Goal: Task Accomplishment & Management: Use online tool/utility

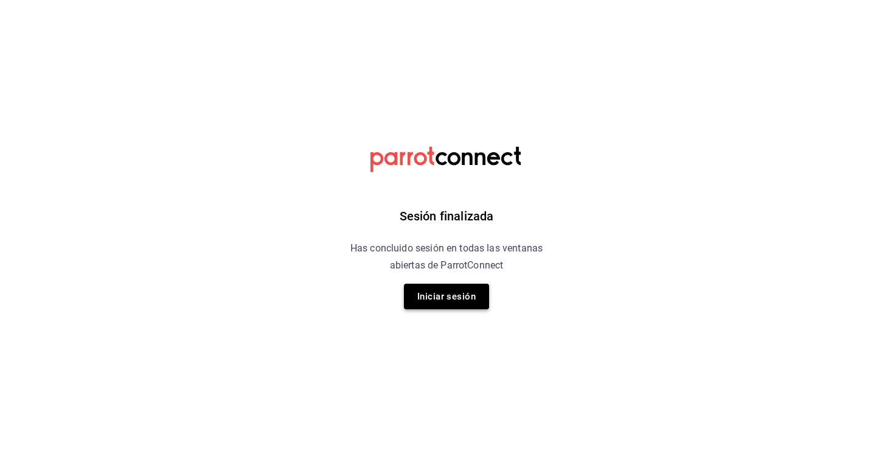
click at [421, 290] on button "Iniciar sesión" at bounding box center [446, 297] width 85 height 26
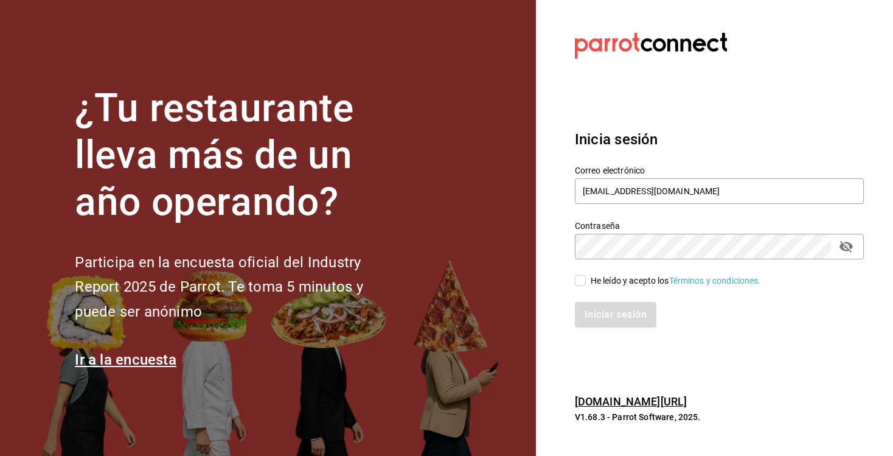
click at [575, 273] on div "He leído y acepto los Términos y condiciones." at bounding box center [712, 273] width 304 height 28
click at [584, 282] on input "He leído y acepto los Términos y condiciones." at bounding box center [580, 280] width 11 height 11
checkbox input "true"
click at [605, 316] on button "Iniciar sesión" at bounding box center [616, 315] width 83 height 26
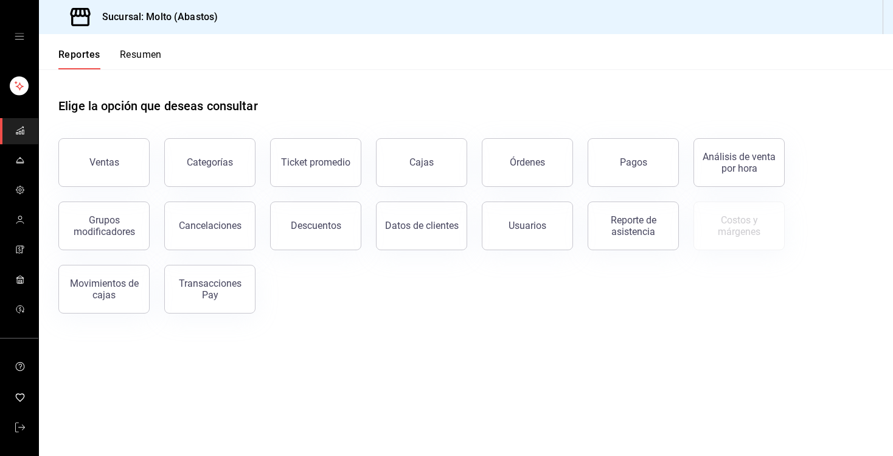
click at [14, 33] on div "mailbox folders" at bounding box center [19, 36] width 38 height 73
click at [18, 37] on icon "open drawer" at bounding box center [20, 37] width 10 height 10
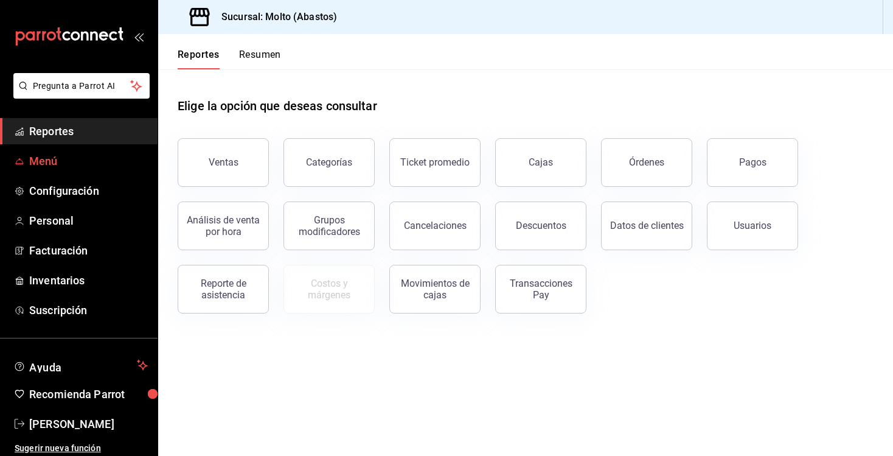
click at [71, 163] on span "Menú" at bounding box center [88, 161] width 119 height 16
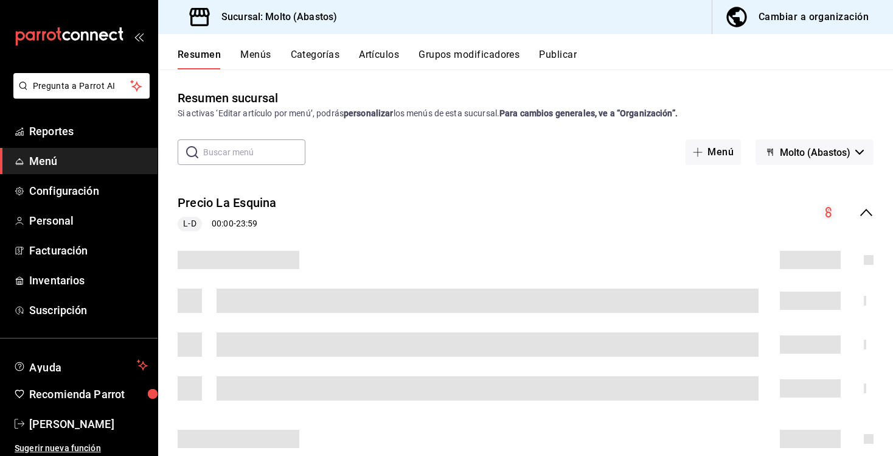
click at [391, 52] on button "Artículos" at bounding box center [379, 59] width 40 height 21
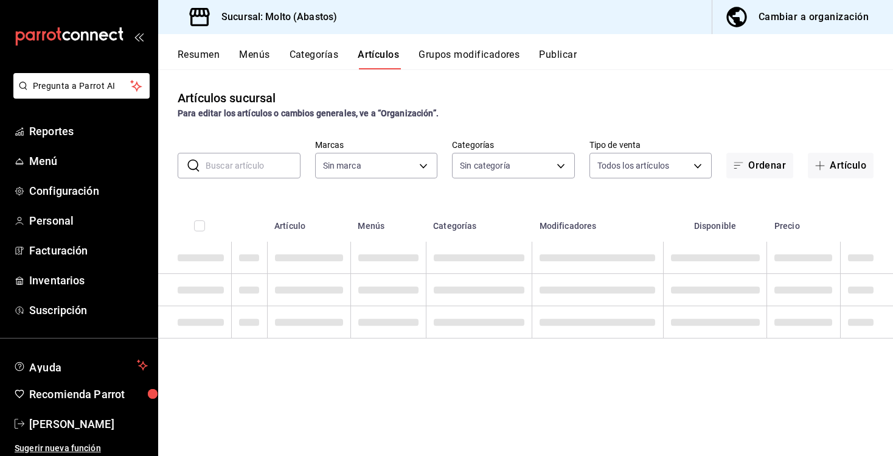
type input "a4ce63cd-f9c8-4925-89b3-3bd4251fba41"
type input "81055784-3412-463b-8ab7-0deda5d1fbfa,68573037-7262-4a80-bd87-b1117a4c32bb,12a7e…"
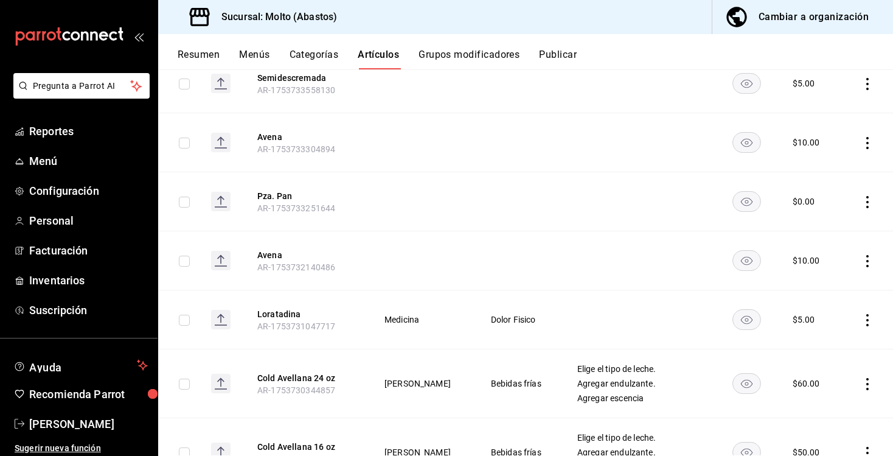
scroll to position [633, 0]
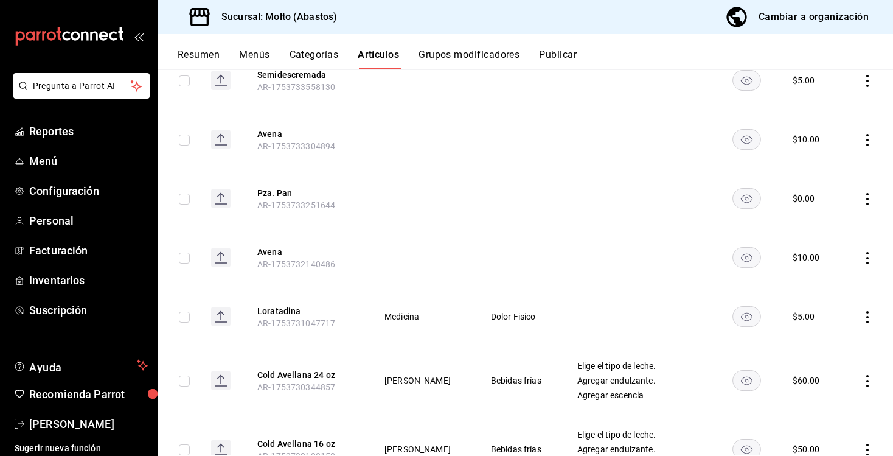
click at [447, 59] on button "Grupos modificadores" at bounding box center [469, 59] width 101 height 21
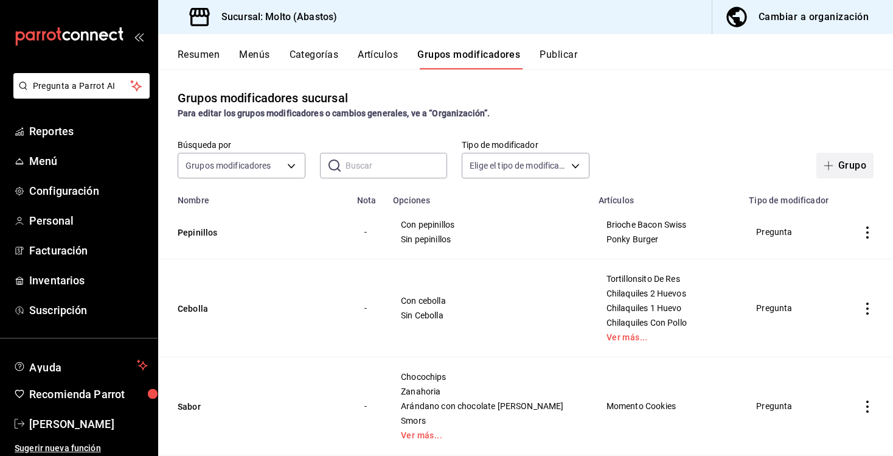
click at [850, 169] on button "Grupo" at bounding box center [844, 166] width 57 height 26
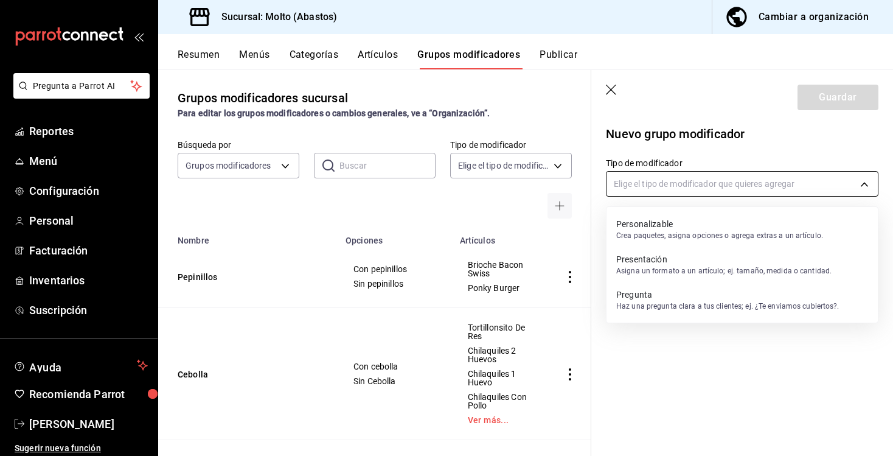
click at [712, 191] on body "Pregunta a Parrot AI Reportes Menú Configuración Personal Facturación Inventari…" at bounding box center [446, 228] width 893 height 456
click at [687, 292] on p "Pregunta" at bounding box center [727, 294] width 223 height 12
type input "QUESTION"
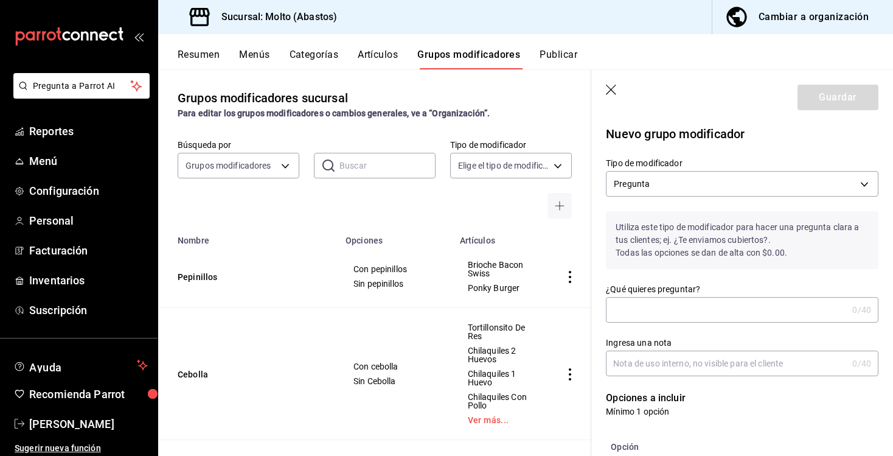
click at [674, 307] on input "¿Qué quieres preguntar?" at bounding box center [727, 310] width 242 height 24
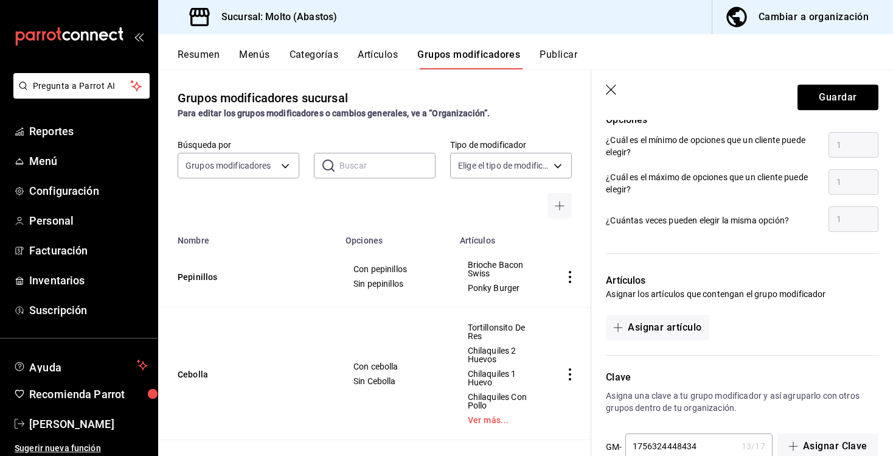
scroll to position [566, 0]
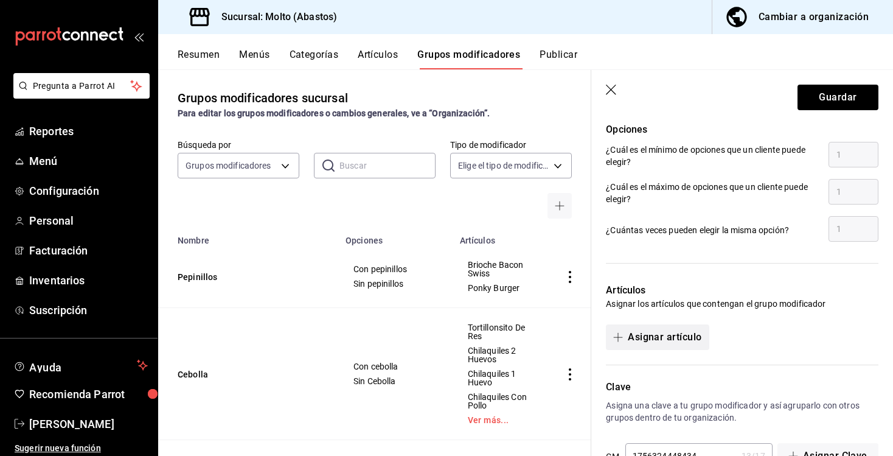
type input "Gustas agregar ensalada como complemeto?"
click at [654, 334] on button "Asignar artículo" at bounding box center [657, 337] width 103 height 26
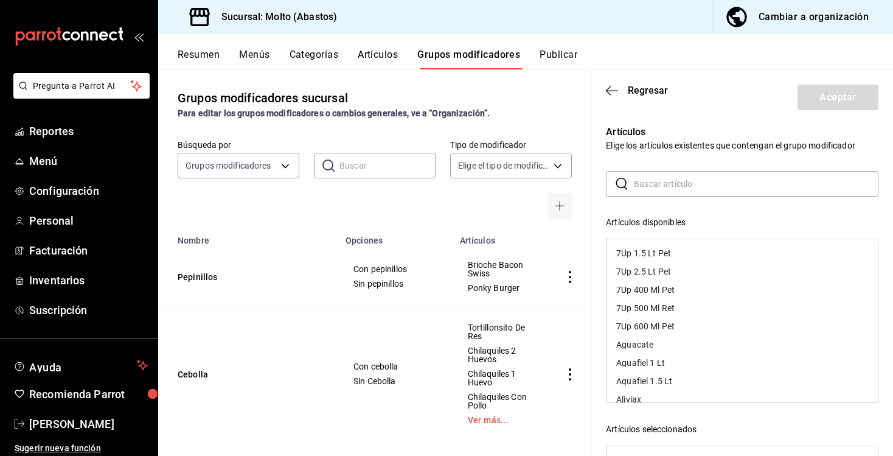
click at [681, 186] on input "text" at bounding box center [756, 184] width 245 height 24
click at [692, 118] on header "Regresar Aceptar" at bounding box center [742, 95] width 302 height 50
click at [686, 152] on div "Artículos Elige los artículos existentes que contengan el grupo modificador ​ ​…" at bounding box center [734, 357] width 287 height 495
click at [659, 189] on input "text" at bounding box center [756, 184] width 245 height 24
click at [658, 184] on input "text" at bounding box center [756, 184] width 245 height 24
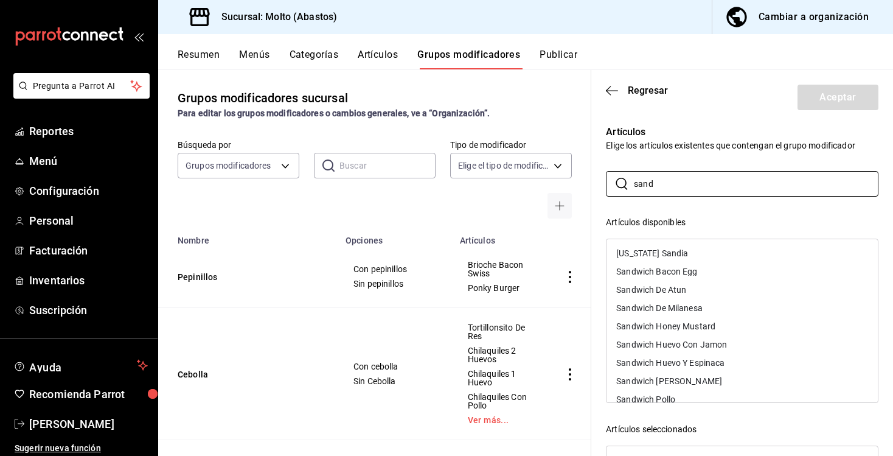
click at [655, 274] on div "Sandwich Bacon Egg" at bounding box center [656, 271] width 81 height 9
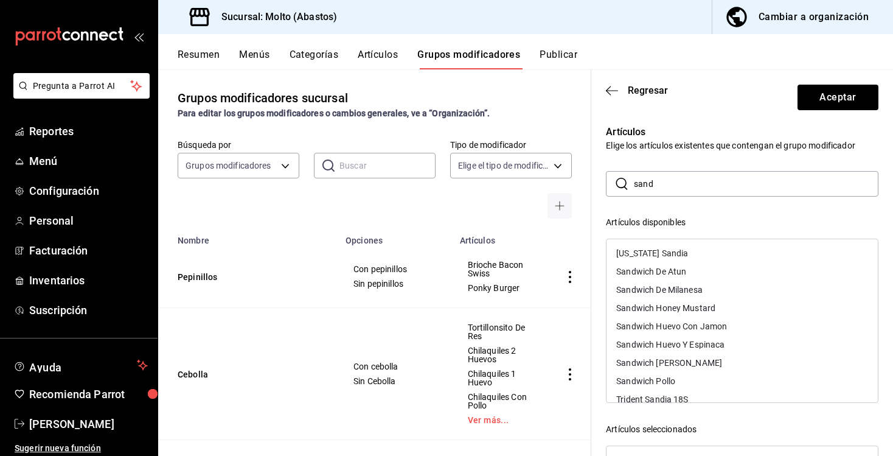
click at [651, 275] on div "Sandwich De Atun" at bounding box center [651, 271] width 70 height 9
click at [651, 275] on div "Sandwich De Milanesa" at bounding box center [659, 271] width 86 height 9
click at [651, 275] on div "Sandwich Honey Mustard" at bounding box center [665, 271] width 99 height 9
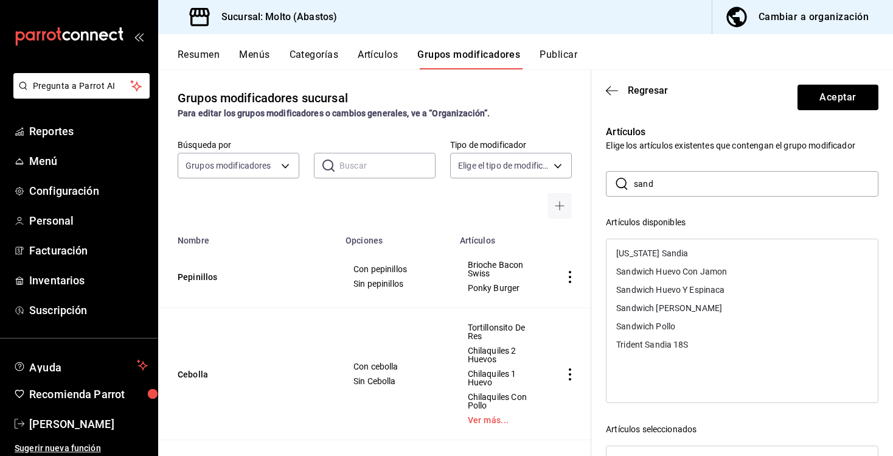
click at [651, 275] on div "Sandwich Huevo Con Jamon" at bounding box center [671, 271] width 111 height 9
click at [651, 275] on div "Sandwich Huevo Y Espinaca" at bounding box center [670, 271] width 108 height 9
click at [651, 275] on div "Sandwich [PERSON_NAME]" at bounding box center [669, 271] width 106 height 9
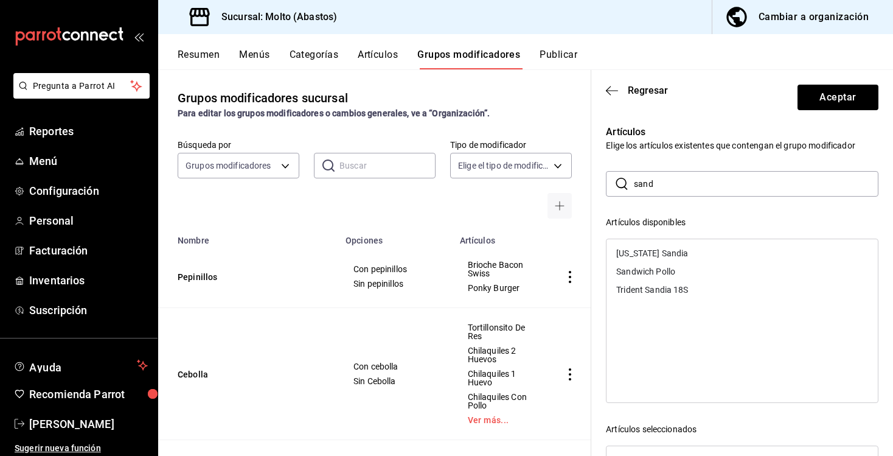
click at [651, 276] on div "Sandwich Pollo" at bounding box center [742, 271] width 271 height 18
click at [679, 221] on div "Artículos disponibles" at bounding box center [742, 222] width 273 height 13
click at [695, 212] on div "​ sand ​ Artículos disponibles [US_STATE] Sandia Trident Sandia 18S Artículos s…" at bounding box center [742, 388] width 273 height 434
click at [680, 190] on input "sand" at bounding box center [756, 184] width 245 height 24
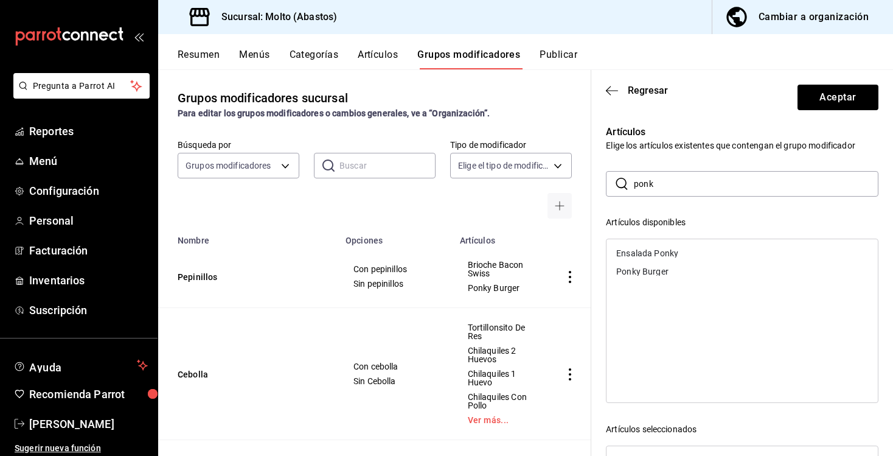
click at [641, 273] on div "Ponky Burger" at bounding box center [642, 271] width 52 height 9
click at [664, 189] on input "ponk" at bounding box center [756, 184] width 245 height 24
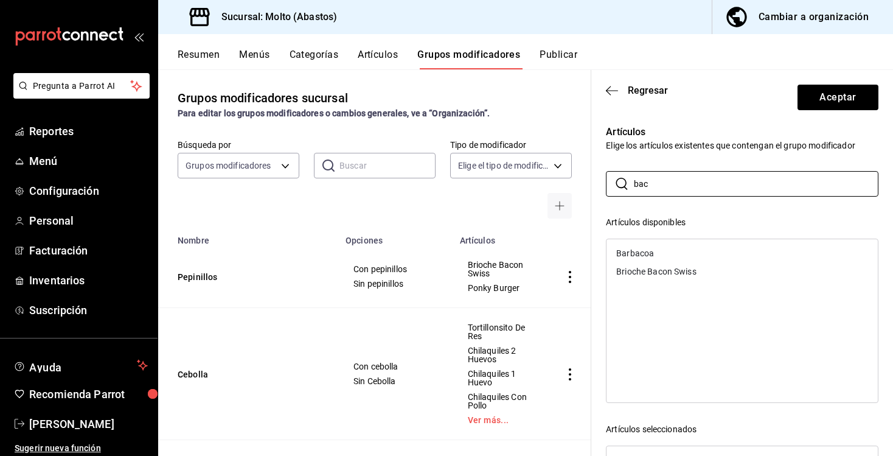
type input "bac"
click at [652, 273] on div "Brioche Bacon Swiss" at bounding box center [656, 271] width 80 height 9
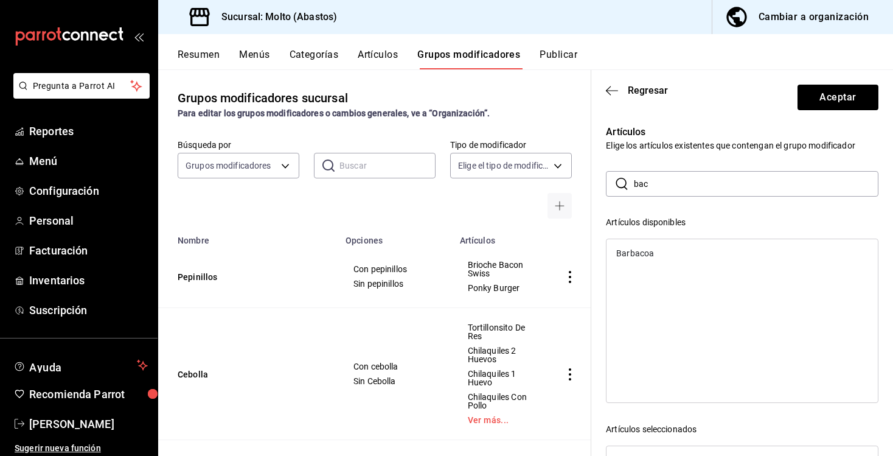
click at [708, 215] on div "​ bac ​ Artículos disponibles Barbacoa Artículos seleccionados Sandwich Bacon E…" at bounding box center [742, 388] width 273 height 434
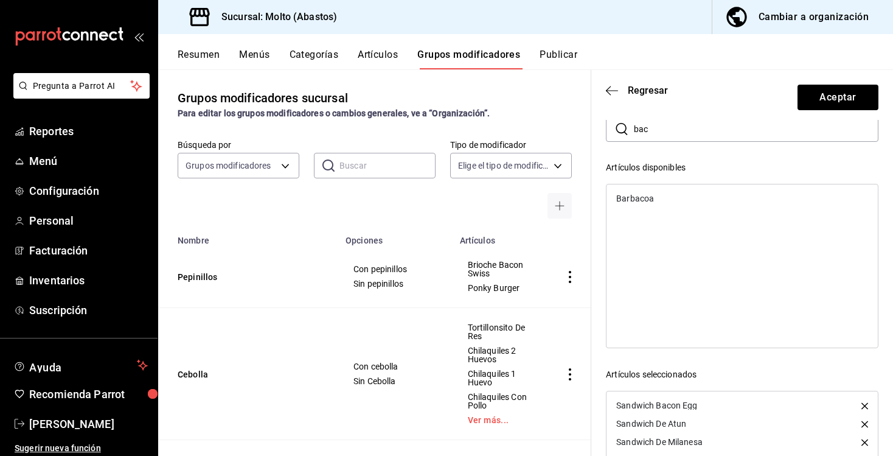
scroll to position [0, 0]
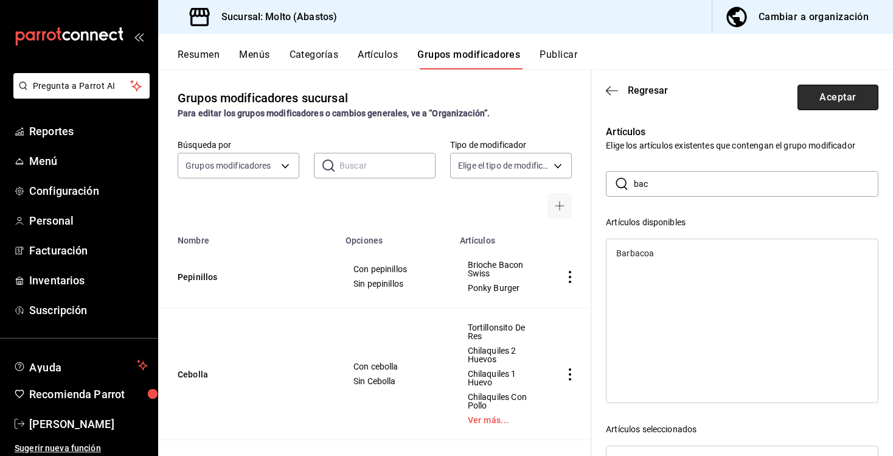
click at [815, 99] on button "Aceptar" at bounding box center [838, 98] width 81 height 26
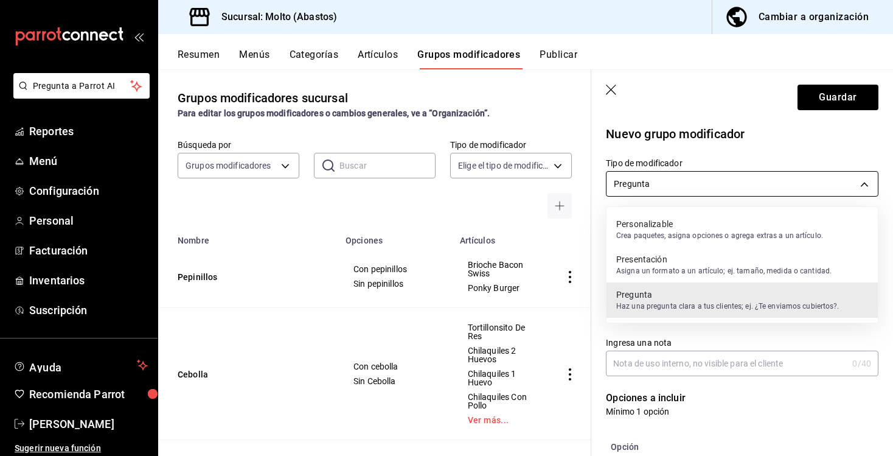
click at [792, 174] on body "Pregunta a Parrot AI Reportes Menú Configuración Personal Facturación Inventari…" at bounding box center [446, 228] width 893 height 456
click at [725, 240] on p "Crea paquetes, asigna opciones o agrega extras a un artículo." at bounding box center [719, 235] width 207 height 11
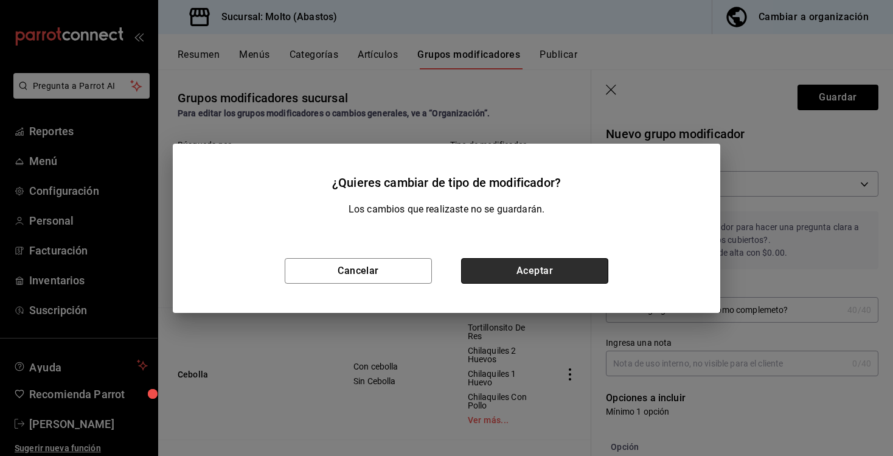
click at [564, 277] on button "Aceptar" at bounding box center [534, 271] width 147 height 26
type input "CUSTOMIZABLE"
checkbox input "false"
type input "0"
type input "1756324677023"
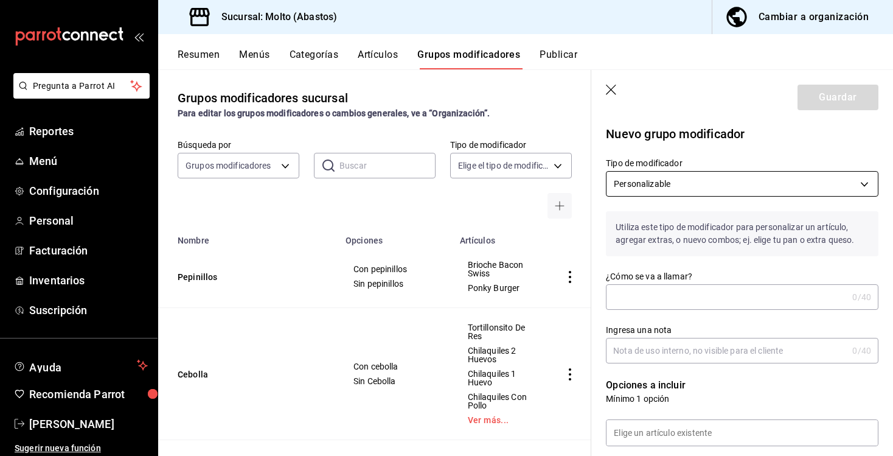
click at [681, 184] on body "Pregunta a Parrot AI Reportes Menú Configuración Personal Facturación Inventari…" at bounding box center [446, 228] width 893 height 456
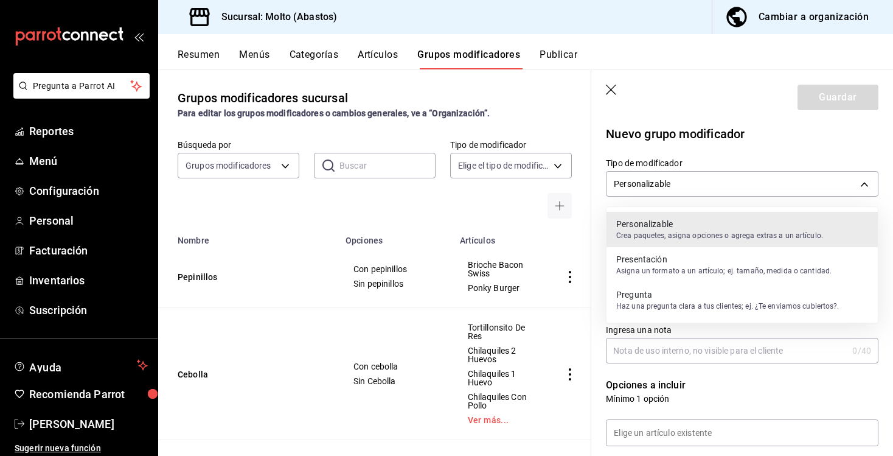
click at [680, 199] on div at bounding box center [446, 228] width 893 height 456
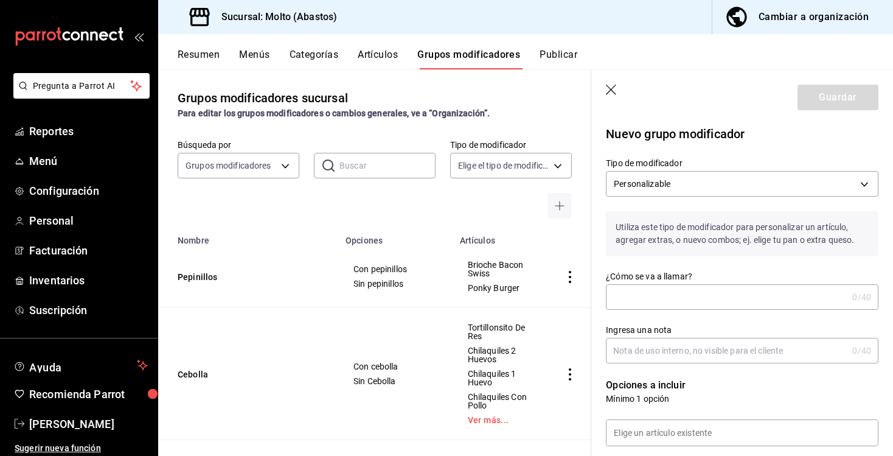
click at [665, 302] on input "¿Cómo se va a llamar?" at bounding box center [727, 297] width 242 height 24
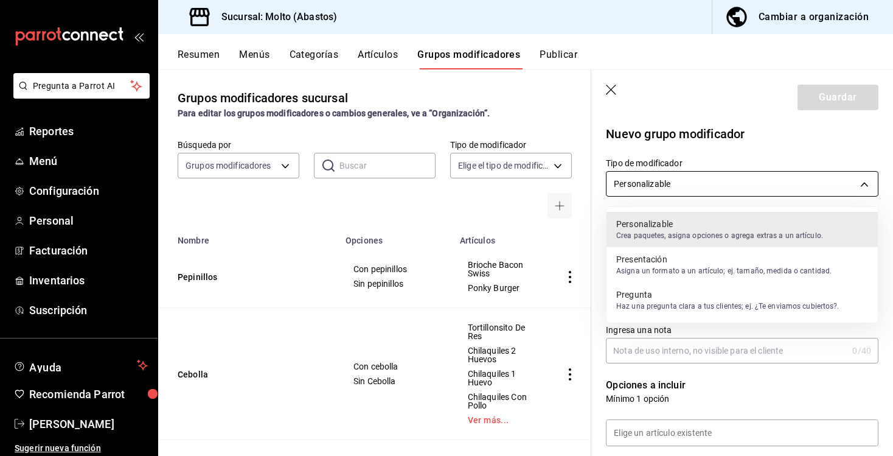
click at [660, 188] on body "Pregunta a Parrot AI Reportes Menú Configuración Personal Facturación Inventari…" at bounding box center [446, 228] width 893 height 456
click at [715, 158] on div at bounding box center [446, 228] width 893 height 456
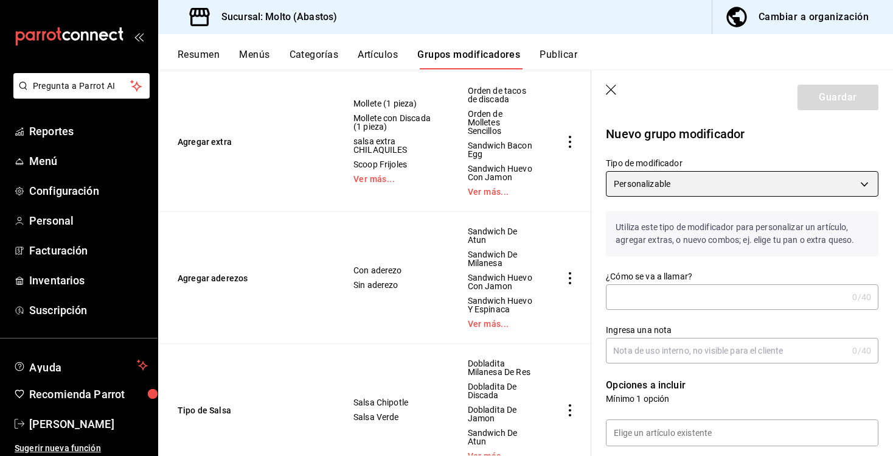
scroll to position [408, 0]
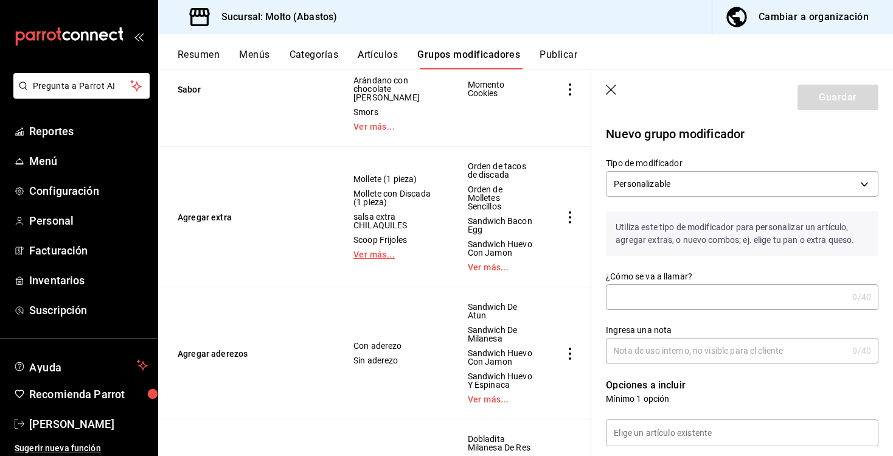
click at [386, 250] on link "Ver más..." at bounding box center [395, 254] width 84 height 9
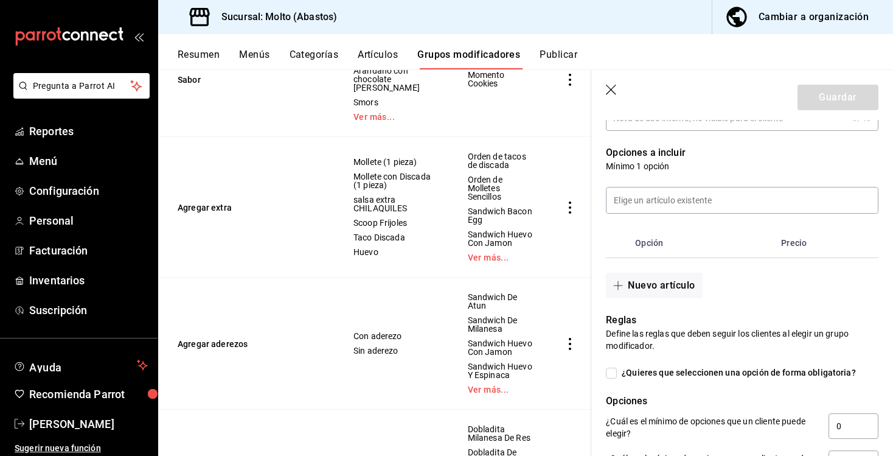
scroll to position [259, 0]
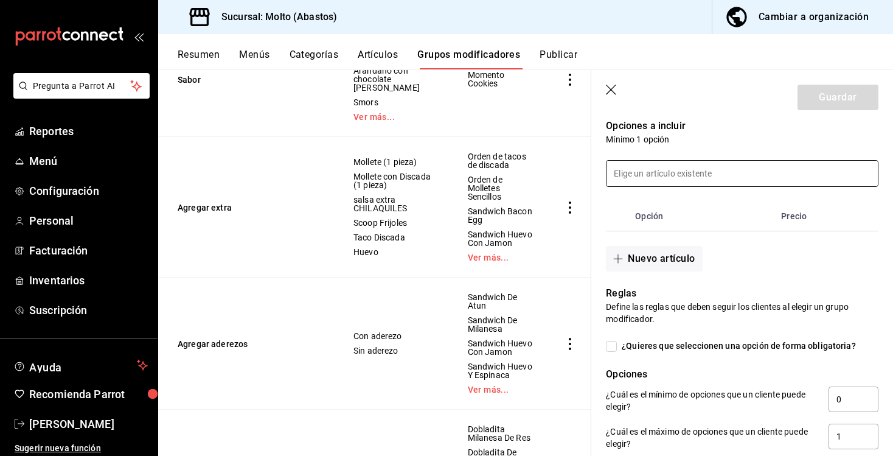
click at [644, 170] on input at bounding box center [742, 174] width 271 height 26
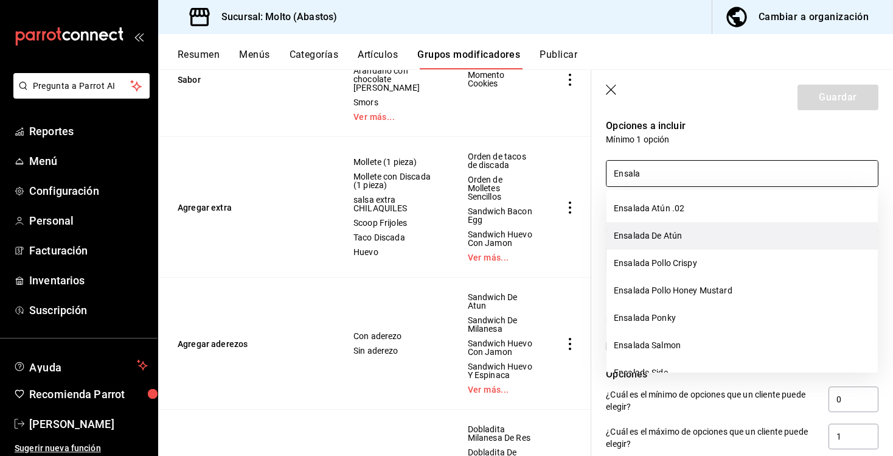
scroll to position [56, 0]
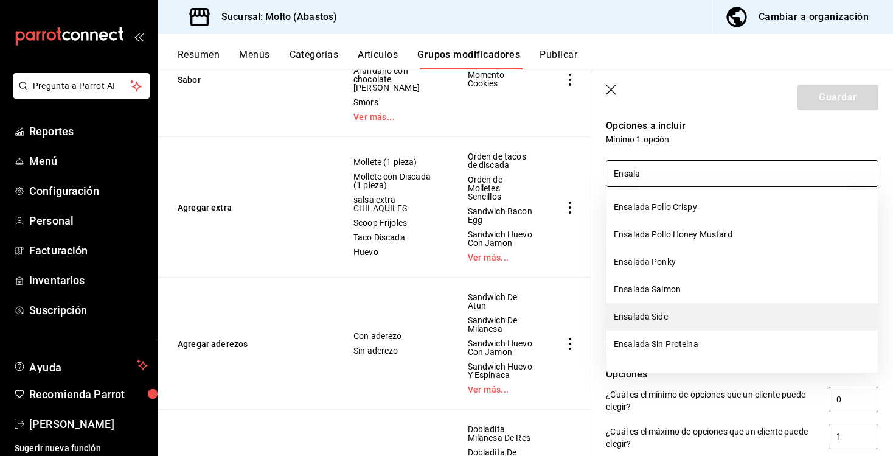
click at [683, 311] on li "Ensalada Side" at bounding box center [742, 316] width 271 height 27
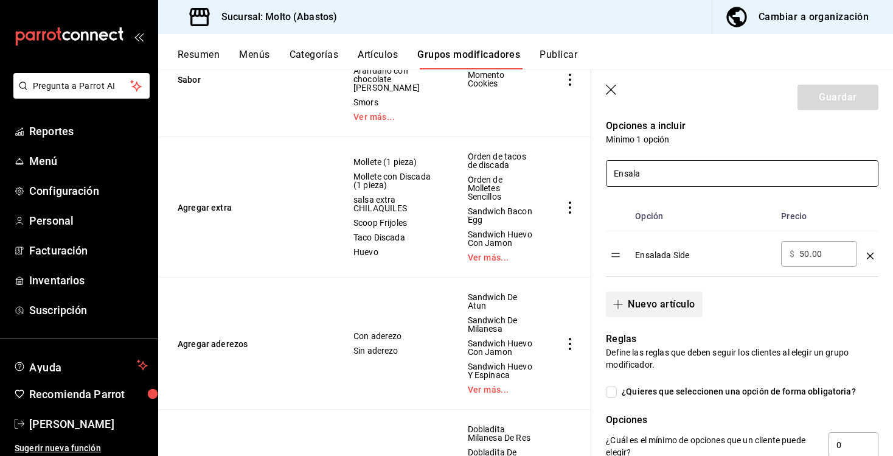
type input "Ensala"
click at [650, 306] on button "Nuevo artículo" at bounding box center [654, 304] width 96 height 26
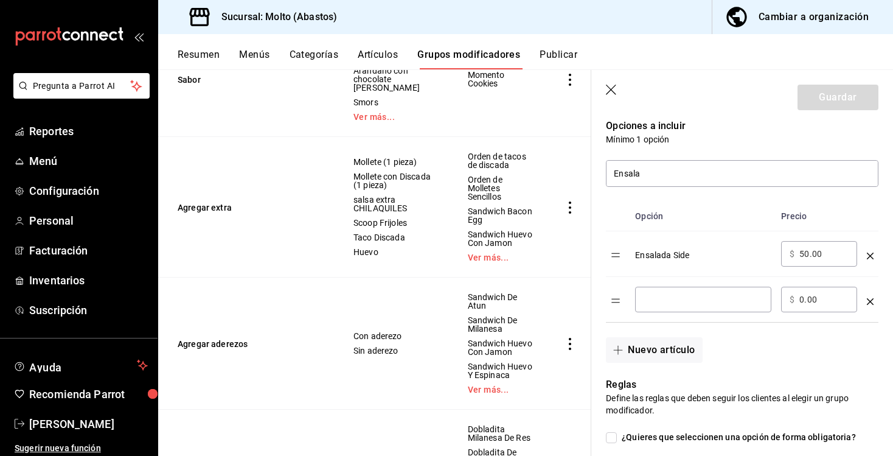
click at [675, 300] on input "optionsTable" at bounding box center [703, 299] width 119 height 12
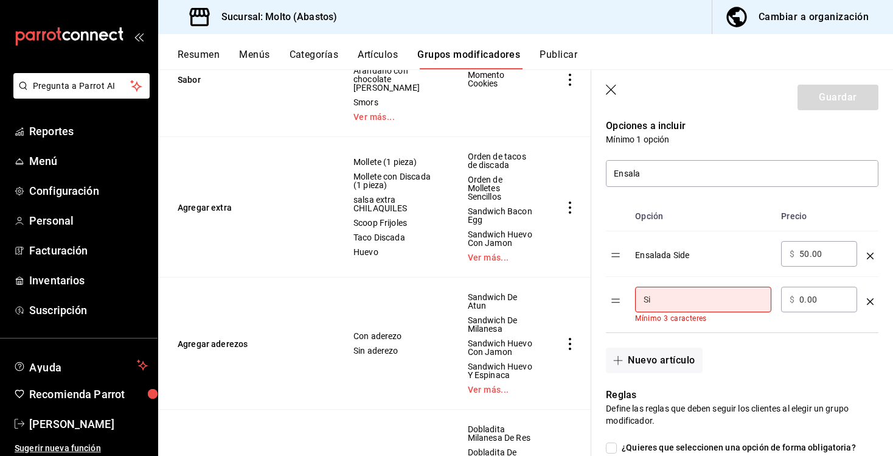
type input "S"
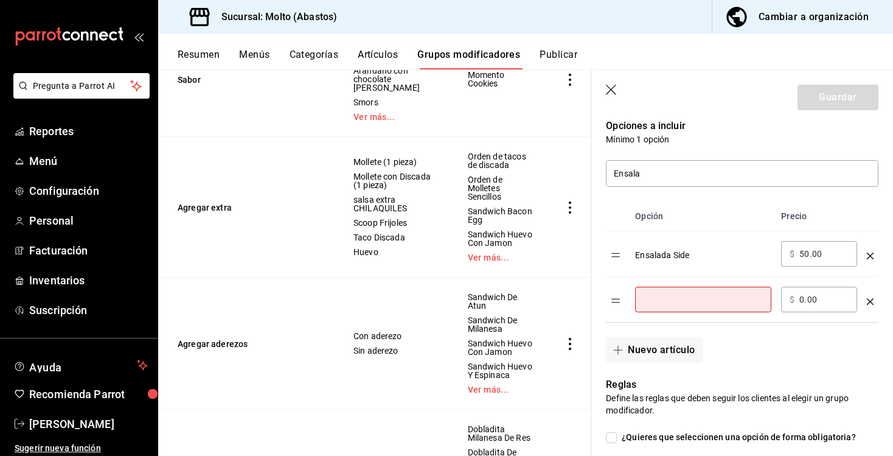
click at [871, 299] on icon "optionsTable" at bounding box center [870, 301] width 7 height 7
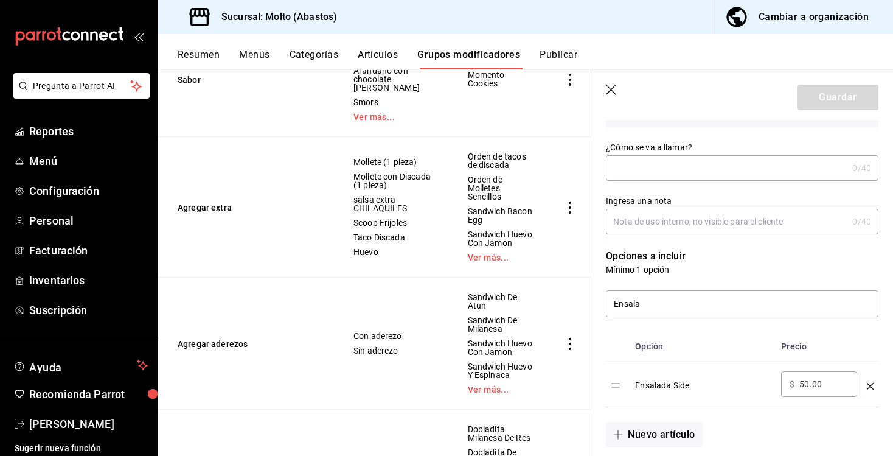
scroll to position [130, 0]
click at [680, 318] on div "Opción Precio Ensalada Side ​ $ 50.00 ​" at bounding box center [734, 361] width 287 height 90
click at [684, 307] on input "Ensala" at bounding box center [742, 303] width 271 height 26
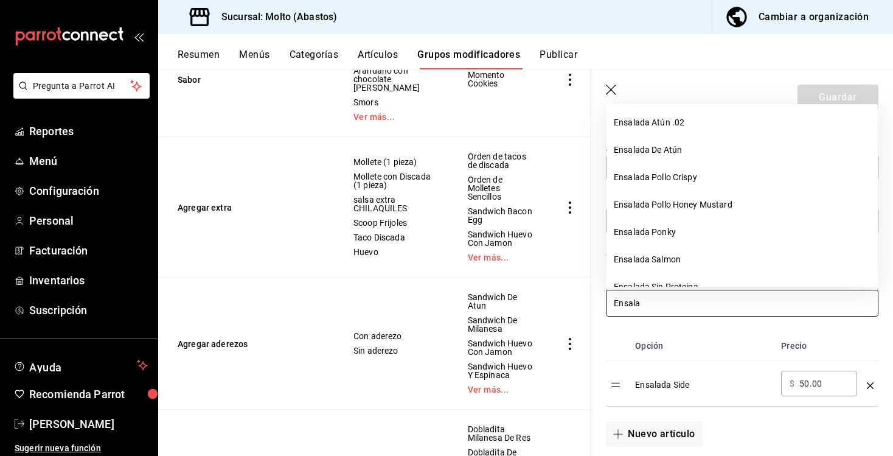
click at [684, 307] on input "Ensala" at bounding box center [742, 303] width 271 height 26
click at [752, 347] on th "Opción" at bounding box center [703, 346] width 146 height 30
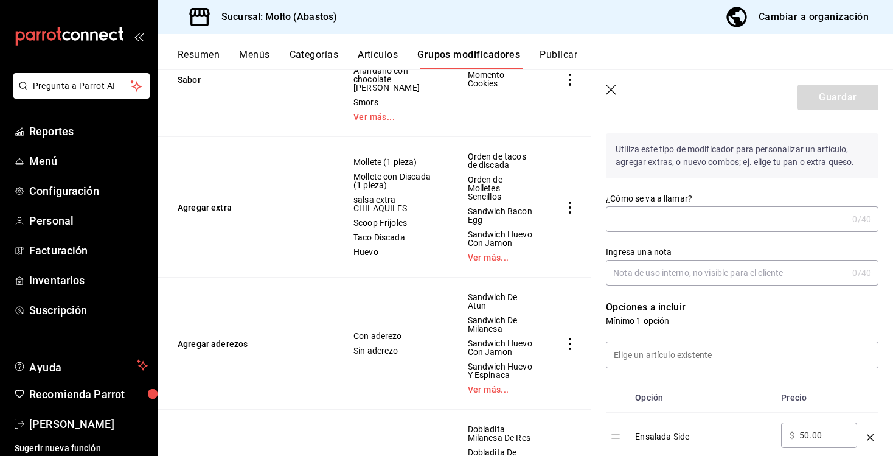
scroll to position [40, 0]
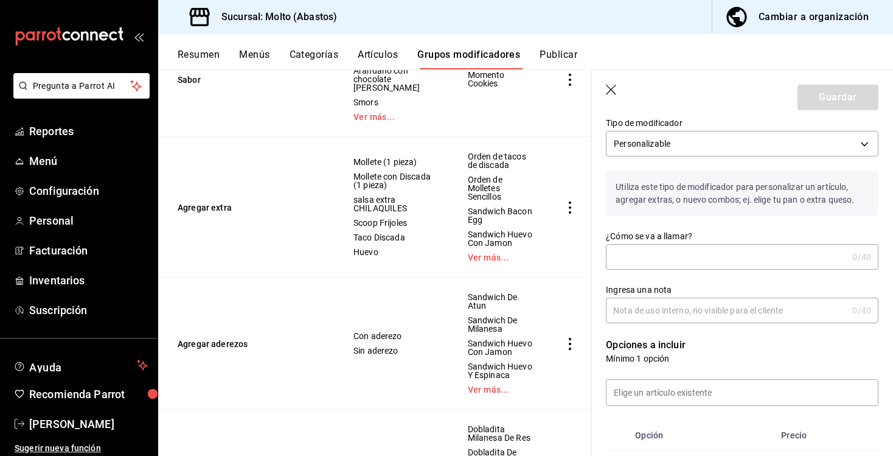
click at [694, 262] on input "¿Cómo se va a llamar?" at bounding box center [727, 257] width 242 height 24
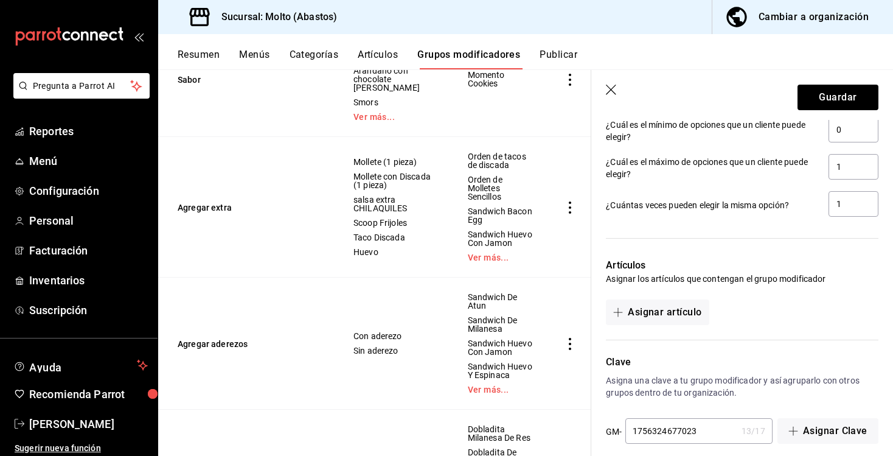
scroll to position [571, 0]
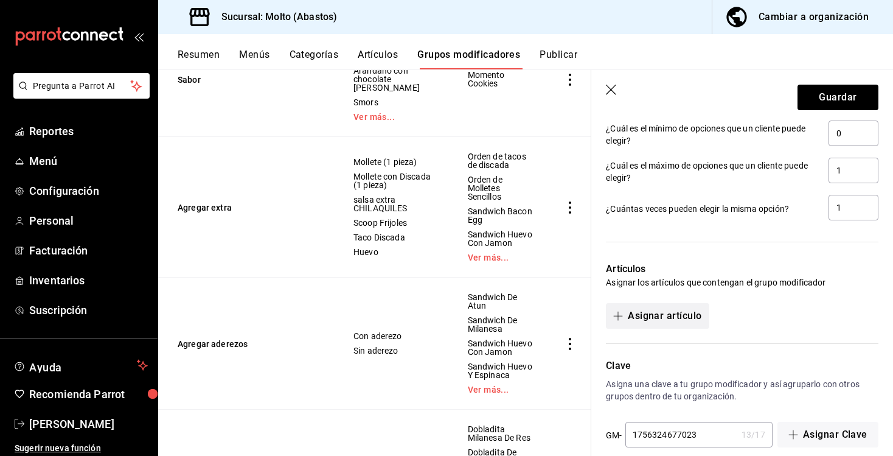
type input "Gustas agregar ensalada?"
click at [669, 315] on button "Asignar artículo" at bounding box center [657, 316] width 103 height 26
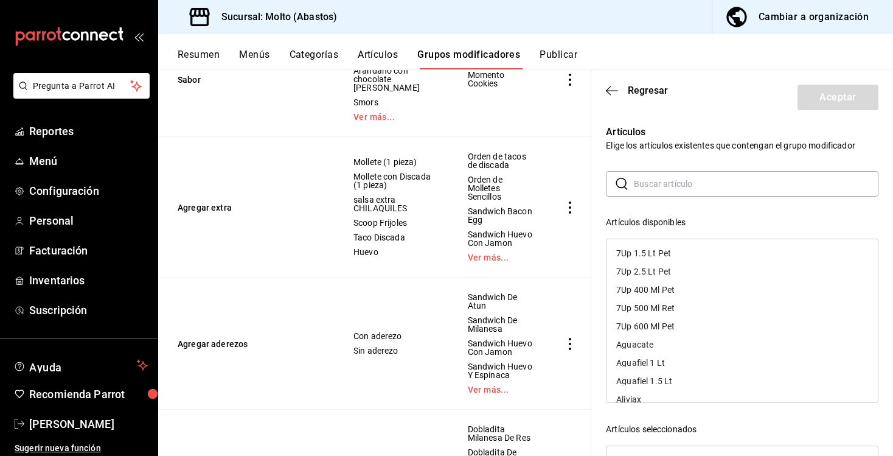
click at [669, 179] on input "text" at bounding box center [756, 184] width 245 height 24
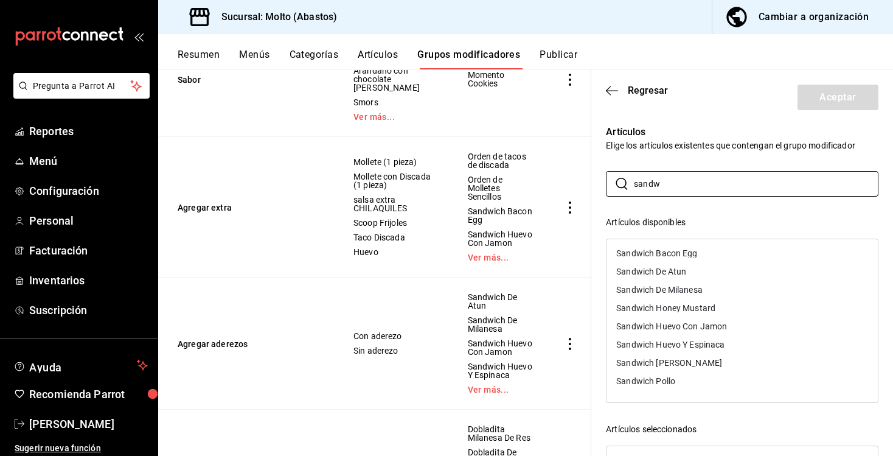
type input "sandw"
click at [720, 247] on div "Sandwich Bacon Egg" at bounding box center [742, 253] width 271 height 18
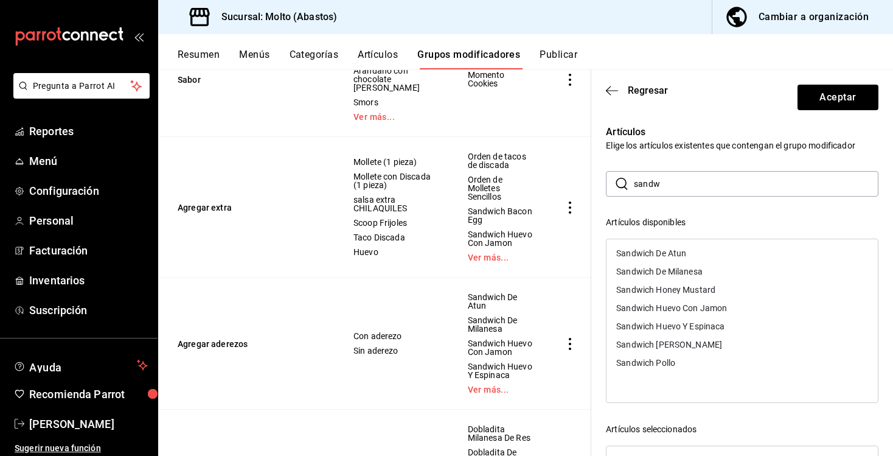
click at [694, 254] on div "Sandwich De Atun" at bounding box center [742, 253] width 271 height 18
click at [694, 254] on div "Sandwich De Milanesa" at bounding box center [659, 253] width 86 height 9
click at [694, 254] on div "Sandwich Honey Mustard" at bounding box center [665, 253] width 99 height 9
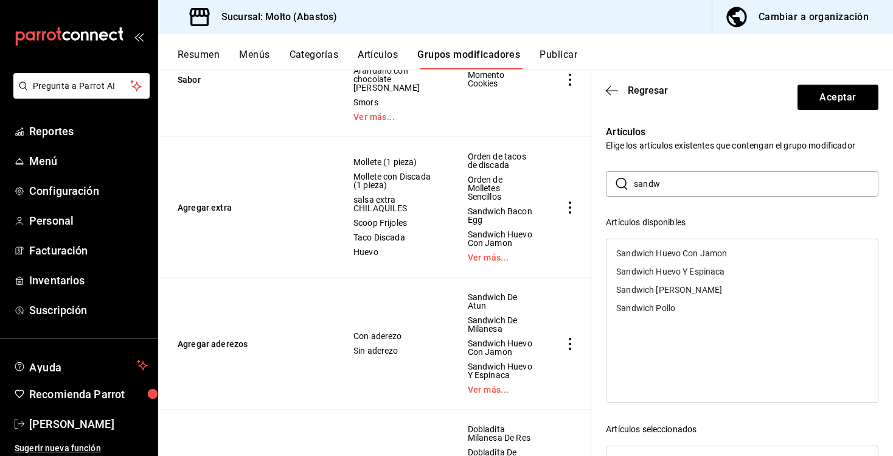
click at [694, 254] on div "Sandwich Huevo Con Jamon" at bounding box center [671, 253] width 111 height 9
click at [694, 254] on div "Sandwich Huevo Y Espinaca" at bounding box center [670, 253] width 108 height 9
click at [694, 254] on div "Sandwich [PERSON_NAME]" at bounding box center [669, 253] width 106 height 9
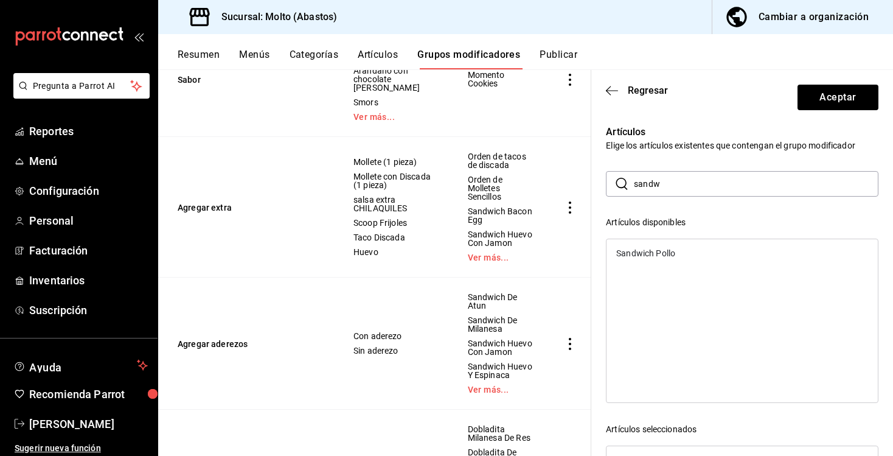
click at [694, 254] on div "Sandwich Pollo" at bounding box center [742, 253] width 271 height 18
click at [709, 207] on div "​ sandw ​ Artículos disponibles Artículos seleccionados Sandwich Bacon Egg Sand…" at bounding box center [742, 388] width 273 height 434
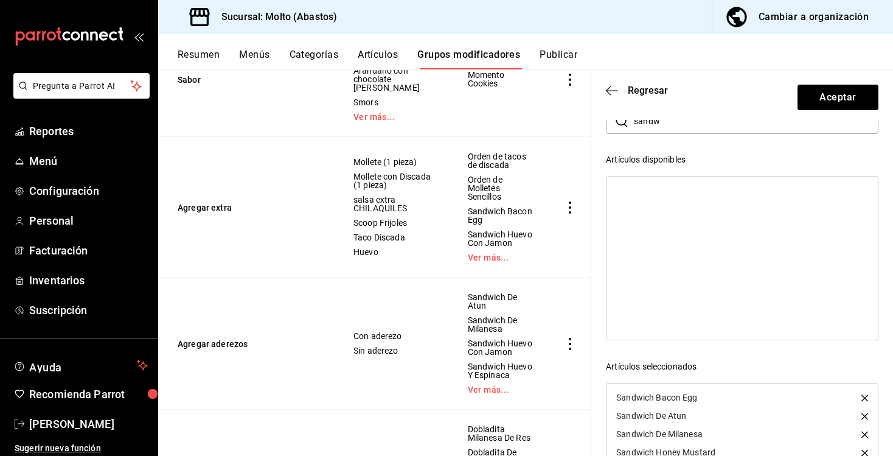
scroll to position [20, 0]
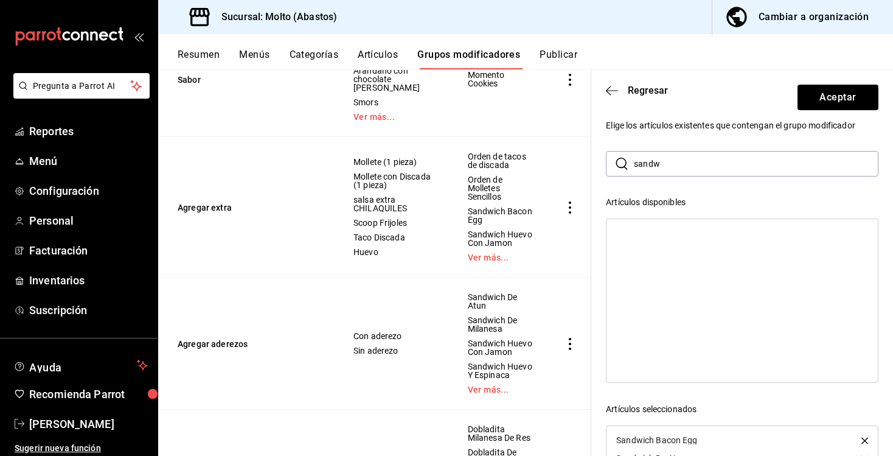
click at [691, 159] on input "sandw" at bounding box center [756, 163] width 245 height 24
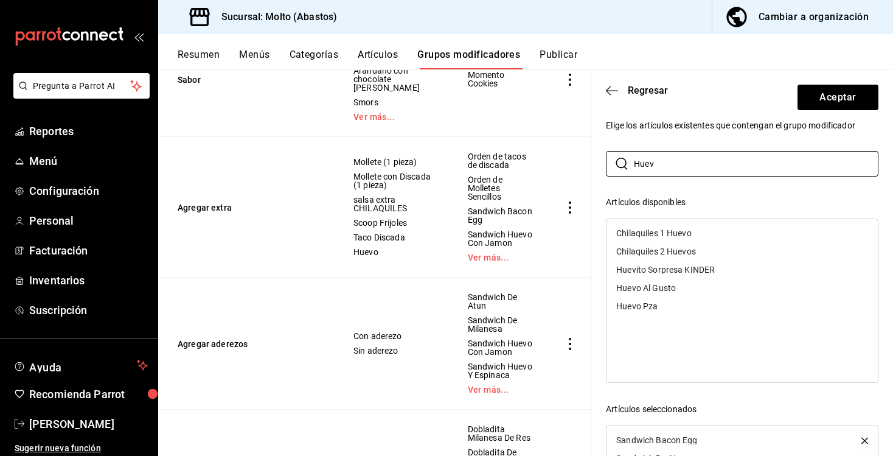
click at [684, 294] on div "Huevo Al Gusto" at bounding box center [742, 288] width 271 height 18
click at [712, 174] on input "Huev" at bounding box center [756, 163] width 245 height 24
type input "H"
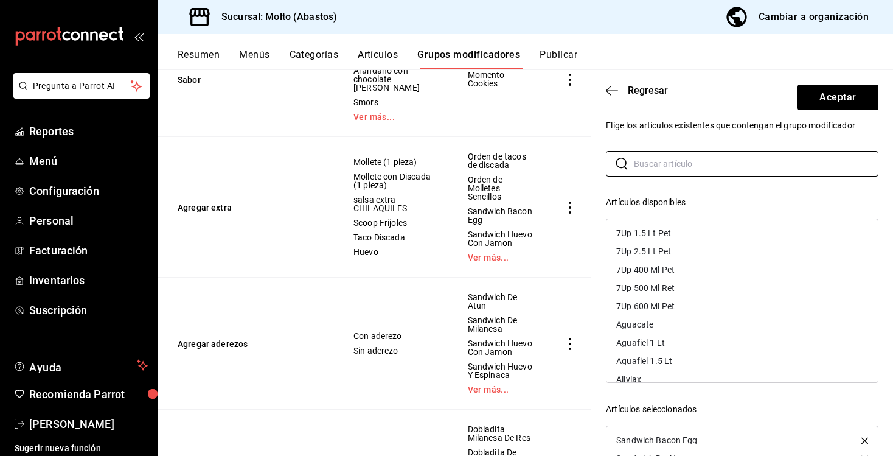
click at [722, 195] on div "​ ​ Artículos disponibles 7Up 1.5 Lt Pet 7Up 2.5 Lt Pet 7Up 400 Ml Pet 7Up 500 …" at bounding box center [742, 368] width 273 height 434
click at [699, 195] on div "​ ​ Artículos disponibles 7Up 1.5 Lt Pet 7Up 2.5 Lt Pet 7Up 400 Ml Pet 7Up 500 …" at bounding box center [742, 368] width 273 height 434
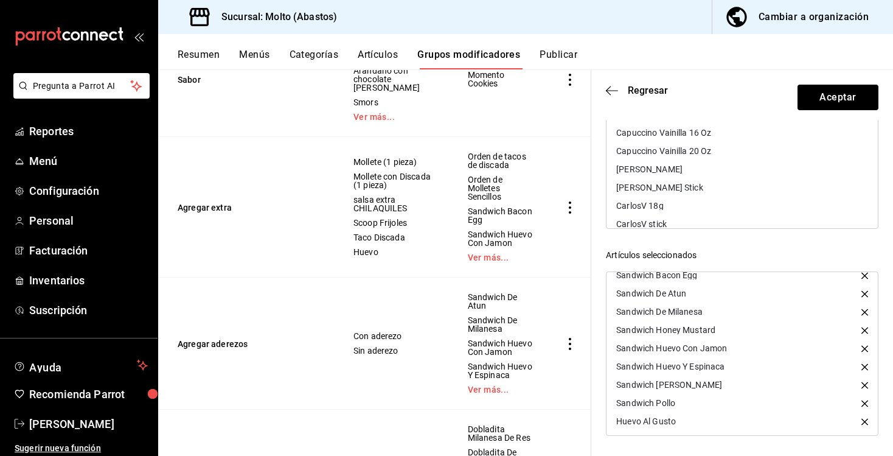
scroll to position [0, 0]
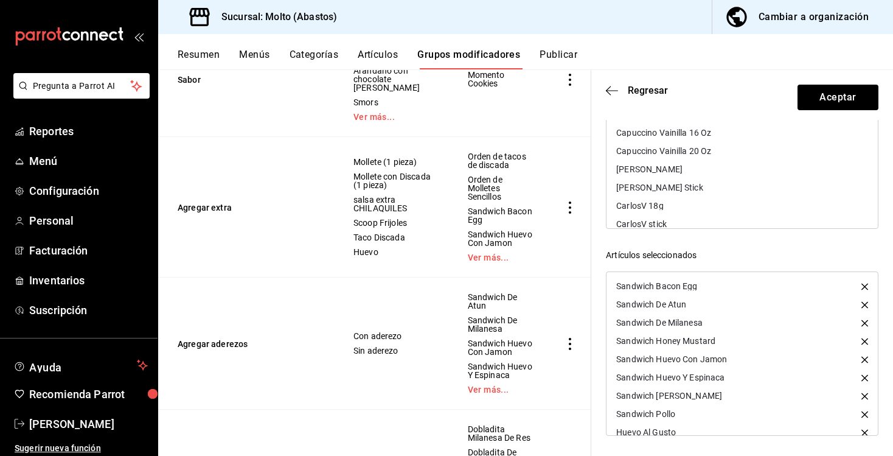
click at [723, 231] on div "Artículos disponibles 7Up 1.5 Lt Pet 7Up 2.5 Lt Pet 7Up 400 Ml Pet 7Up 500 Ml R…" at bounding box center [742, 236] width 273 height 389
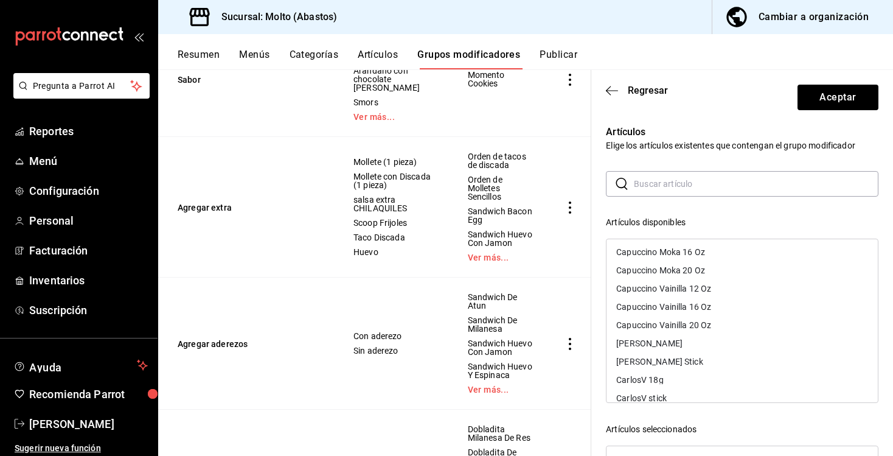
click at [723, 231] on div "Artículos disponibles 7Up 1.5 Lt Pet 7Up 2.5 Lt Pet 7Up 400 Ml Pet 7Up 500 Ml R…" at bounding box center [742, 307] width 273 height 183
click at [819, 99] on button "Aceptar" at bounding box center [838, 98] width 81 height 26
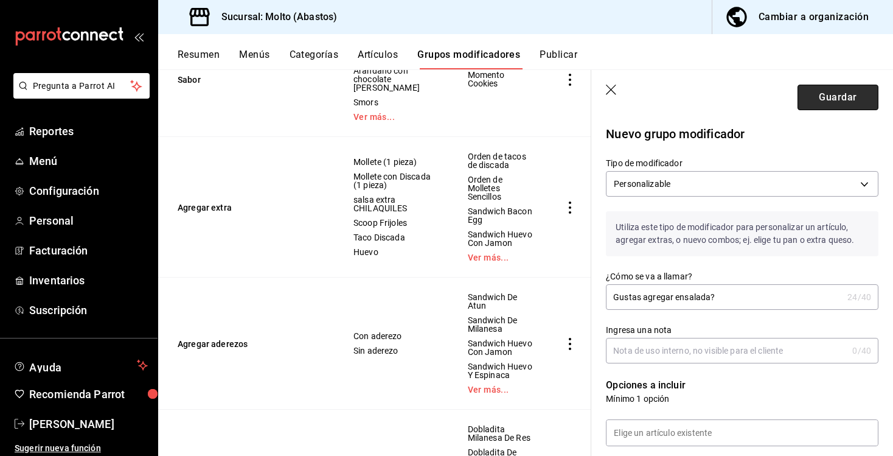
click at [823, 101] on button "Guardar" at bounding box center [838, 98] width 81 height 26
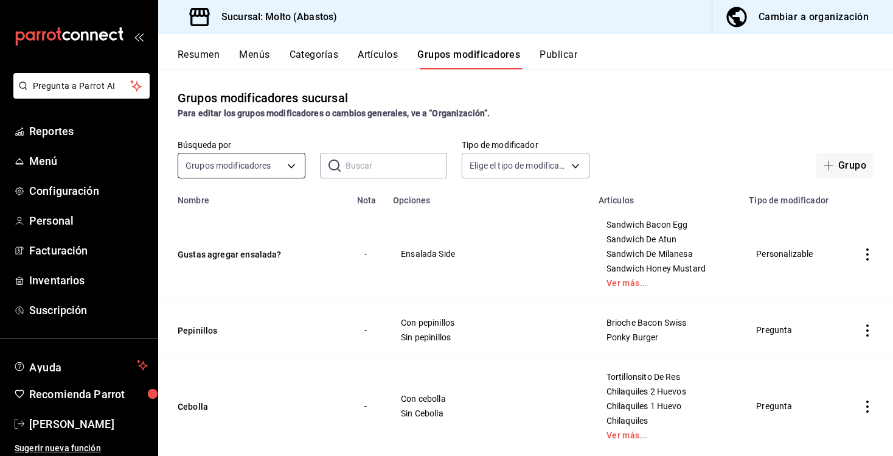
click at [276, 159] on body "Pregunta a Parrot AI Reportes Menú Configuración Personal Facturación Inventari…" at bounding box center [446, 228] width 893 height 456
click at [335, 166] on div at bounding box center [446, 228] width 893 height 456
click at [359, 164] on input "text" at bounding box center [397, 165] width 102 height 24
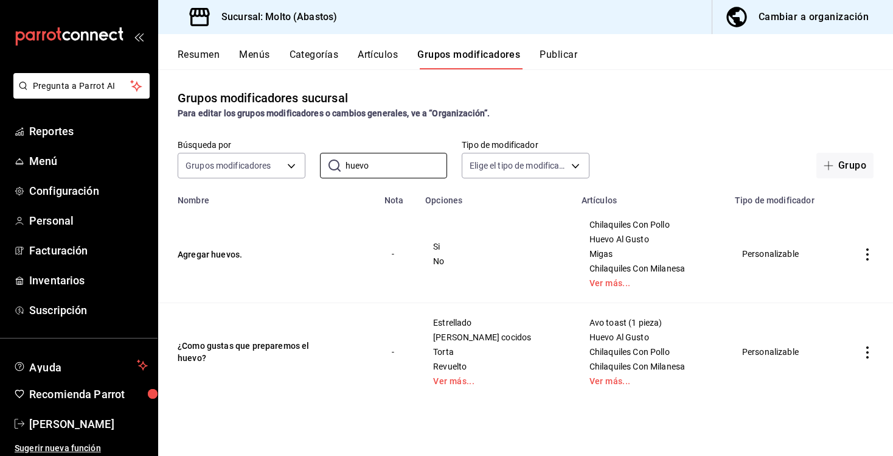
type input "huevo"
click at [373, 57] on button "Artículos" at bounding box center [378, 59] width 40 height 21
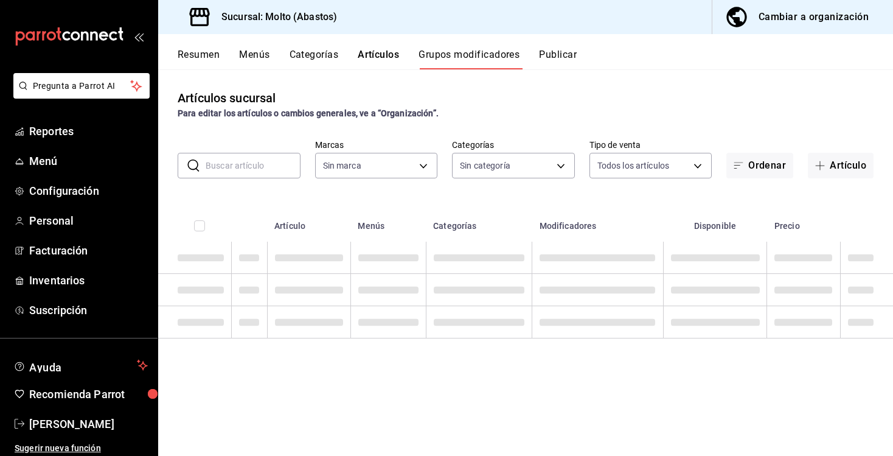
type input "a4ce63cd-f9c8-4925-89b3-3bd4251fba41"
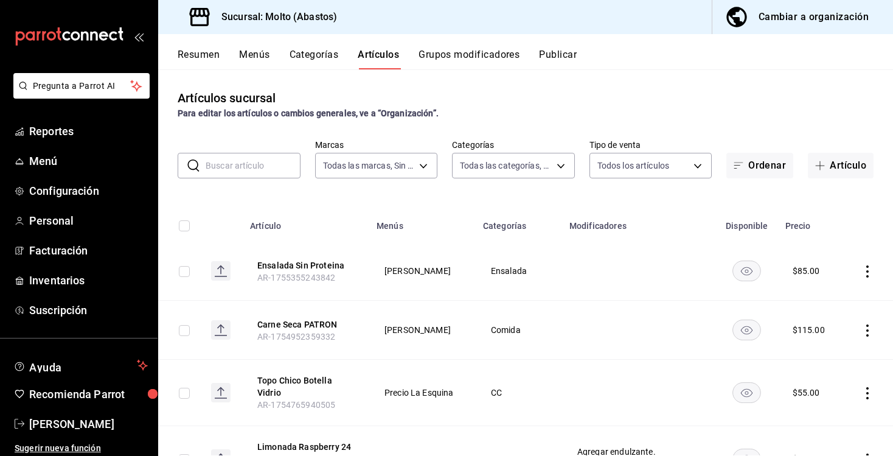
type input "81055784-3412-463b-8ab7-0deda5d1fbfa,68573037-7262-4a80-bd87-b1117a4c32bb,12a7e…"
click at [290, 164] on input "text" at bounding box center [253, 165] width 95 height 24
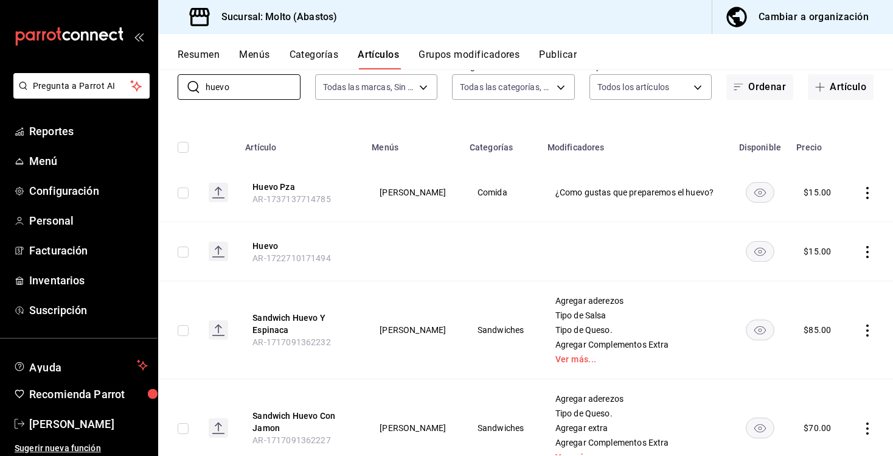
scroll to position [99, 0]
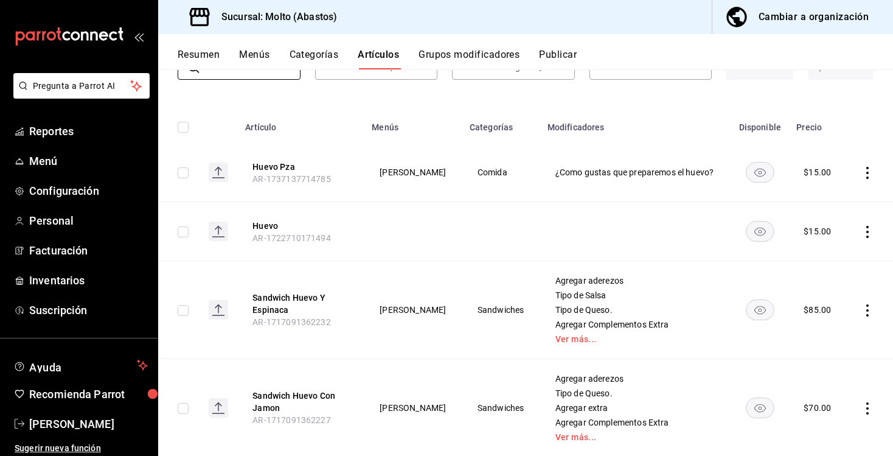
type input "huevo"
click at [395, 222] on td at bounding box center [413, 231] width 98 height 59
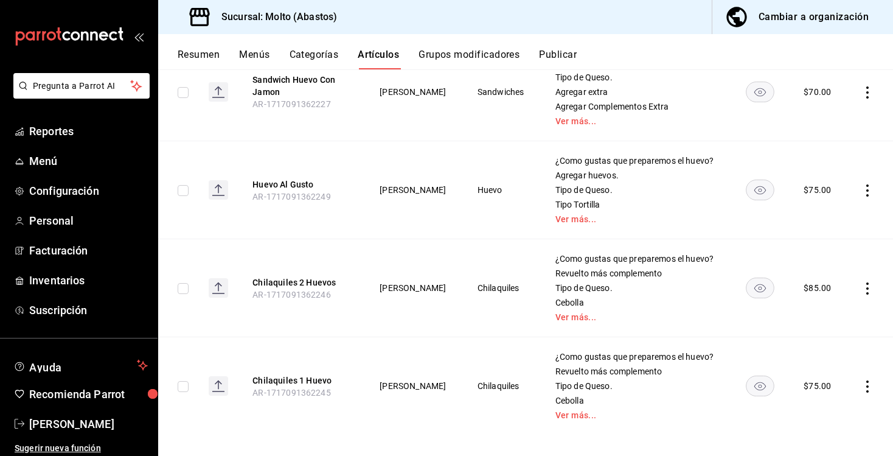
scroll to position [423, 0]
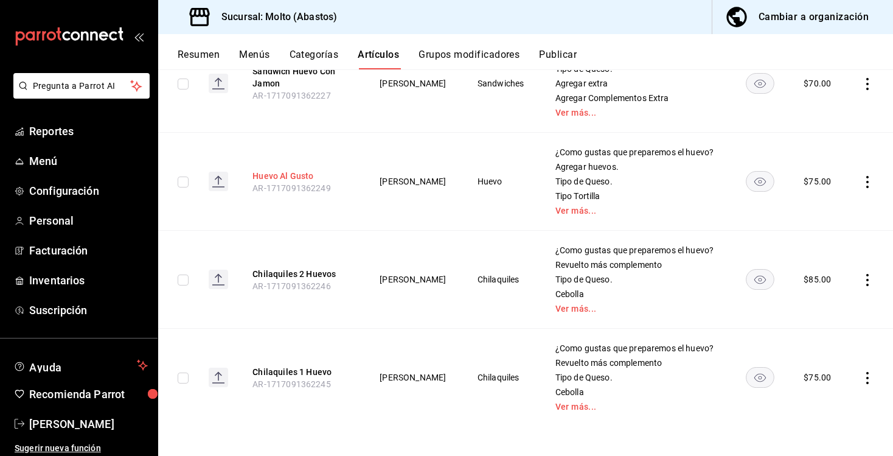
click at [272, 173] on button "Huevo Al Gusto" at bounding box center [300, 176] width 97 height 12
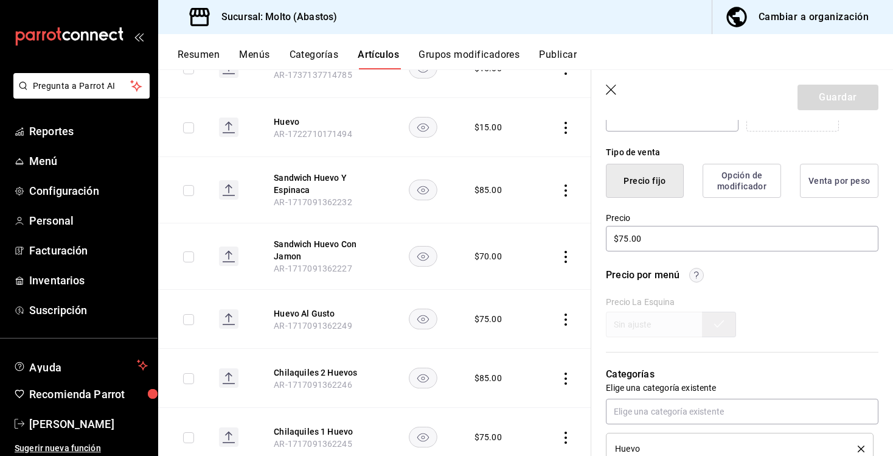
scroll to position [279, 0]
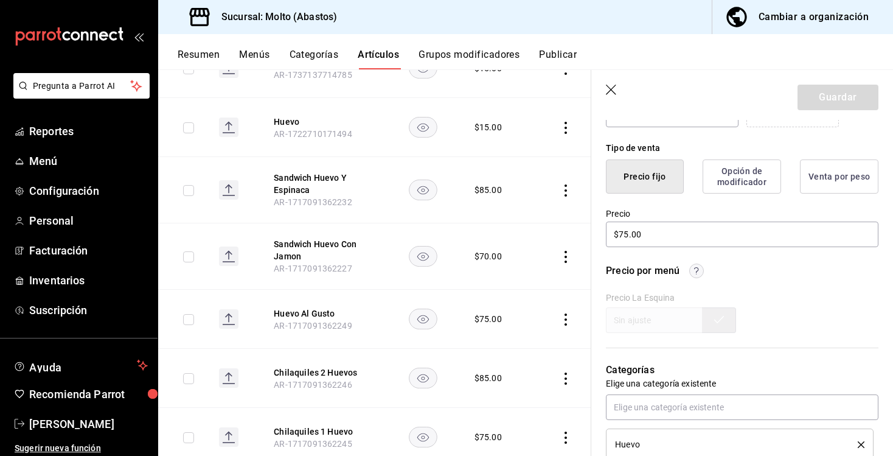
click at [739, 179] on button "Opción de modificador" at bounding box center [742, 176] width 78 height 34
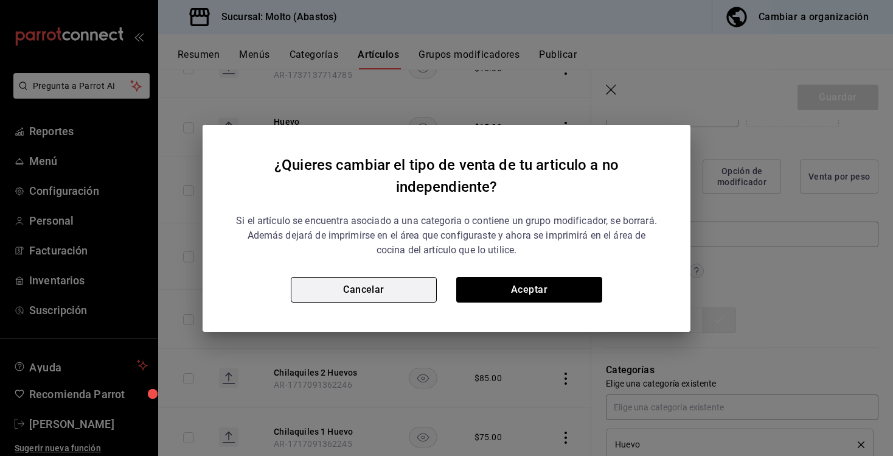
click at [408, 286] on button "Cancelar" at bounding box center [364, 290] width 146 height 26
type textarea "x"
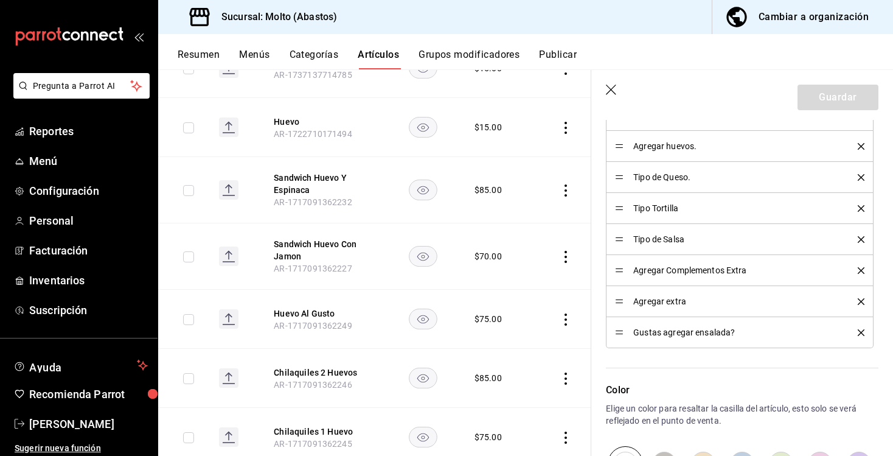
scroll to position [692, 0]
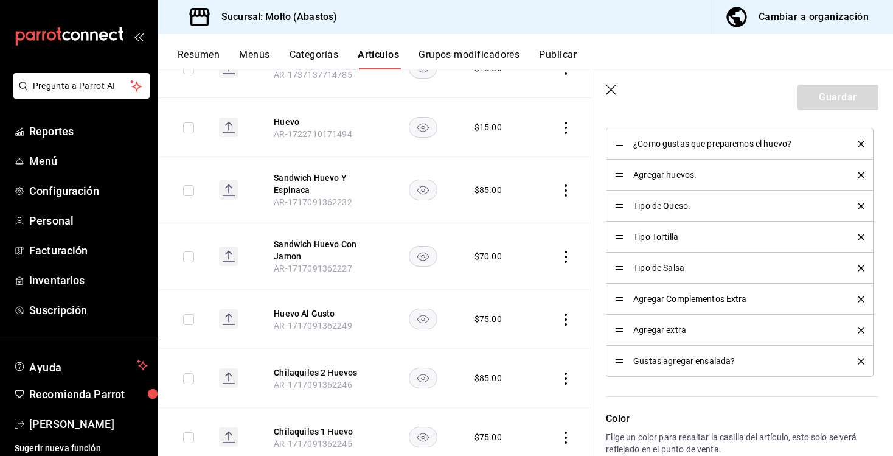
click at [689, 145] on span "¿Como gustas que preparemos el huevo?" at bounding box center [736, 143] width 206 height 9
click at [655, 145] on span "¿Como gustas que preparemos el huevo?" at bounding box center [736, 143] width 206 height 9
click at [367, 55] on button "Artículos" at bounding box center [378, 59] width 41 height 21
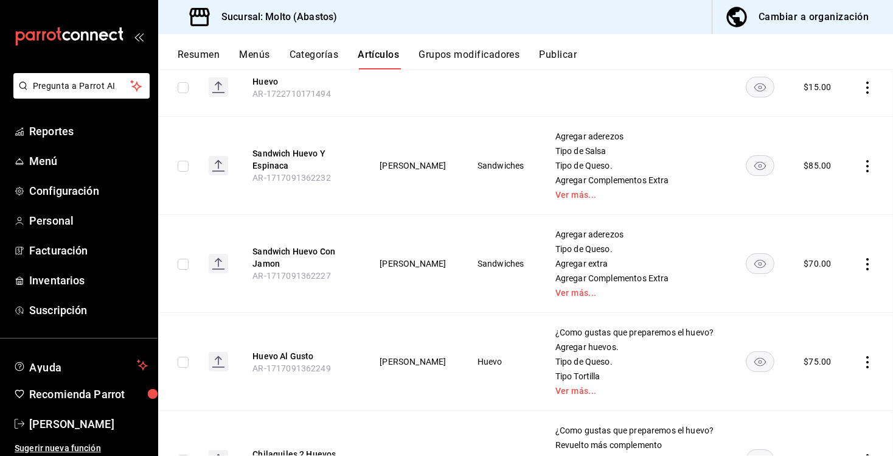
scroll to position [206, 0]
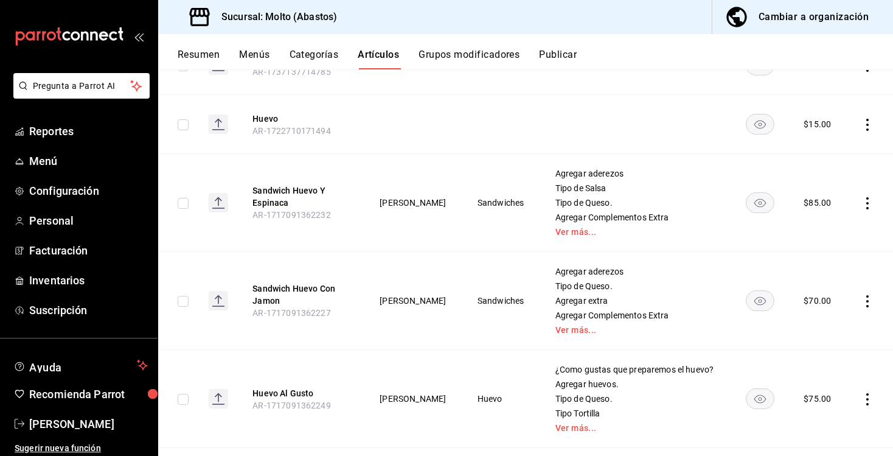
click at [366, 63] on button "Artículos" at bounding box center [378, 59] width 41 height 21
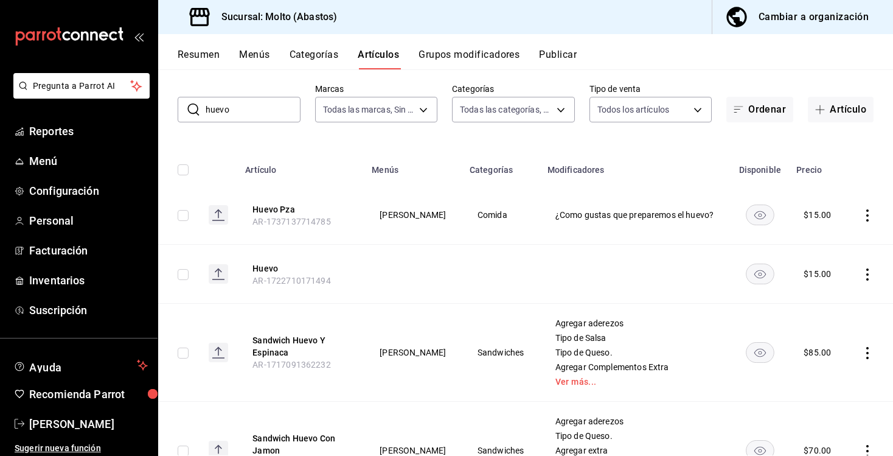
scroll to position [0, 0]
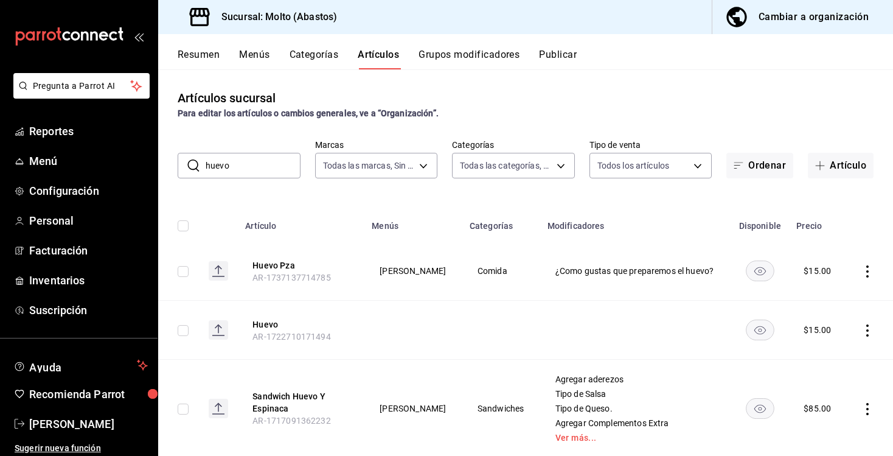
click at [254, 155] on input "huevo" at bounding box center [253, 165] width 95 height 24
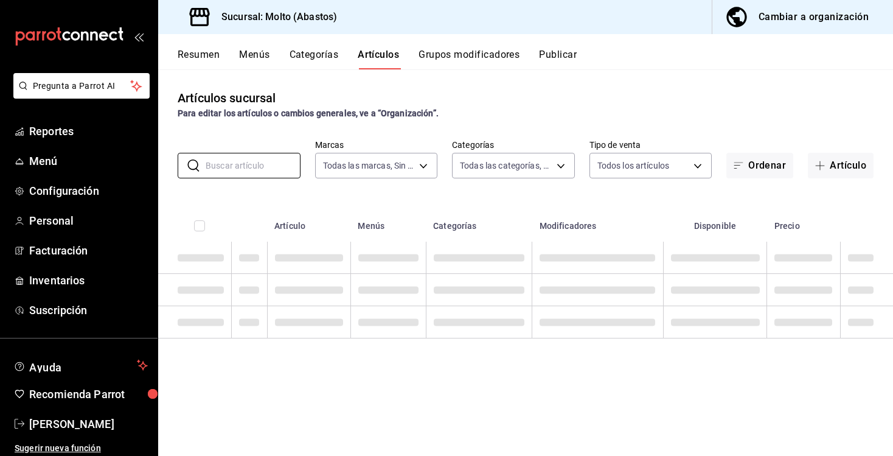
click at [450, 57] on button "Grupos modificadores" at bounding box center [469, 59] width 101 height 21
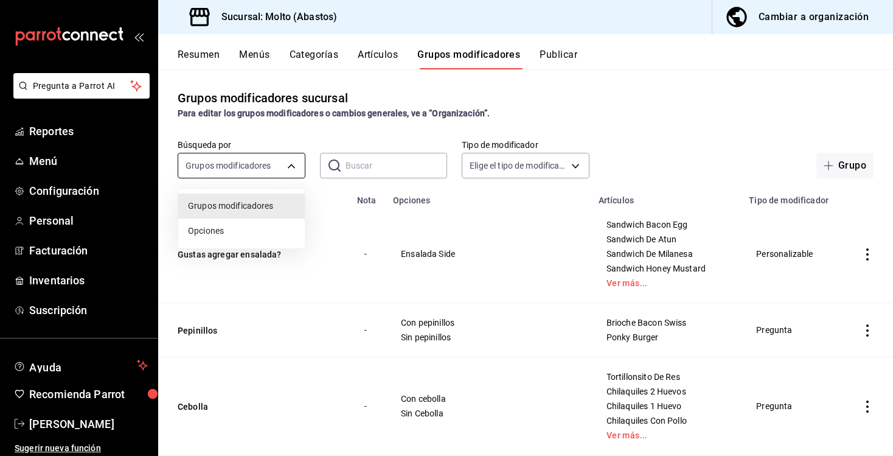
click at [252, 162] on body "Pregunta a Parrot AI Reportes Menú Configuración Personal Facturación Inventari…" at bounding box center [446, 228] width 893 height 456
click at [251, 162] on div at bounding box center [446, 228] width 893 height 456
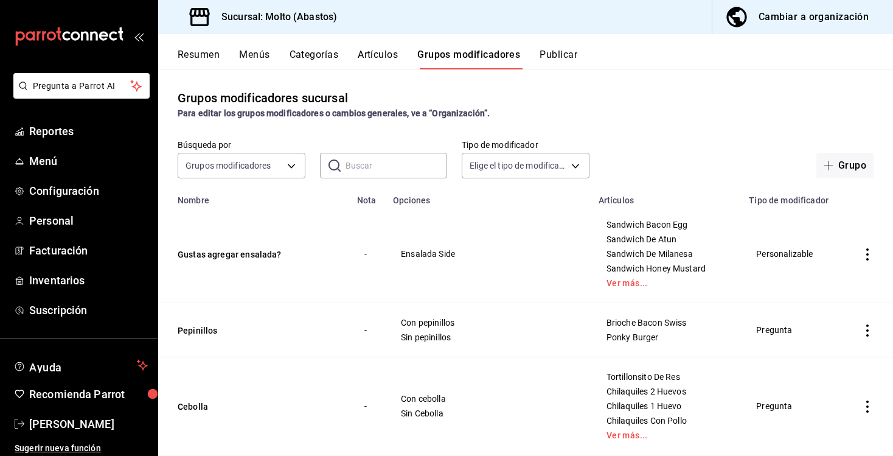
click at [347, 159] on input "text" at bounding box center [397, 165] width 102 height 24
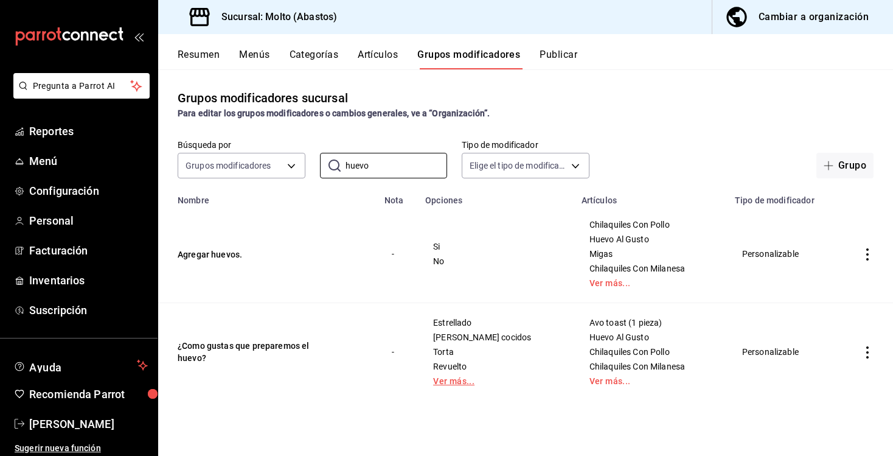
type input "huevo"
click at [470, 383] on link "Ver más..." at bounding box center [496, 381] width 126 height 9
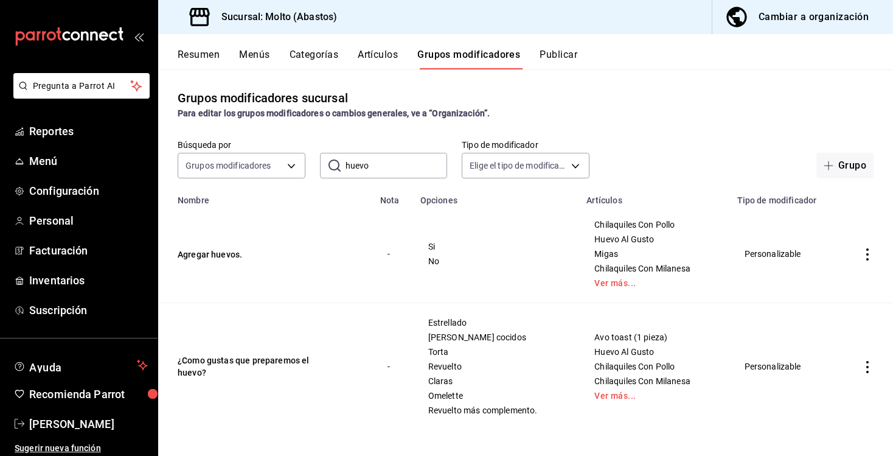
scroll to position [4, 0]
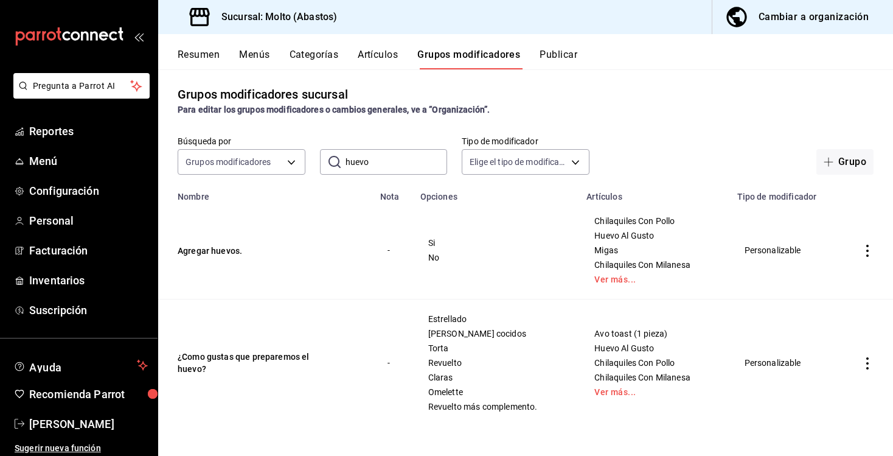
click at [871, 361] on icon "actions" at bounding box center [867, 363] width 12 height 12
click at [825, 375] on span "Editar" at bounding box center [831, 373] width 32 height 13
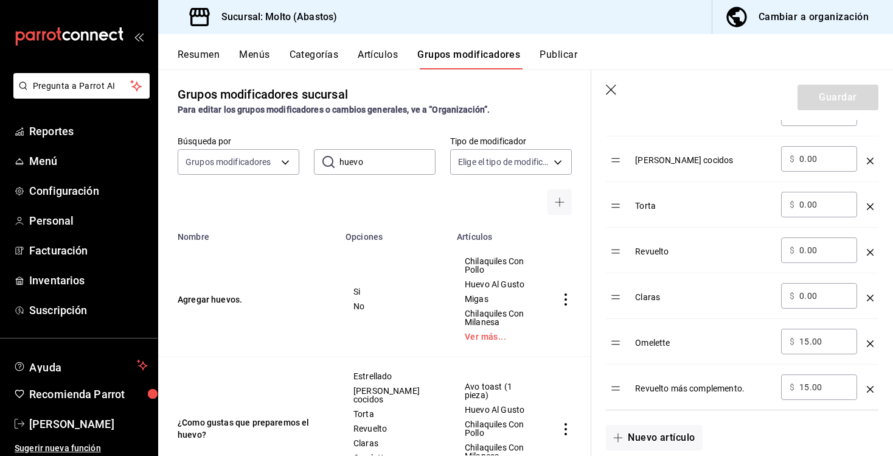
scroll to position [452, 0]
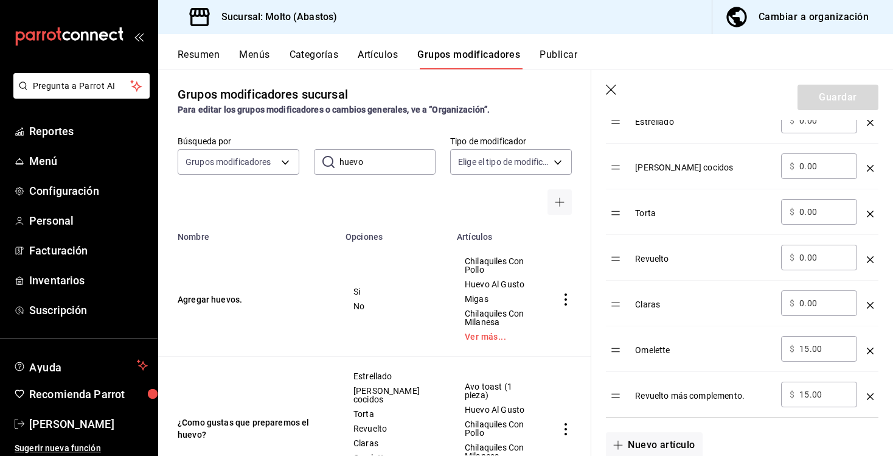
click at [671, 395] on div "Revuelto más complemento." at bounding box center [703, 391] width 136 height 20
click at [870, 350] on icon "optionsTable" at bounding box center [870, 350] width 7 height 7
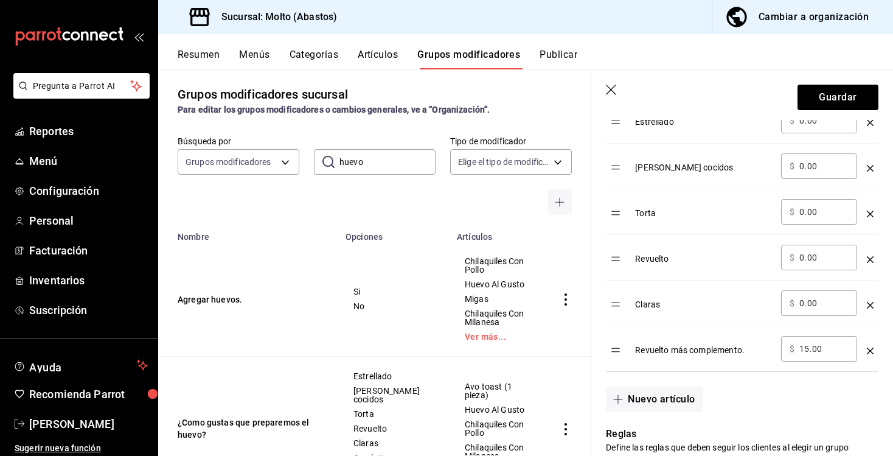
click at [870, 352] on icon "optionsTable" at bounding box center [870, 350] width 7 height 7
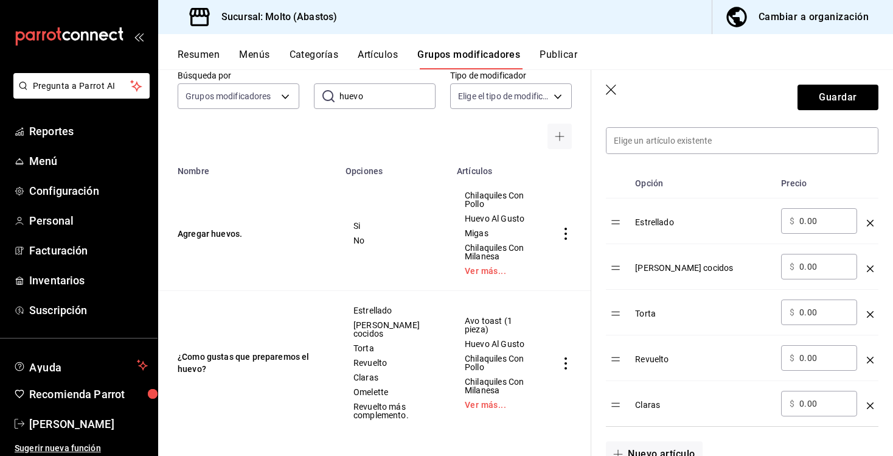
scroll to position [343, 0]
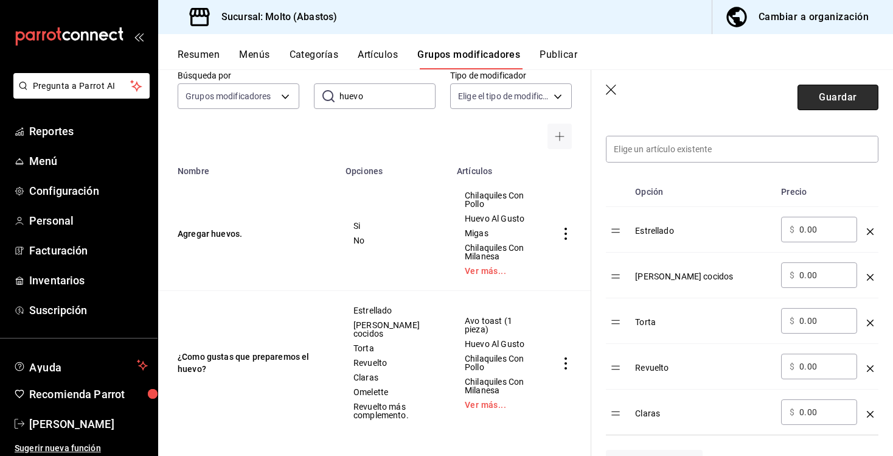
click at [832, 100] on button "Guardar" at bounding box center [838, 98] width 81 height 26
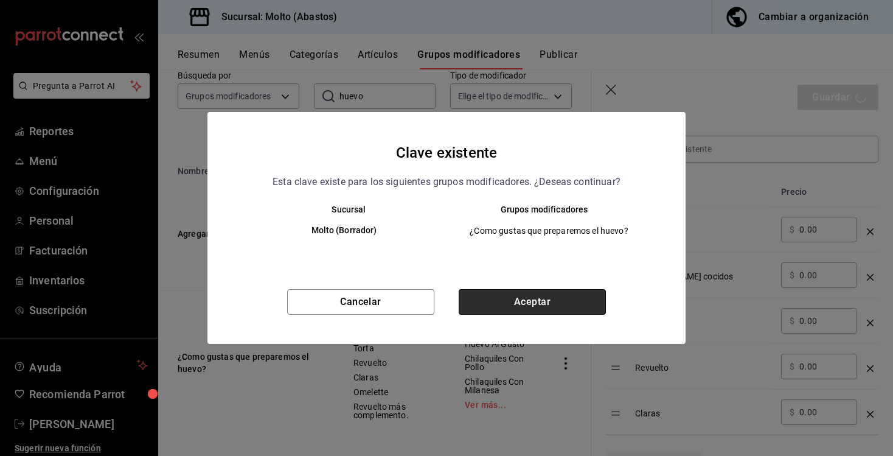
click at [542, 298] on button "Aceptar" at bounding box center [532, 302] width 147 height 26
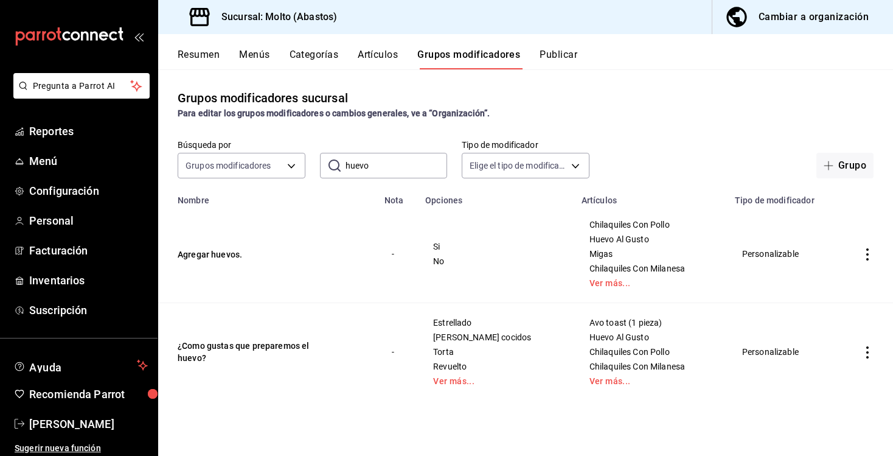
click at [380, 160] on input "huevo" at bounding box center [397, 165] width 102 height 24
click at [394, 170] on input "huevo" at bounding box center [397, 165] width 102 height 24
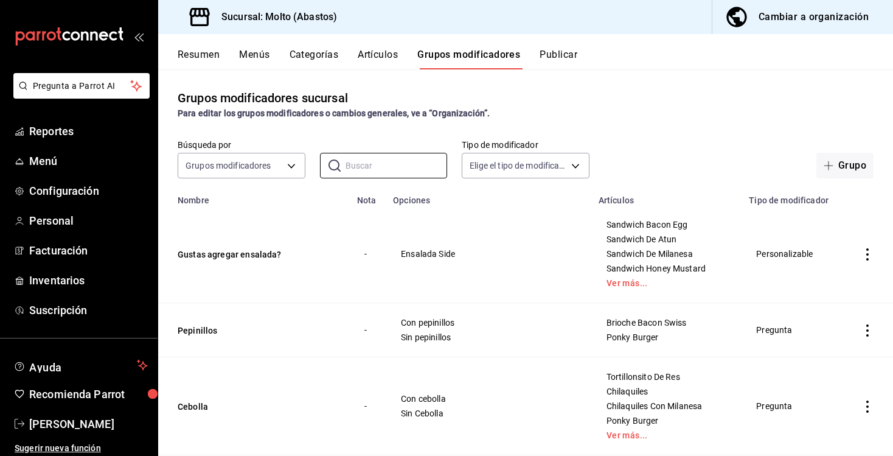
click at [377, 51] on button "Artículos" at bounding box center [378, 59] width 40 height 21
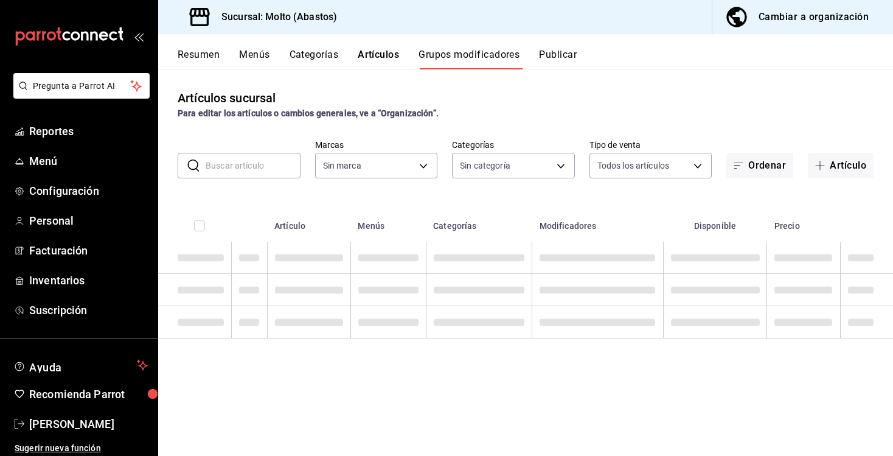
type input "a4ce63cd-f9c8-4925-89b3-3bd4251fba41"
click at [360, 157] on body "Pregunta a Parrot AI Reportes Menú Configuración Personal Facturación Inventari…" at bounding box center [446, 228] width 893 height 456
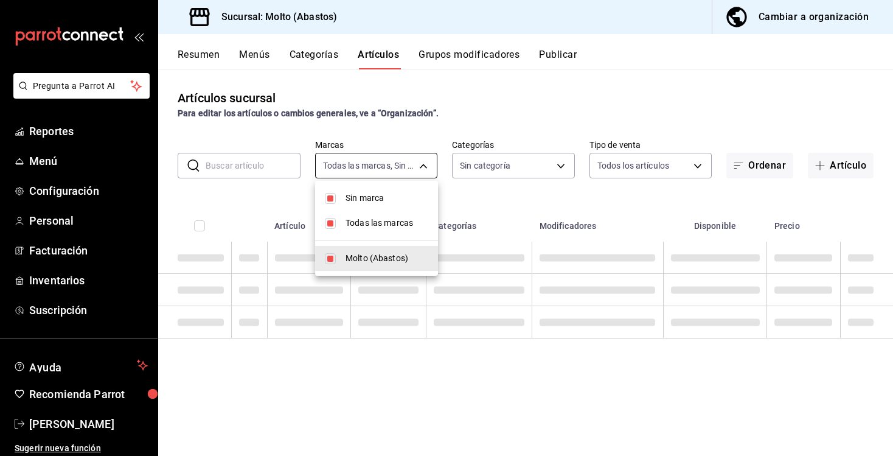
type input "81055784-3412-463b-8ab7-0deda5d1fbfa,68573037-7262-4a80-bd87-b1117a4c32bb,12a7e…"
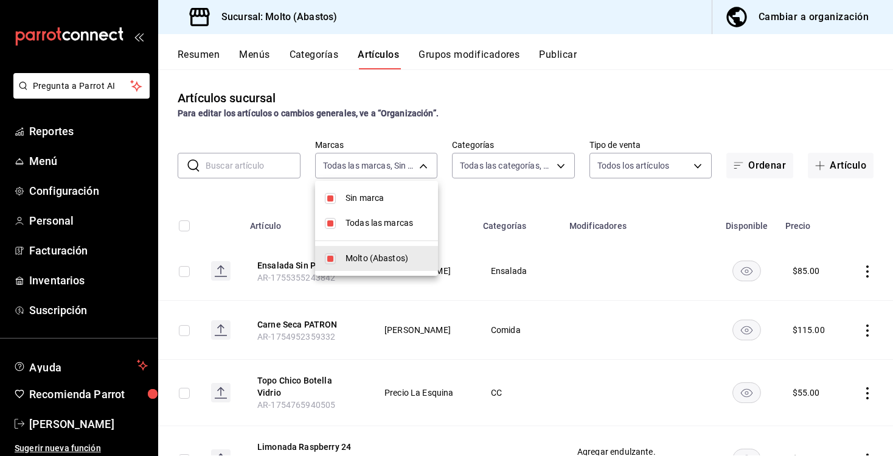
click at [255, 167] on div at bounding box center [446, 228] width 893 height 456
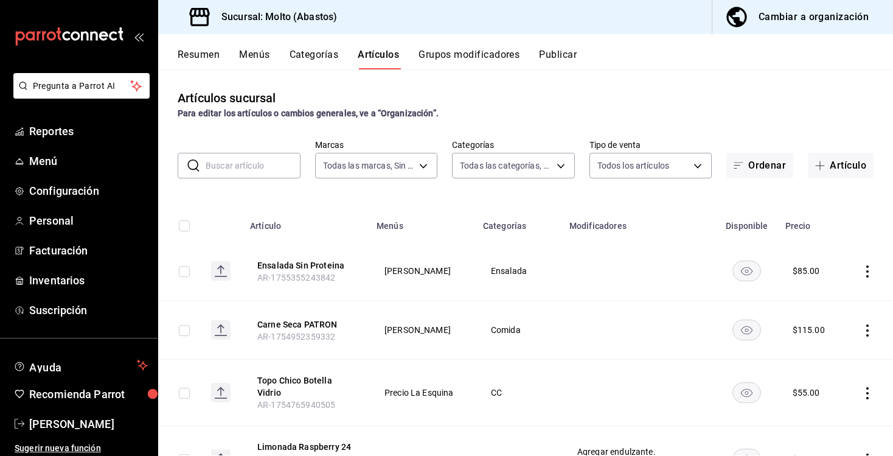
click at [255, 167] on input "text" at bounding box center [253, 165] width 95 height 24
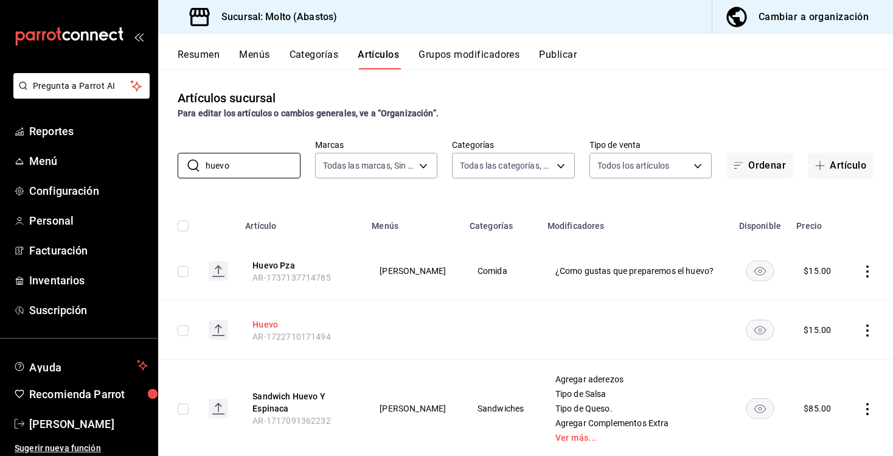
type input "huevo"
click at [268, 326] on button "Huevo" at bounding box center [300, 324] width 97 height 12
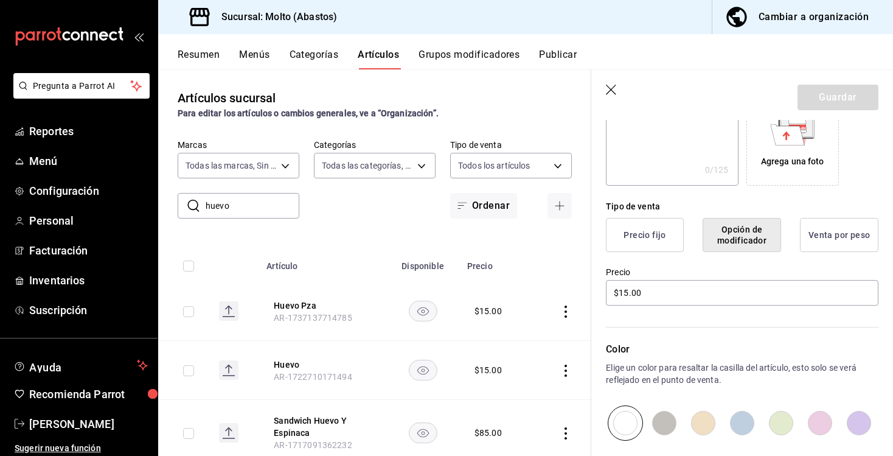
scroll to position [245, 0]
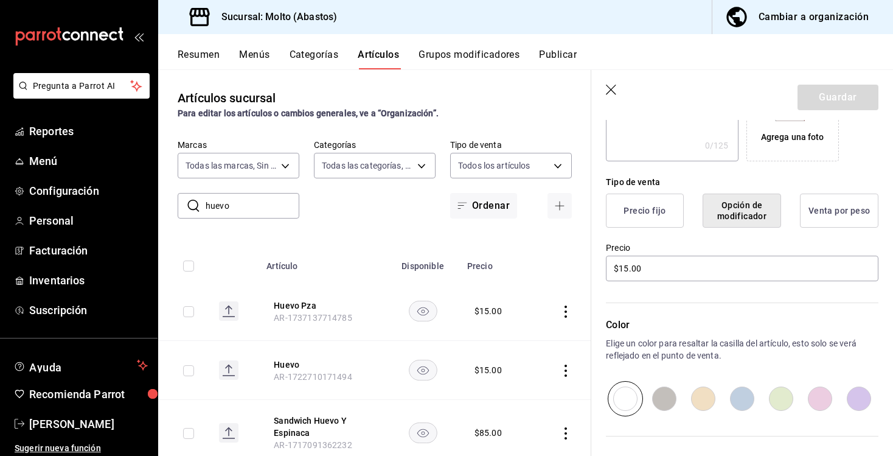
click at [829, 209] on button "Venta por peso" at bounding box center [839, 210] width 78 height 34
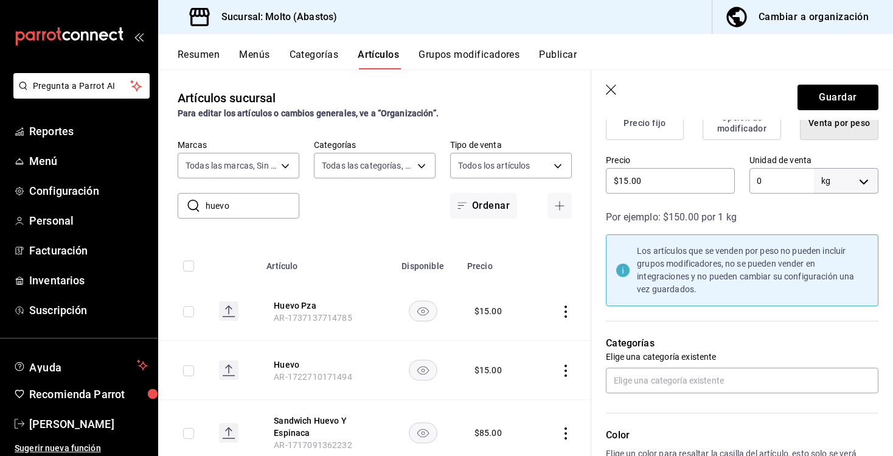
scroll to position [299, 0]
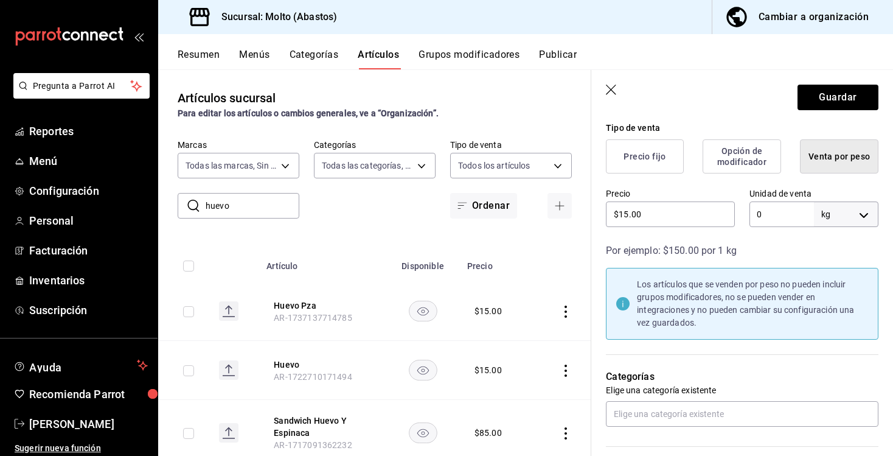
click at [733, 159] on button "Opción de modificador" at bounding box center [742, 156] width 78 height 34
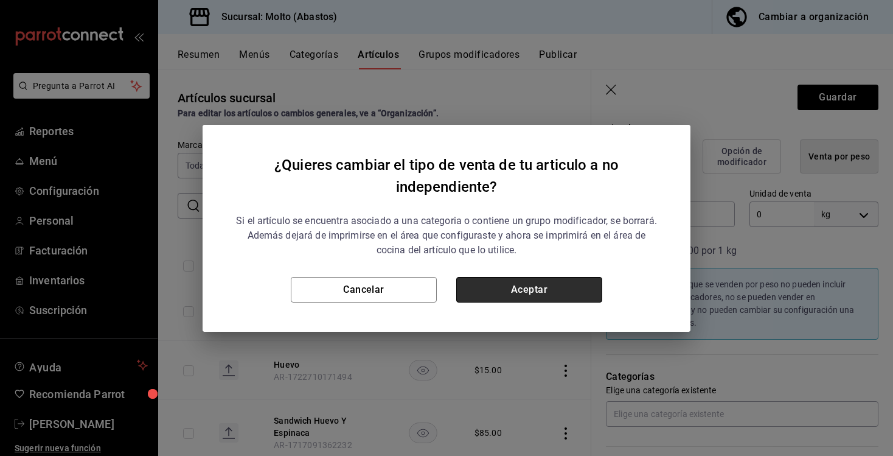
click at [531, 288] on button "Aceptar" at bounding box center [529, 290] width 146 height 26
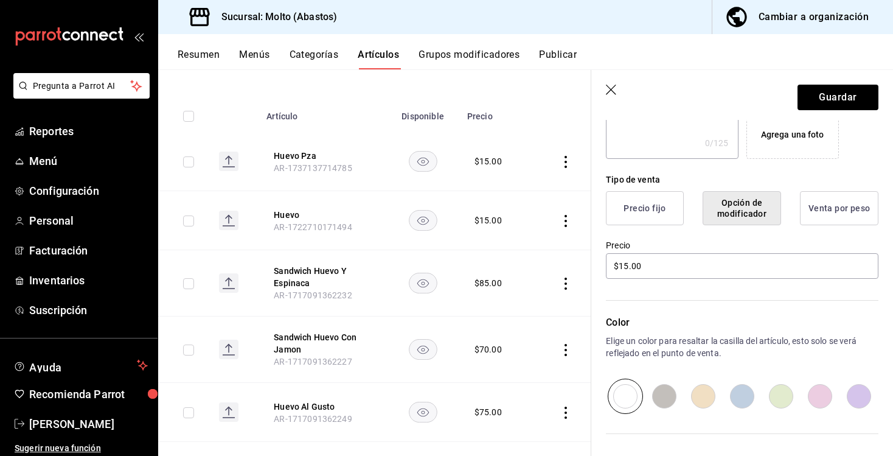
scroll to position [232, 0]
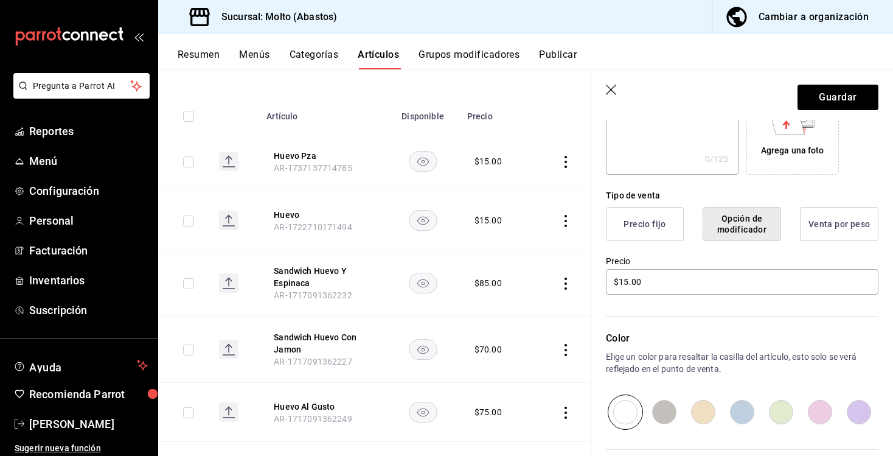
click at [655, 233] on button "Precio fijo" at bounding box center [645, 224] width 78 height 34
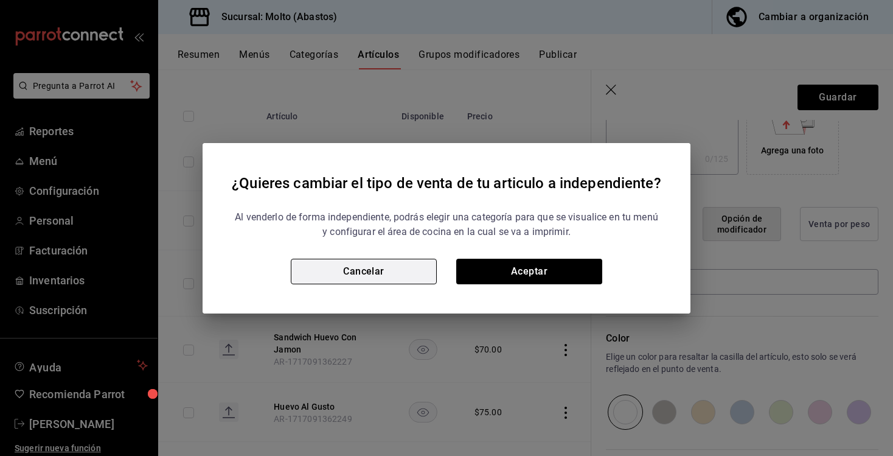
click at [369, 274] on button "Cancelar" at bounding box center [364, 272] width 146 height 26
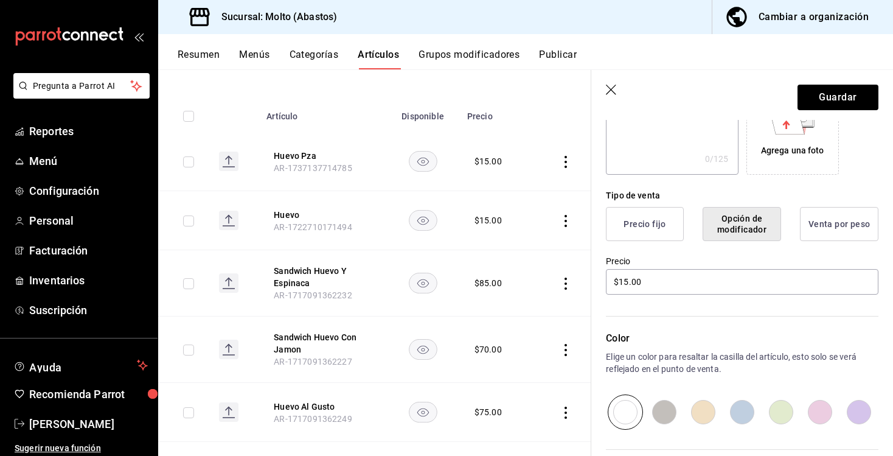
click at [619, 221] on button "Precio fijo" at bounding box center [645, 224] width 78 height 34
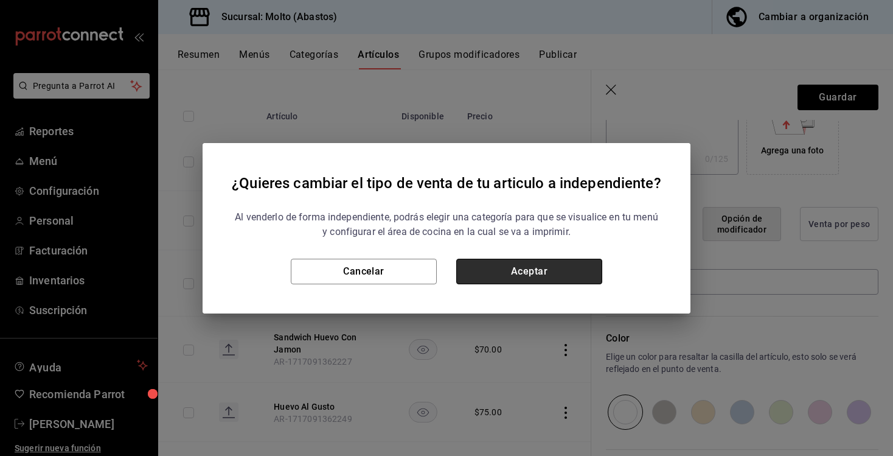
click at [519, 274] on button "Aceptar" at bounding box center [529, 272] width 146 height 26
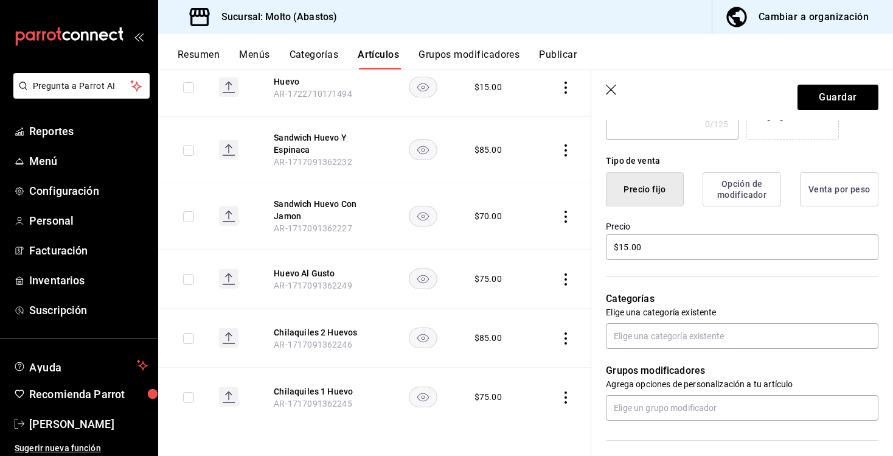
scroll to position [266, 0]
click at [719, 184] on button "Opción de modificador" at bounding box center [742, 190] width 78 height 34
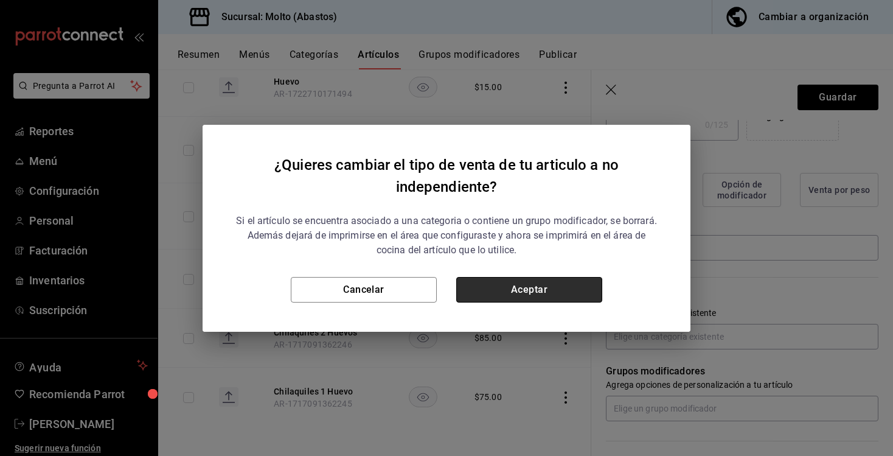
click at [585, 298] on button "Aceptar" at bounding box center [529, 290] width 146 height 26
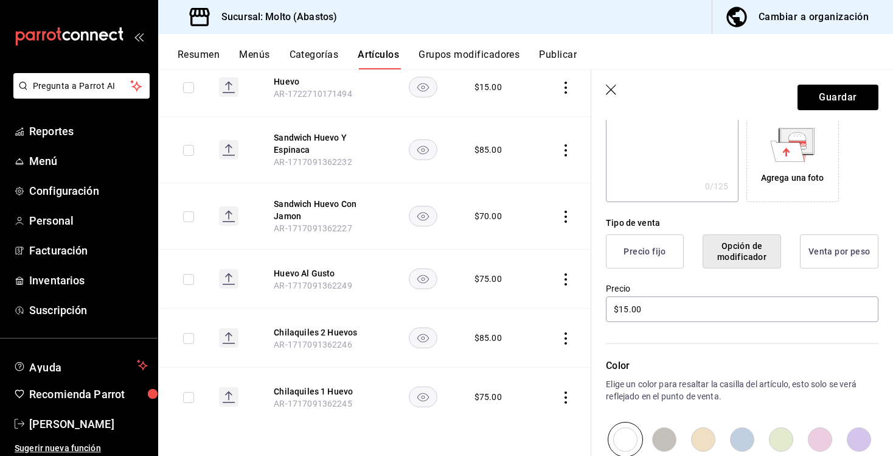
scroll to position [197, 0]
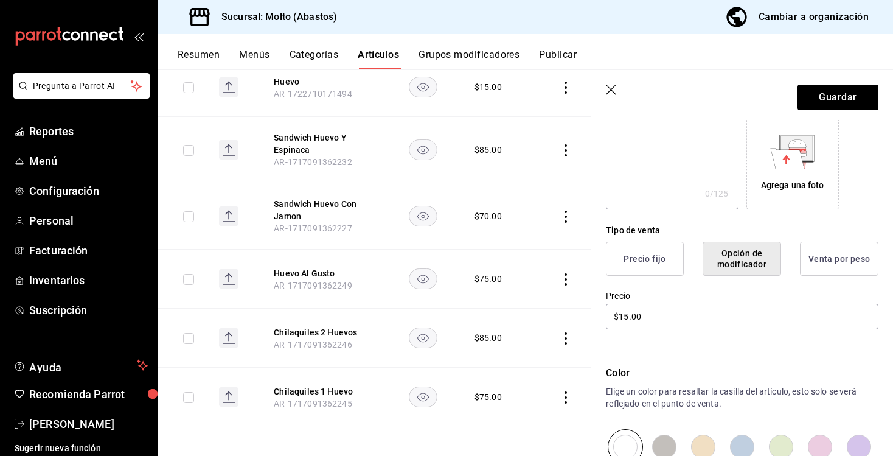
click at [609, 84] on header "Guardar" at bounding box center [742, 95] width 302 height 50
click at [610, 86] on icon "button" at bounding box center [612, 91] width 12 height 12
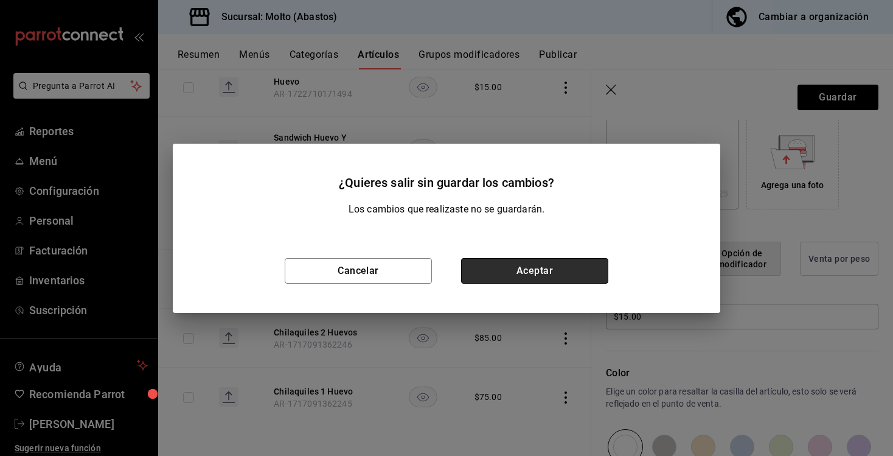
click at [493, 276] on button "Aceptar" at bounding box center [534, 271] width 147 height 26
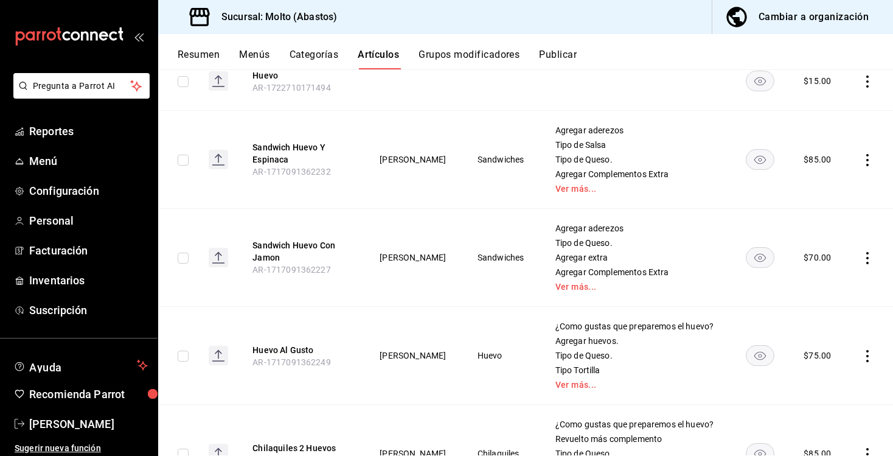
click at [324, 59] on button "Categorías" at bounding box center [314, 59] width 49 height 21
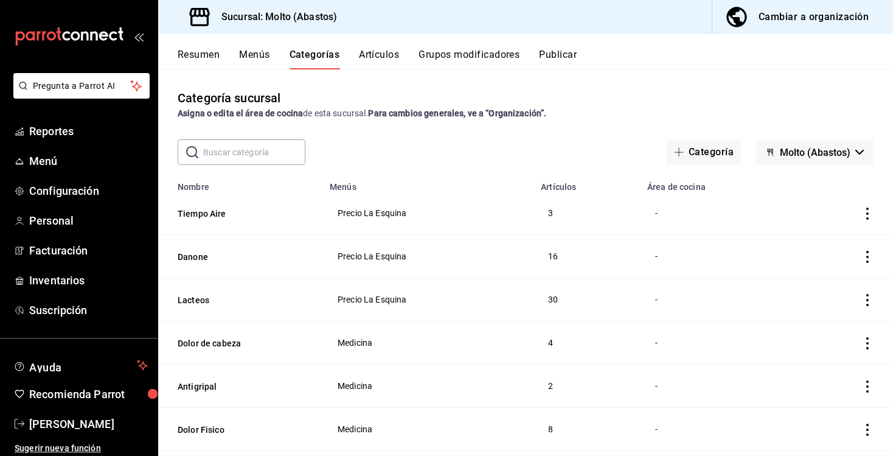
click at [265, 157] on input "text" at bounding box center [254, 152] width 102 height 24
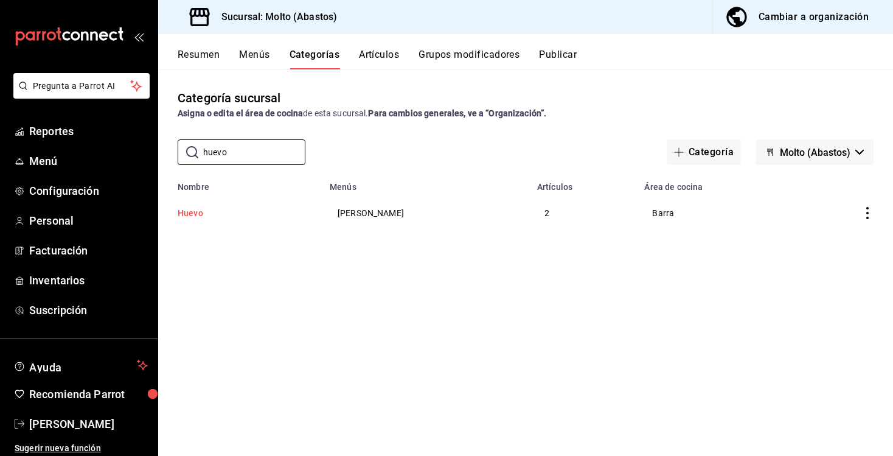
type input "huevo"
click at [223, 212] on button "Huevo" at bounding box center [239, 213] width 122 height 12
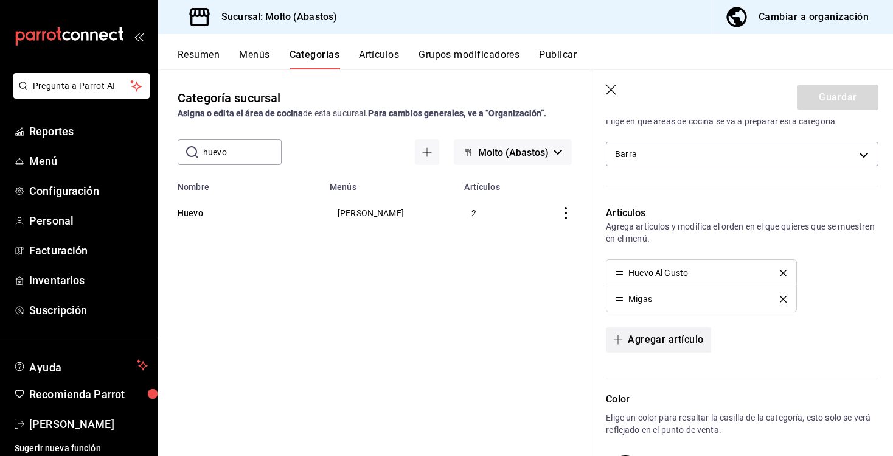
scroll to position [262, 0]
click at [779, 300] on button "delete" at bounding box center [783, 299] width 24 height 7
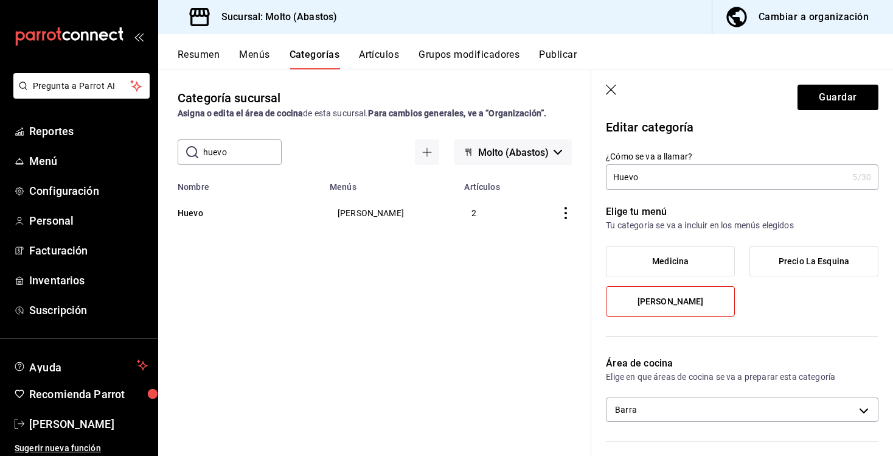
scroll to position [0, 0]
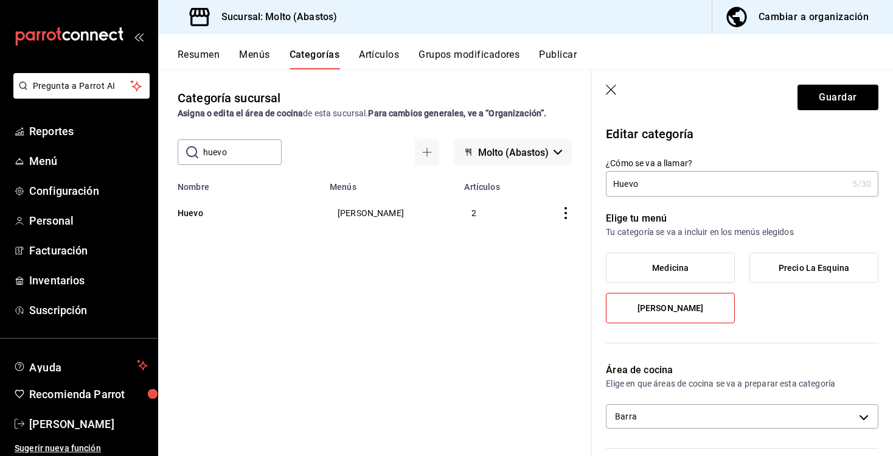
click at [375, 61] on button "Artículos" at bounding box center [379, 59] width 40 height 21
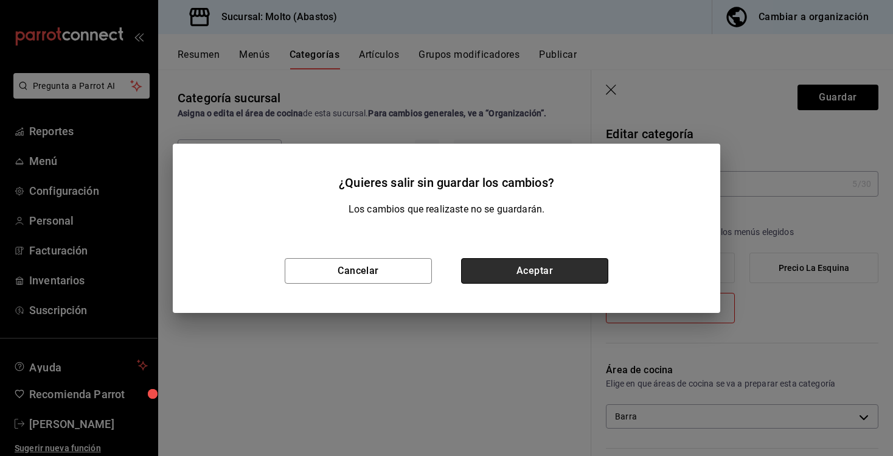
click at [526, 268] on button "Aceptar" at bounding box center [534, 271] width 147 height 26
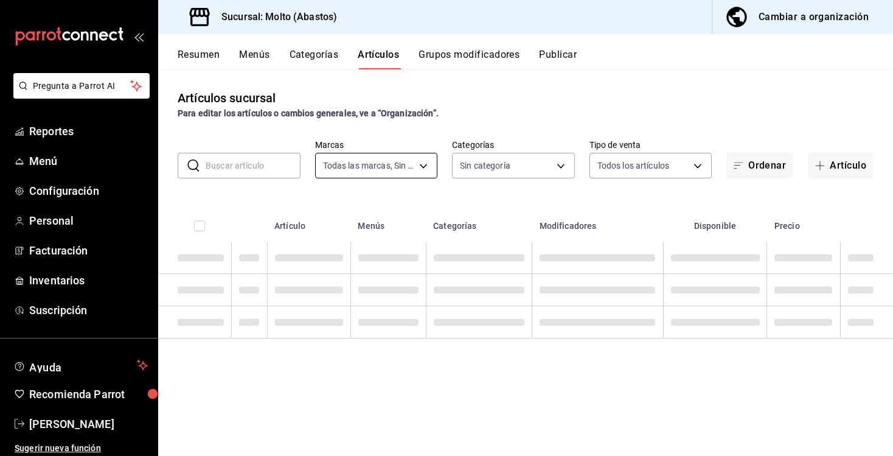
type input "a4ce63cd-f9c8-4925-89b3-3bd4251fba41"
type input "81055784-3412-463b-8ab7-0deda5d1fbfa,68573037-7262-4a80-bd87-b1117a4c32bb,12a7e…"
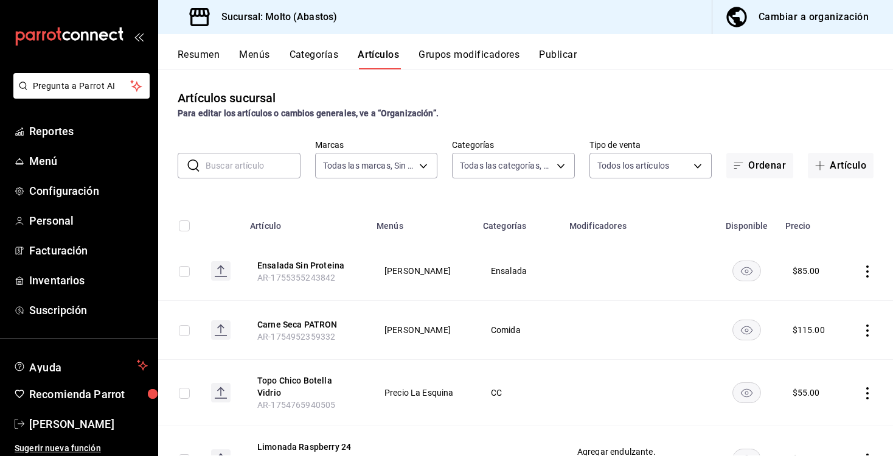
click at [289, 162] on input "text" at bounding box center [253, 165] width 95 height 24
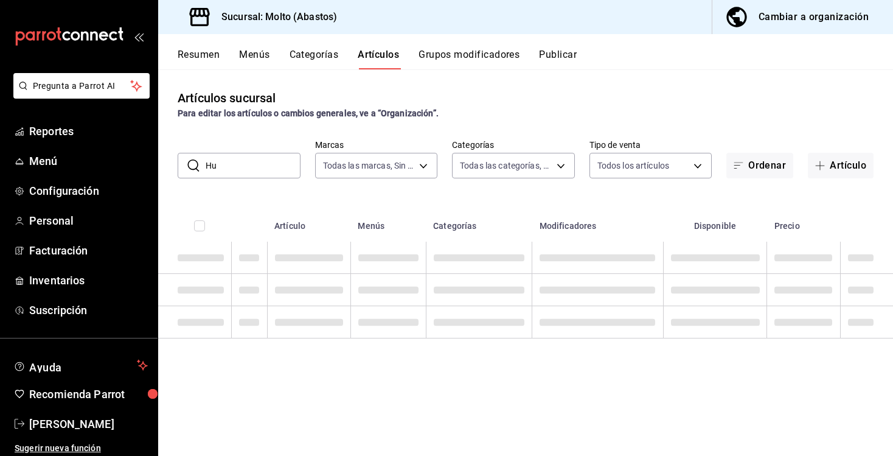
type input "H"
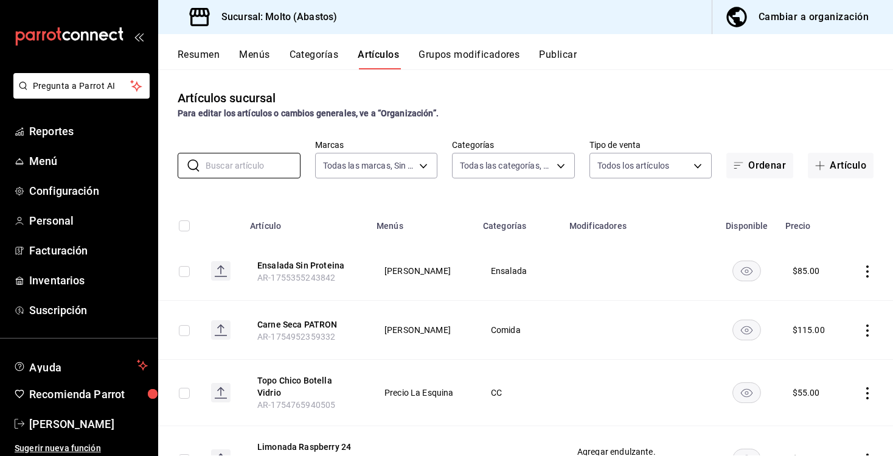
click at [514, 112] on div "Para editar los artículos o cambios generales, ve a “Organización”." at bounding box center [526, 113] width 696 height 13
click at [828, 159] on button "Artículo" at bounding box center [841, 166] width 66 height 26
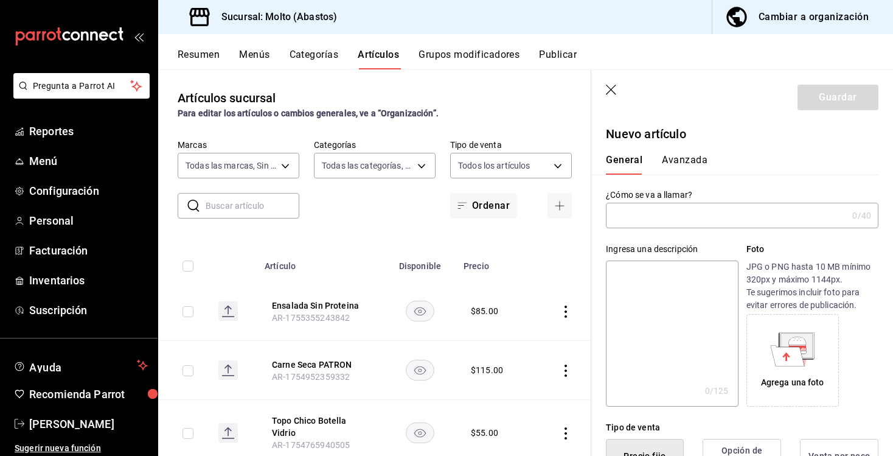
click at [670, 224] on input "text" at bounding box center [727, 215] width 242 height 24
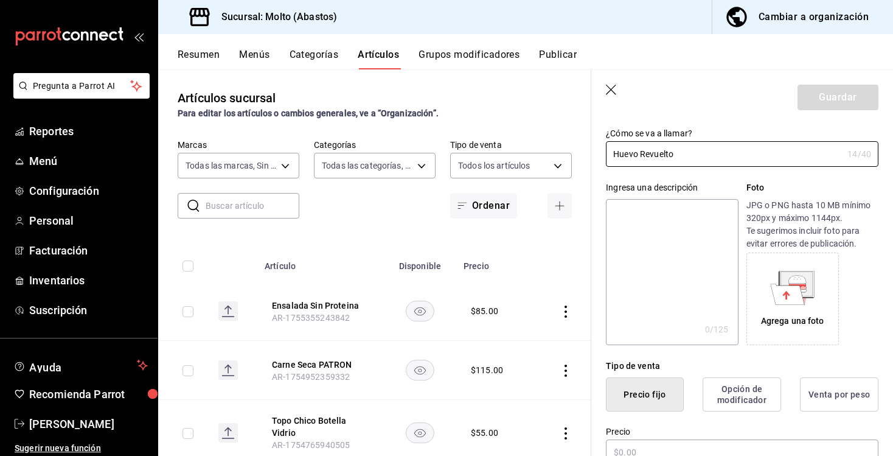
scroll to position [75, 0]
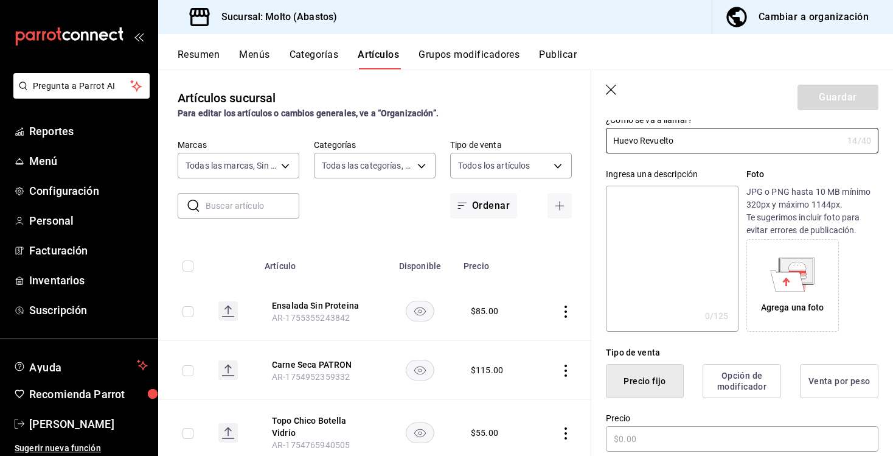
type input "Huevo Revuelto"
click at [689, 262] on textarea at bounding box center [672, 259] width 132 height 146
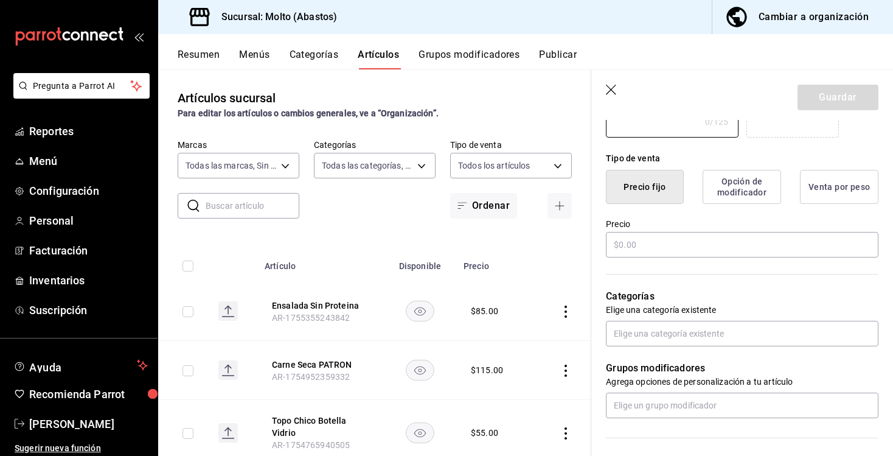
scroll to position [287, 0]
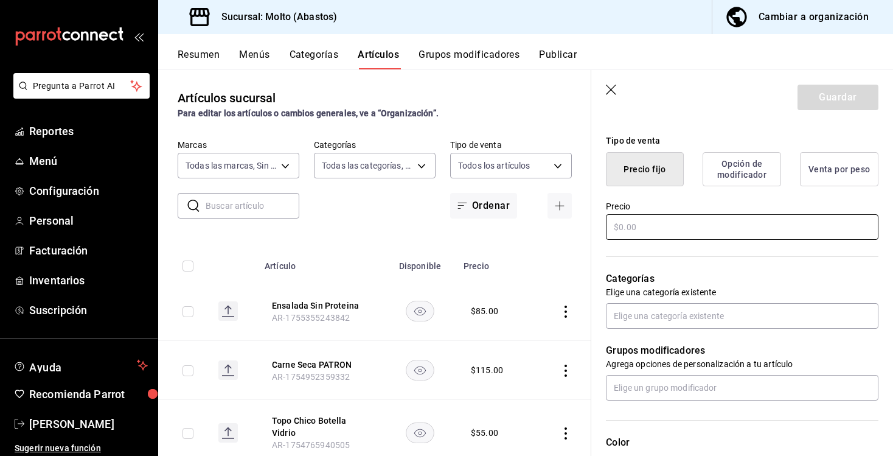
click at [661, 228] on input "text" at bounding box center [742, 227] width 273 height 26
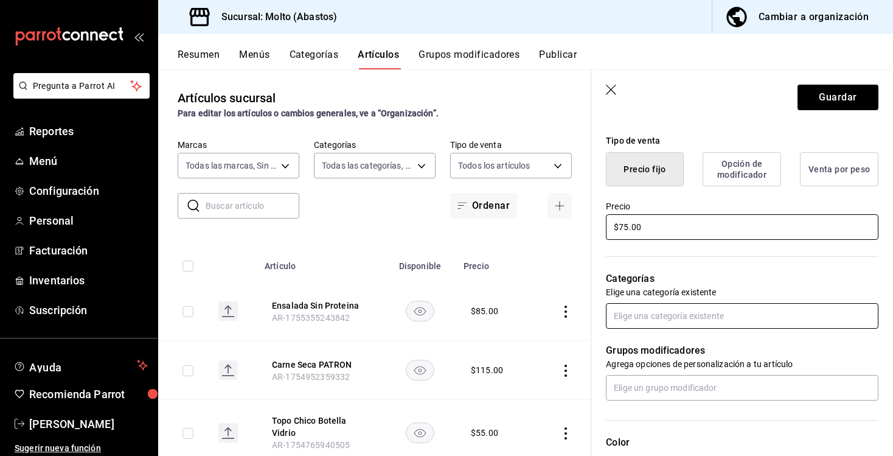
type input "$75.00"
click at [670, 308] on input "text" at bounding box center [742, 316] width 273 height 26
type input "huevo"
click at [650, 353] on li "Huevo" at bounding box center [742, 343] width 273 height 20
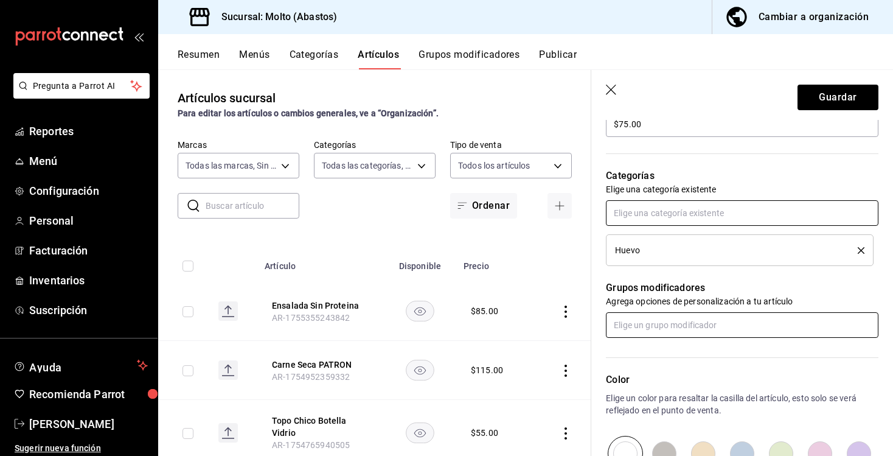
scroll to position [394, 0]
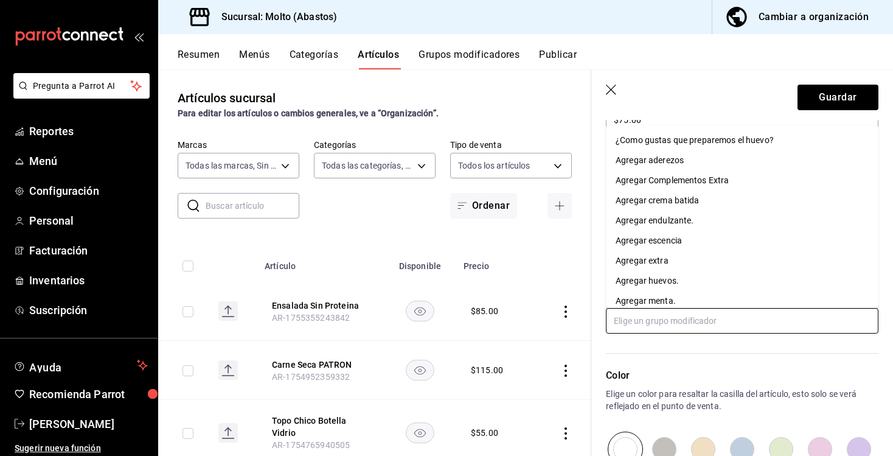
click at [685, 332] on input "text" at bounding box center [742, 321] width 273 height 26
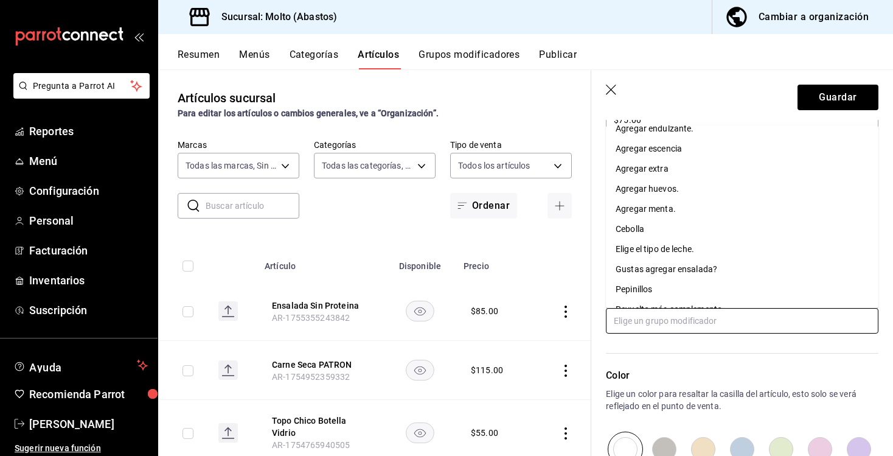
scroll to position [92, 0]
click at [656, 193] on div "Agregar huevos." at bounding box center [647, 188] width 63 height 13
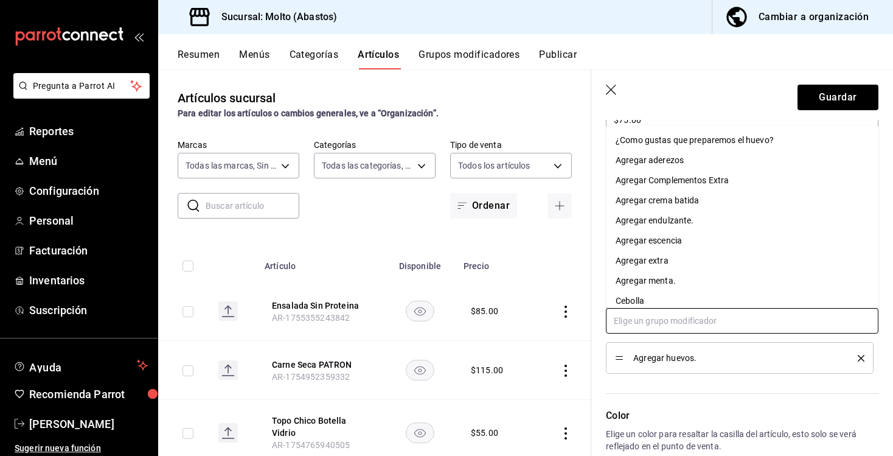
click at [641, 318] on input "text" at bounding box center [742, 321] width 273 height 26
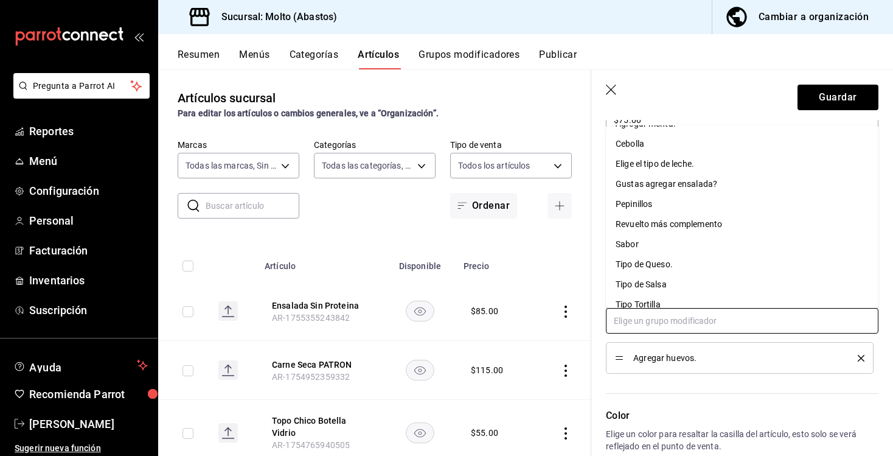
scroll to position [169, 0]
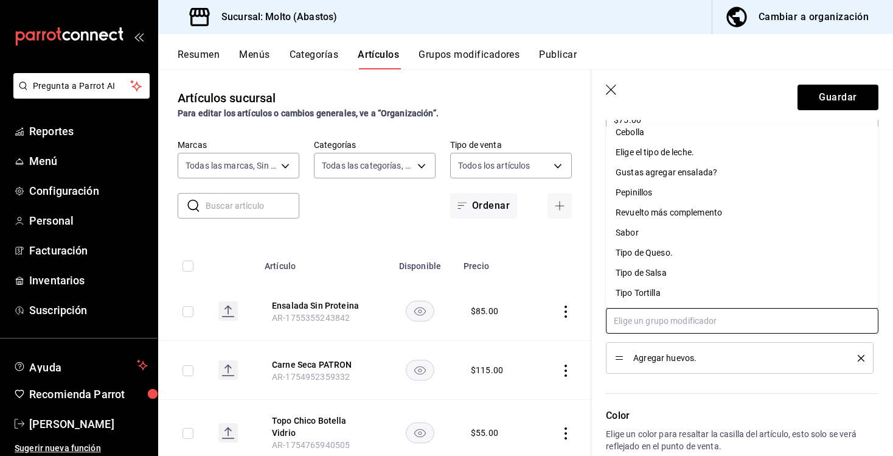
click at [661, 257] on div "Tipo de Queso." at bounding box center [644, 252] width 57 height 13
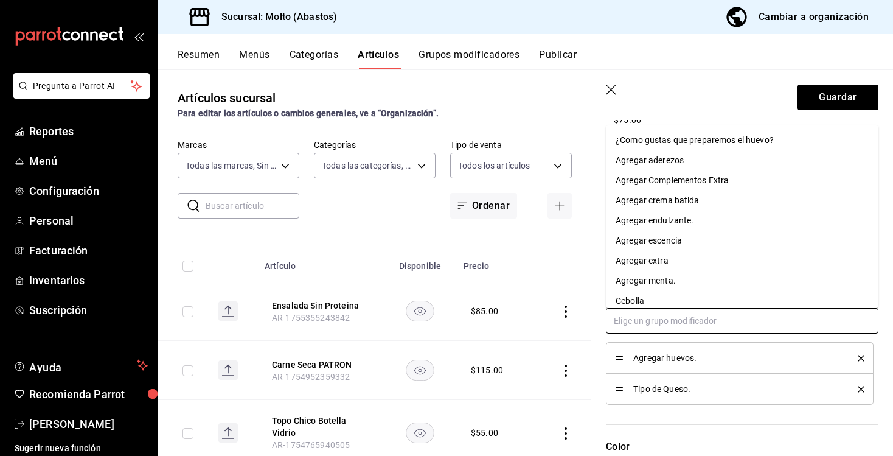
click at [673, 316] on input "text" at bounding box center [742, 321] width 273 height 26
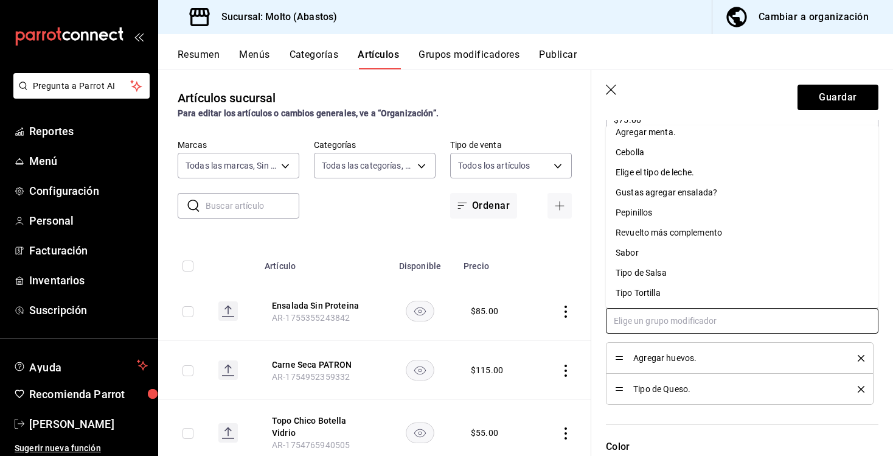
click at [660, 282] on li "Tipo de Salsa" at bounding box center [742, 273] width 273 height 20
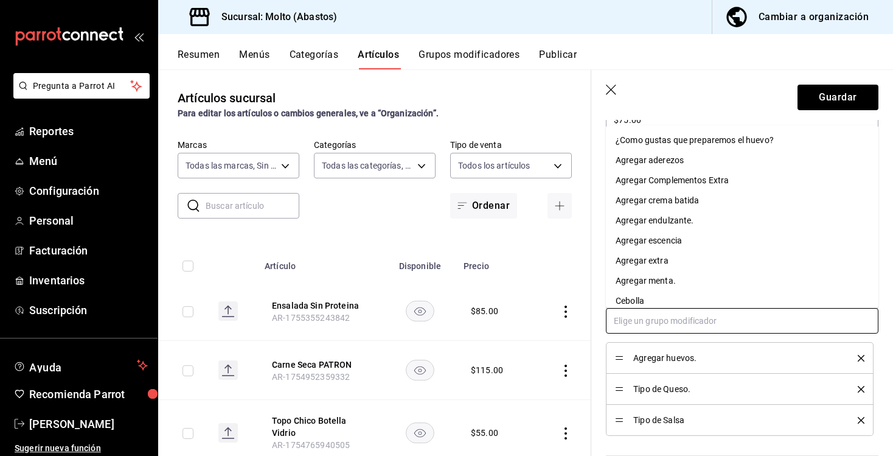
click at [661, 321] on input "text" at bounding box center [742, 321] width 273 height 26
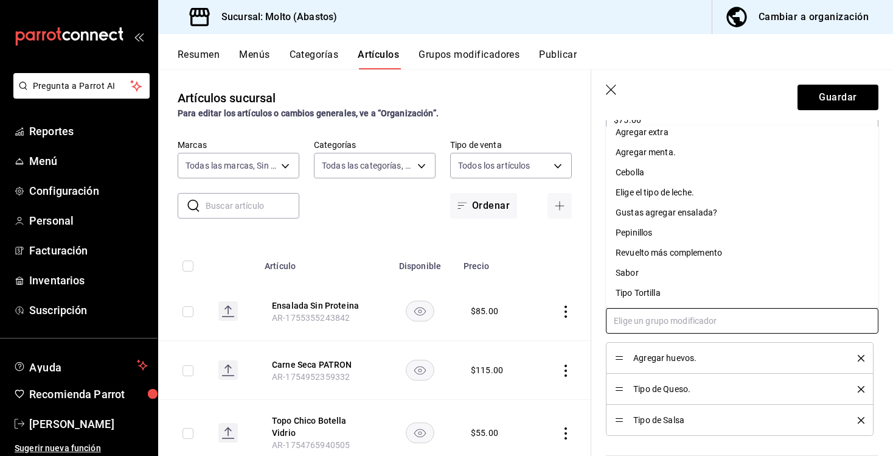
click at [658, 288] on div "Tipo Tortilla" at bounding box center [638, 293] width 45 height 13
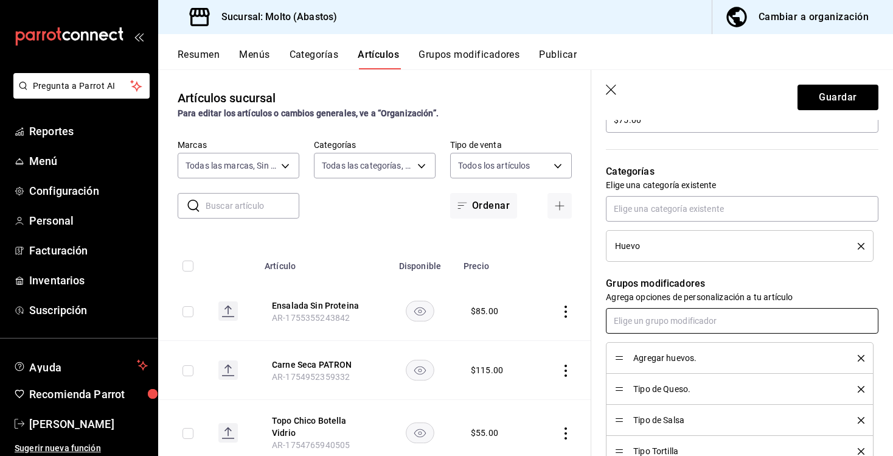
click at [661, 320] on input "text" at bounding box center [742, 321] width 273 height 26
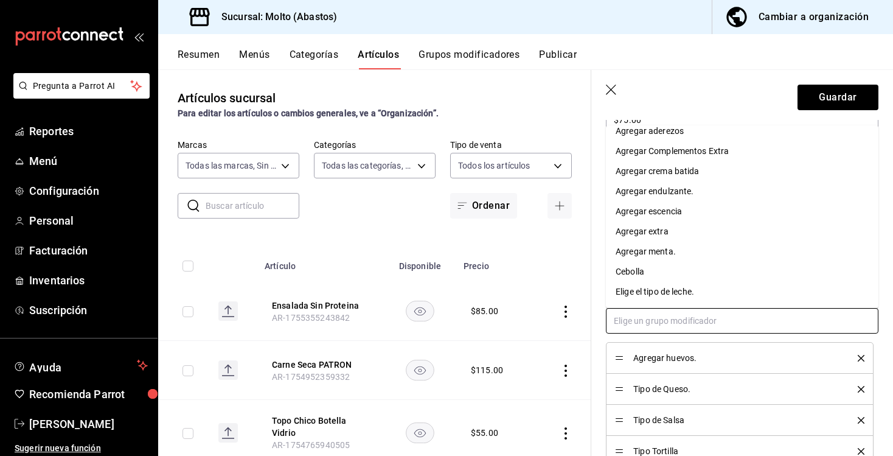
scroll to position [0, 0]
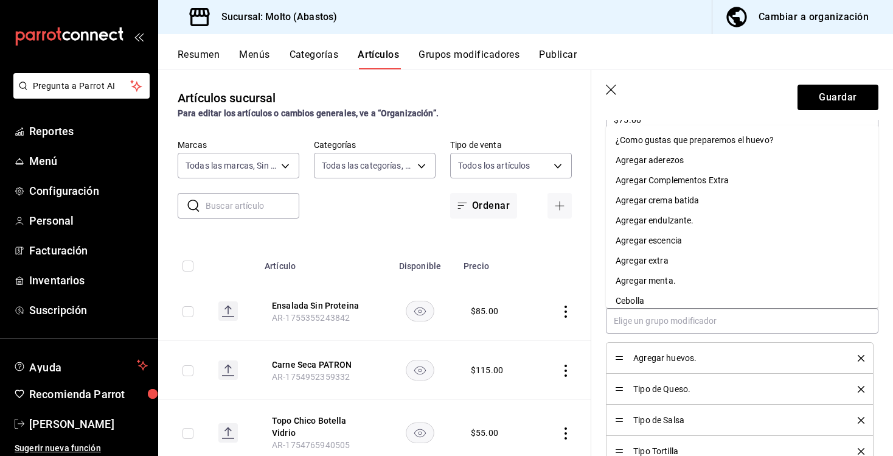
click at [677, 96] on header "Guardar" at bounding box center [742, 95] width 302 height 50
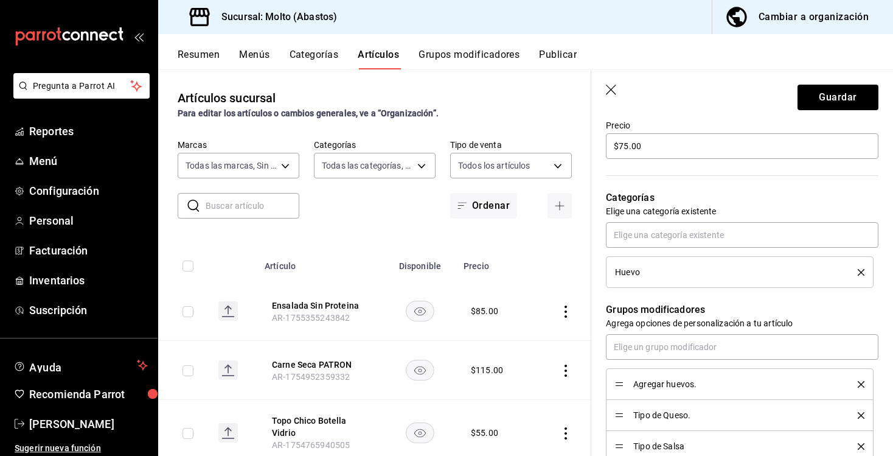
scroll to position [358, 0]
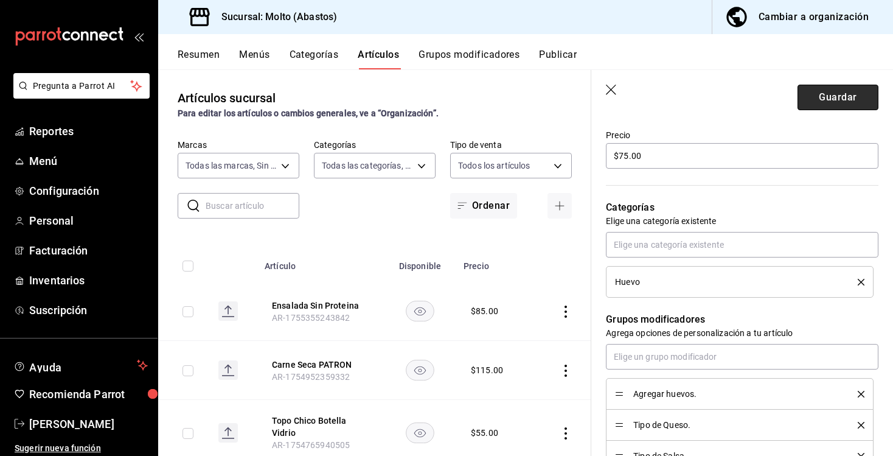
click at [813, 104] on button "Guardar" at bounding box center [838, 98] width 81 height 26
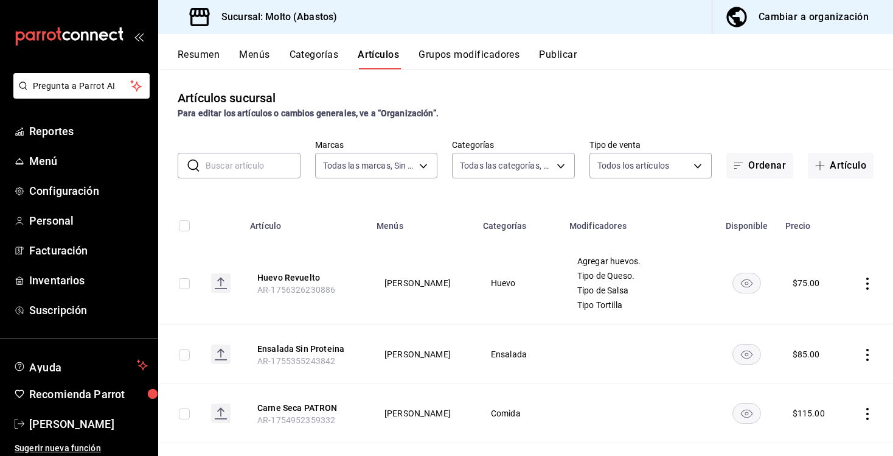
click at [467, 50] on button "Grupos modificadores" at bounding box center [469, 59] width 101 height 21
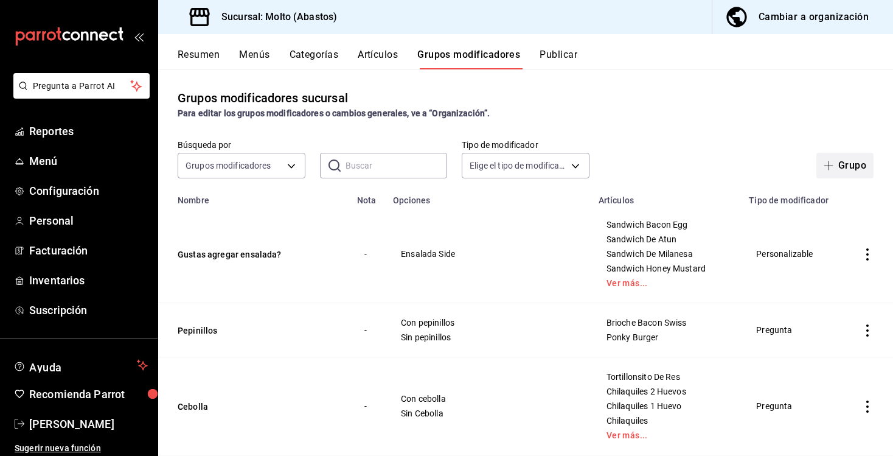
click at [846, 166] on button "Grupo" at bounding box center [844, 166] width 57 height 26
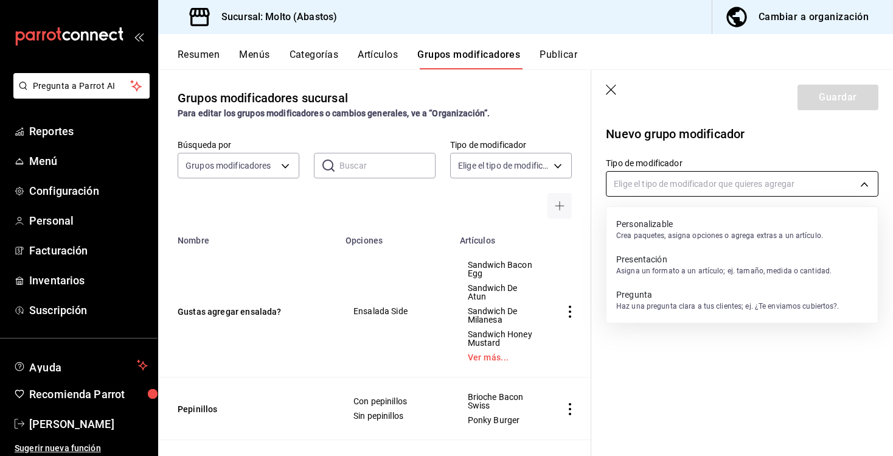
click at [701, 175] on body "Pregunta a Parrot AI Reportes Menú Configuración Personal Facturación Inventari…" at bounding box center [446, 228] width 893 height 456
click at [700, 178] on div at bounding box center [446, 228] width 893 height 456
click at [700, 178] on body "Pregunta a Parrot AI Reportes Menú Configuración Personal Facturación Inventari…" at bounding box center [446, 228] width 893 height 456
click at [684, 220] on p "Personalizable" at bounding box center [719, 224] width 207 height 12
type input "CUSTOMIZABLE"
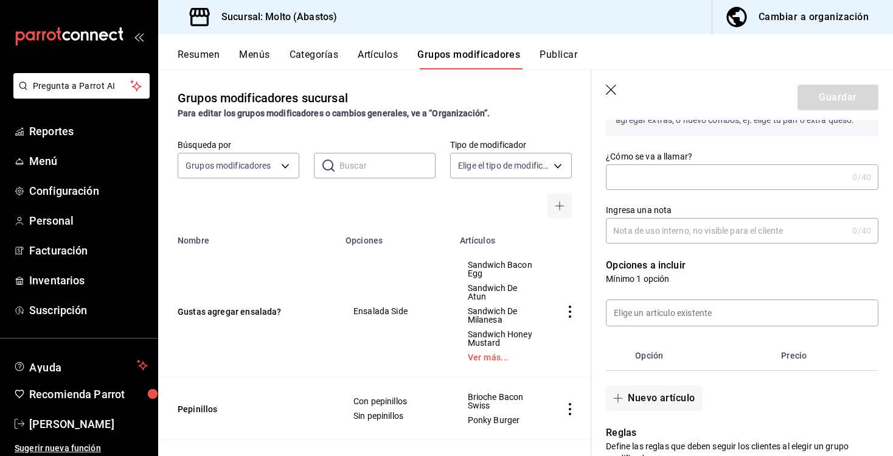
scroll to position [120, 0]
click at [668, 175] on input "¿Cómo se va a llamar?" at bounding box center [727, 176] width 242 height 24
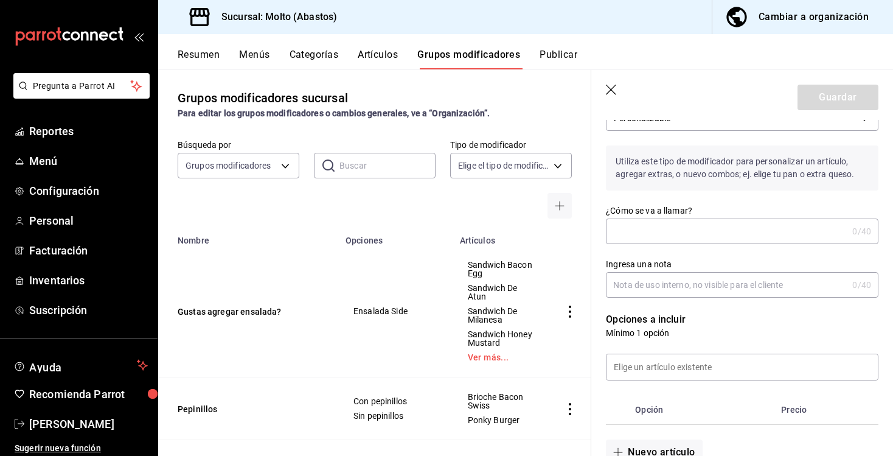
scroll to position [100, 0]
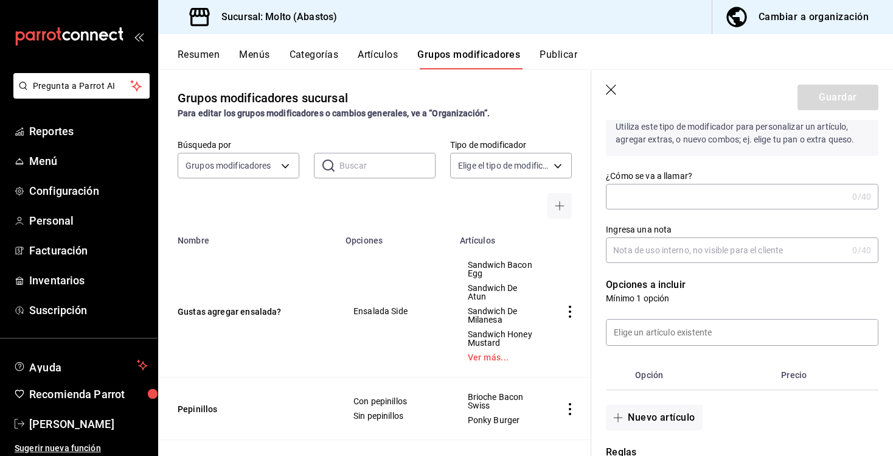
click at [664, 191] on input "¿Cómo se va a llamar?" at bounding box center [727, 196] width 242 height 24
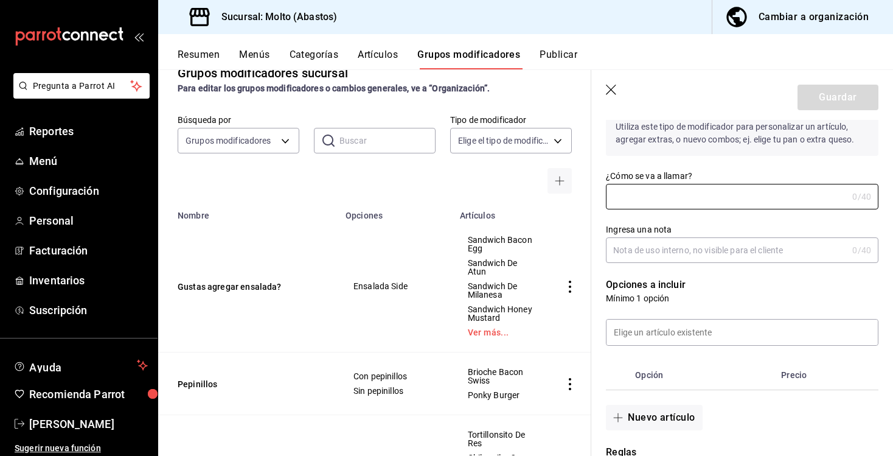
scroll to position [32, 0]
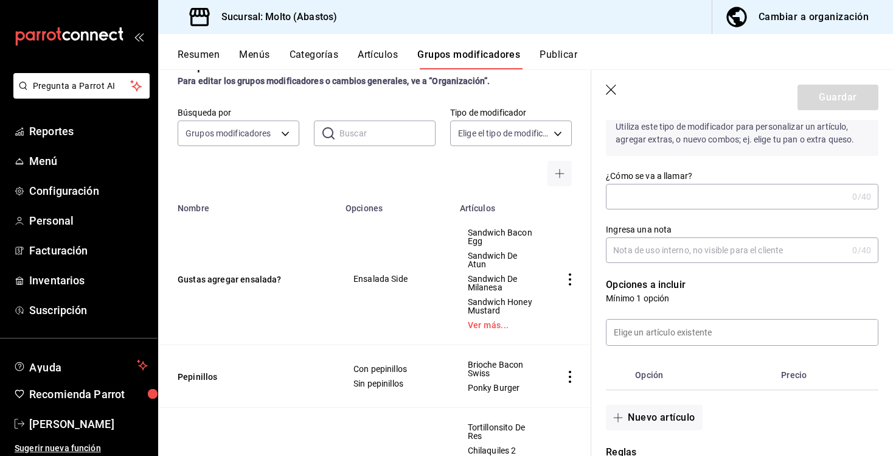
click at [657, 196] on input "¿Cómo se va a llamar?" at bounding box center [727, 196] width 242 height 24
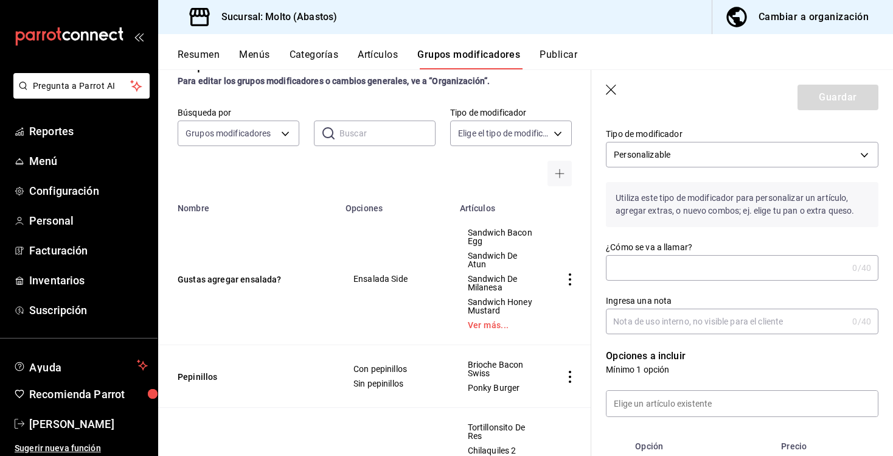
scroll to position [0, 0]
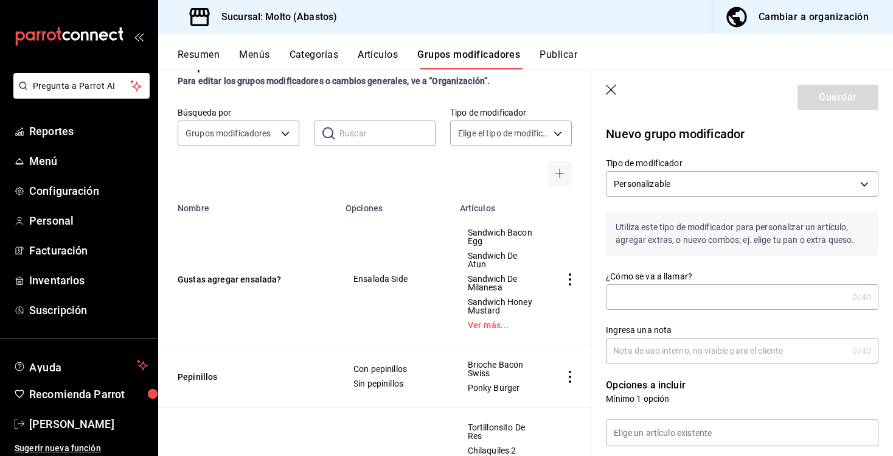
click at [672, 286] on input "¿Cómo se va a llamar?" at bounding box center [727, 297] width 242 height 24
type input "Revuelto con..."
click at [681, 352] on input "Ingresa una nota" at bounding box center [727, 350] width 242 height 24
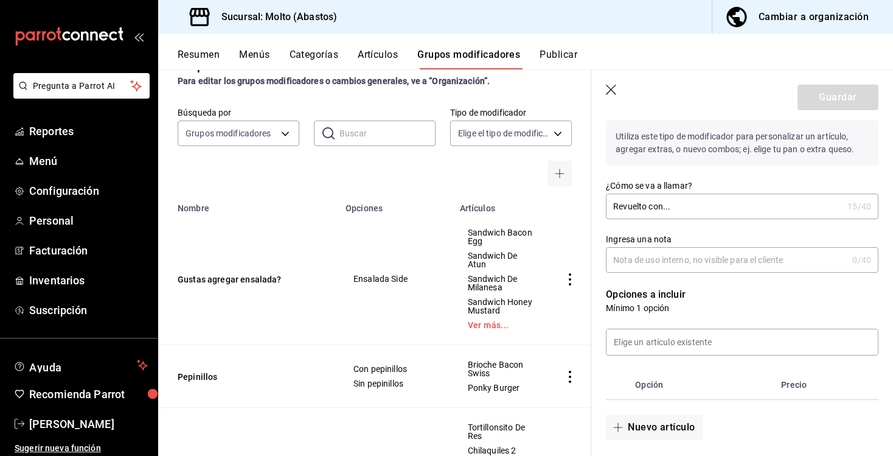
scroll to position [133, 0]
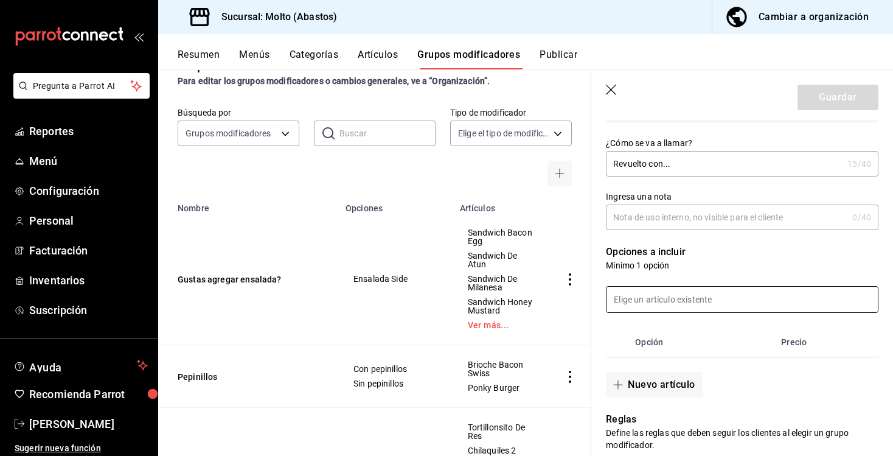
click at [678, 291] on input at bounding box center [742, 300] width 271 height 26
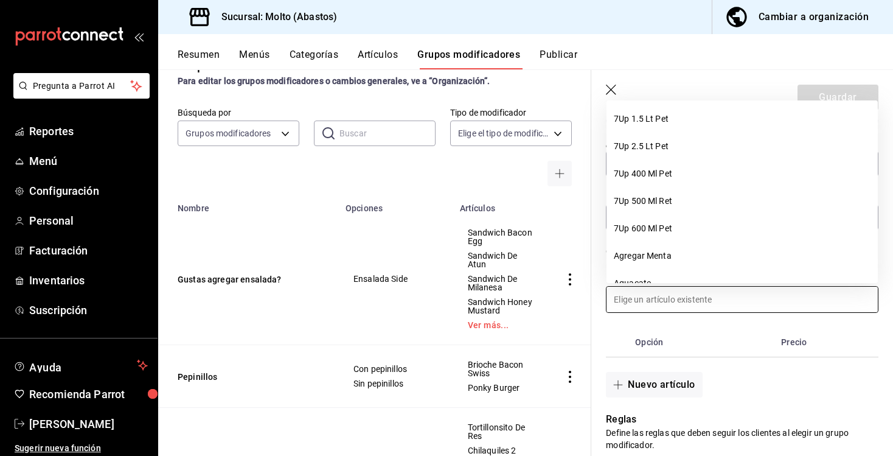
click at [695, 325] on div "Opción Precio" at bounding box center [734, 335] width 287 height 44
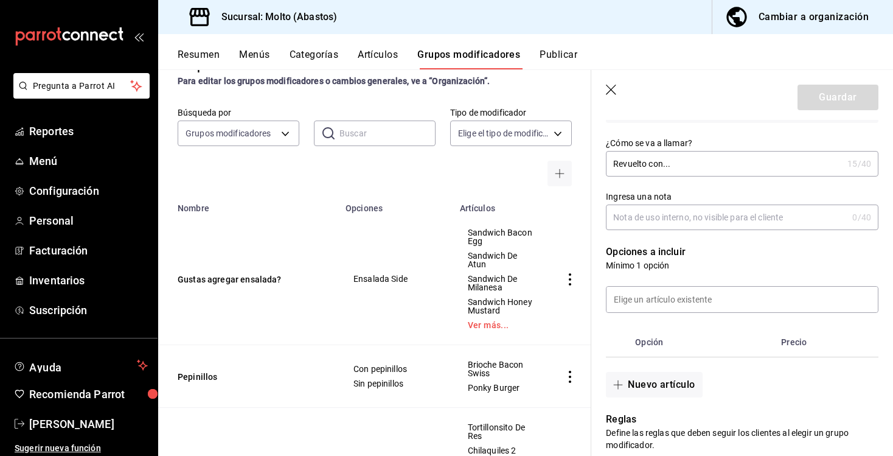
scroll to position [147, 0]
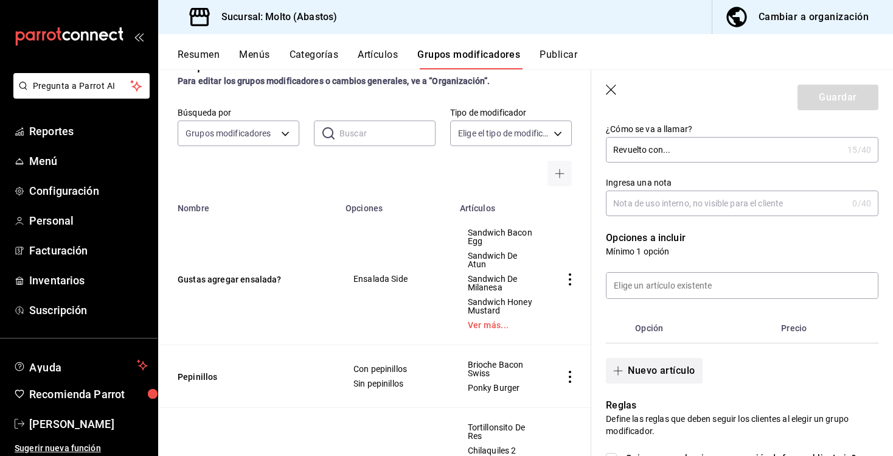
click at [667, 364] on button "Nuevo artículo" at bounding box center [654, 371] width 96 height 26
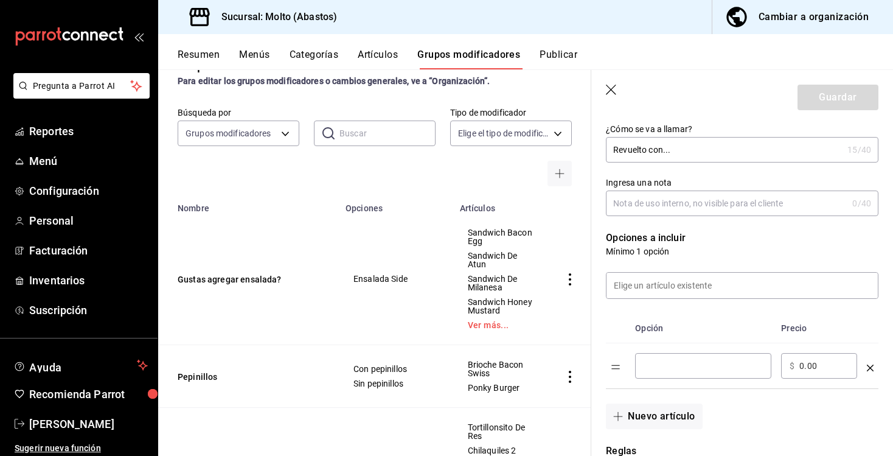
click at [673, 358] on div "​" at bounding box center [703, 366] width 136 height 26
type input "Jamon"
click at [668, 412] on button "Nuevo artículo" at bounding box center [654, 416] width 96 height 26
click at [679, 406] on input "optionsTable" at bounding box center [703, 411] width 119 height 12
type input "t"
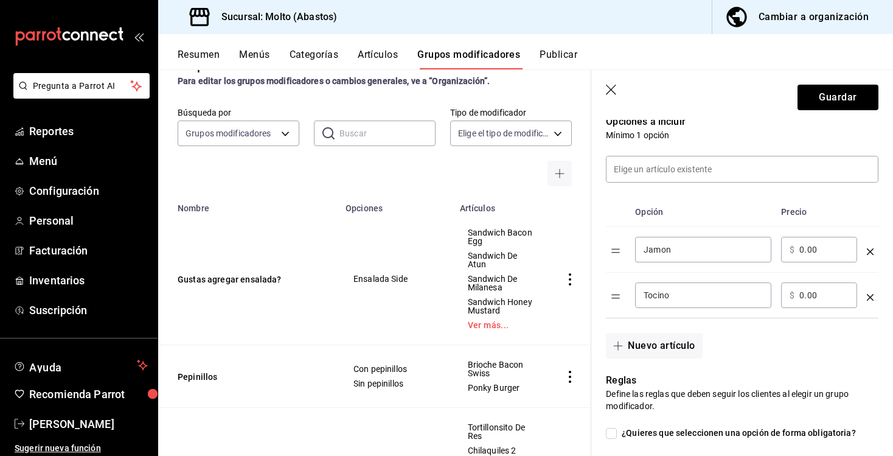
scroll to position [273, 0]
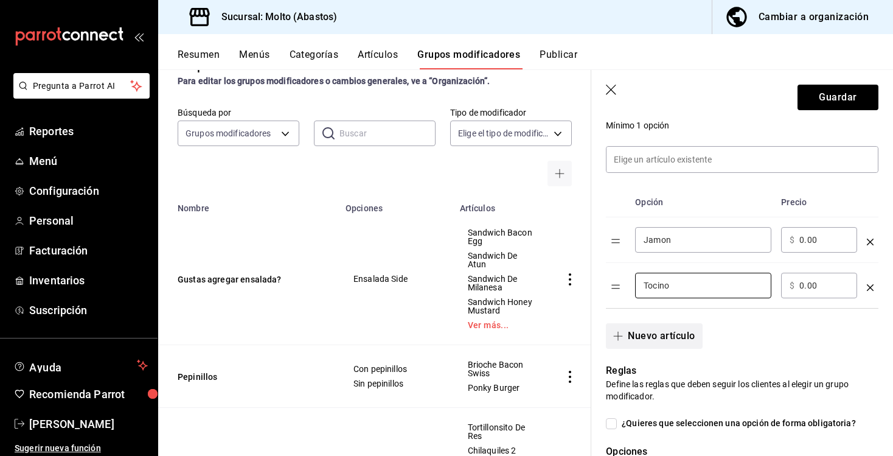
type input "Tocino"
click at [681, 342] on button "Nuevo artículo" at bounding box center [654, 336] width 96 height 26
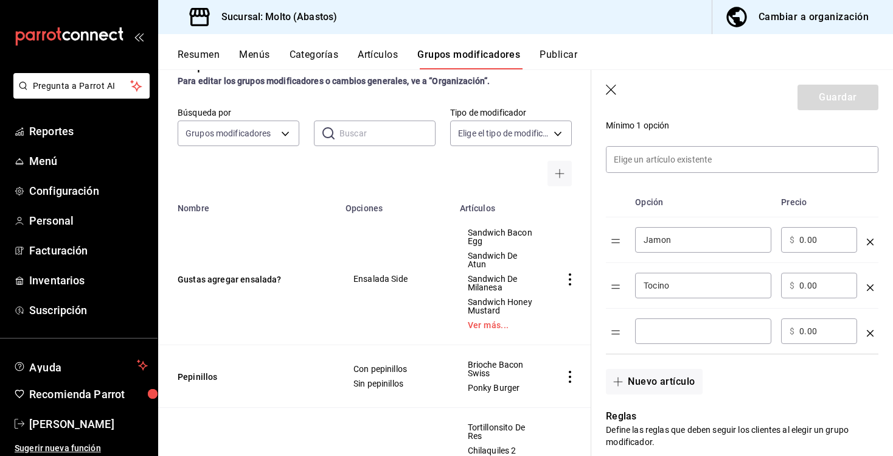
click at [686, 332] on input "optionsTable" at bounding box center [703, 331] width 119 height 12
type input "Mexicana"
click at [679, 382] on button "Nuevo artículo" at bounding box center [654, 382] width 96 height 26
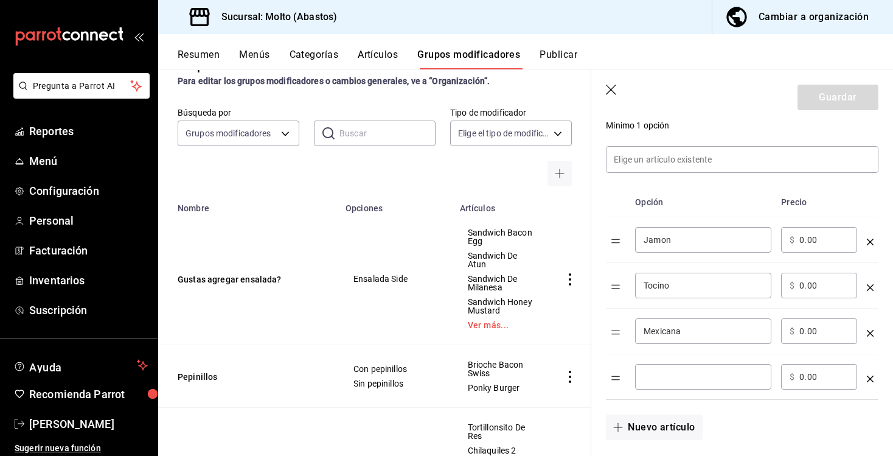
click at [681, 371] on input "optionsTable" at bounding box center [703, 377] width 119 height 12
click at [682, 332] on input "Mexicana" at bounding box center [703, 331] width 119 height 12
click at [677, 367] on div "​" at bounding box center [703, 377] width 136 height 26
type input "Espinaca"
click at [669, 428] on button "Nuevo artículo" at bounding box center [654, 427] width 96 height 26
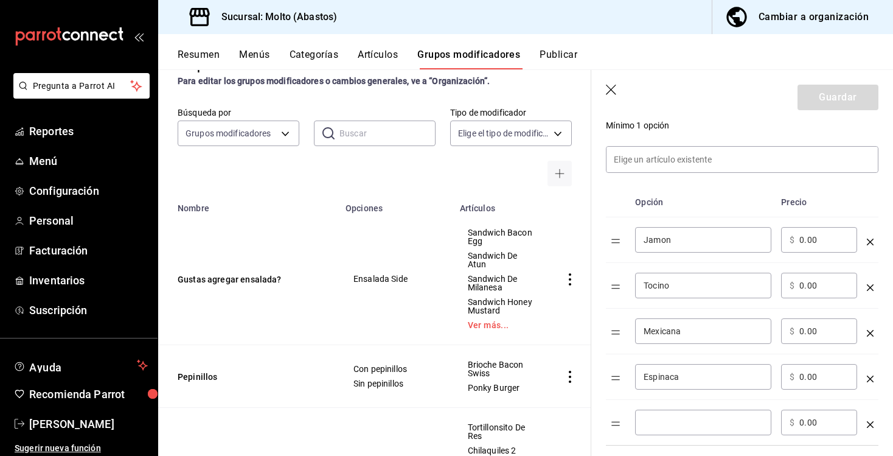
click at [675, 421] on input "optionsTable" at bounding box center [703, 422] width 119 height 12
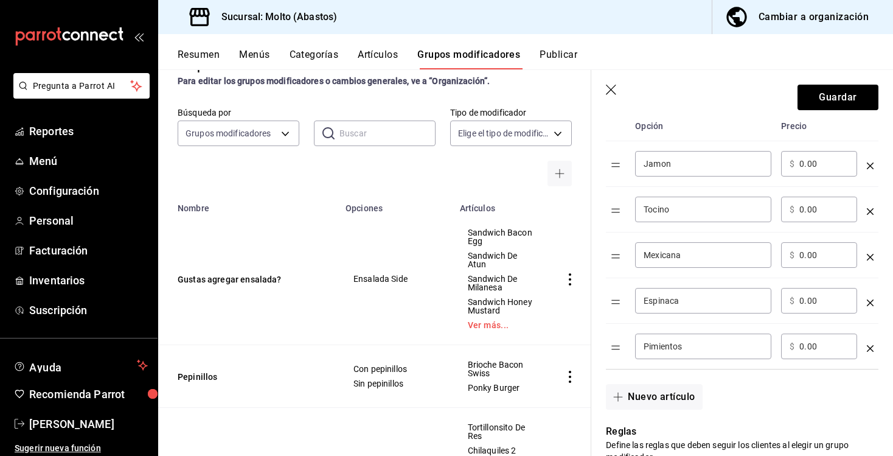
scroll to position [350, 0]
type input "Pimientos"
click at [669, 405] on button "Nuevo artículo" at bounding box center [654, 396] width 96 height 26
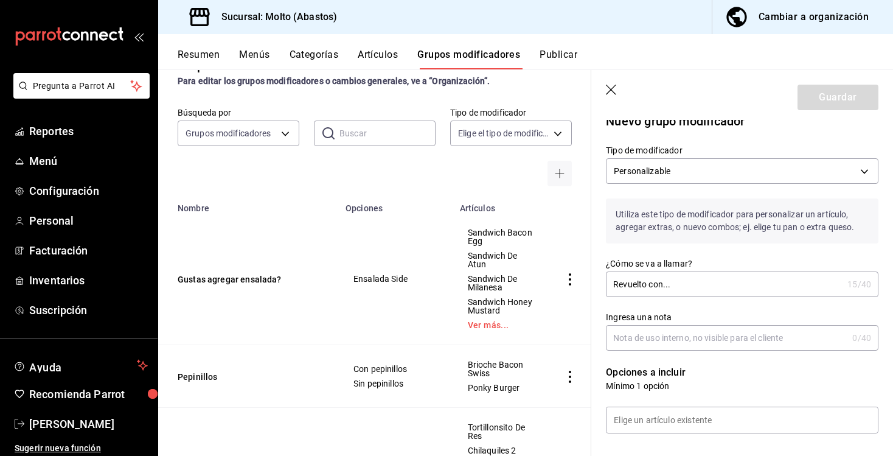
scroll to position [0, 0]
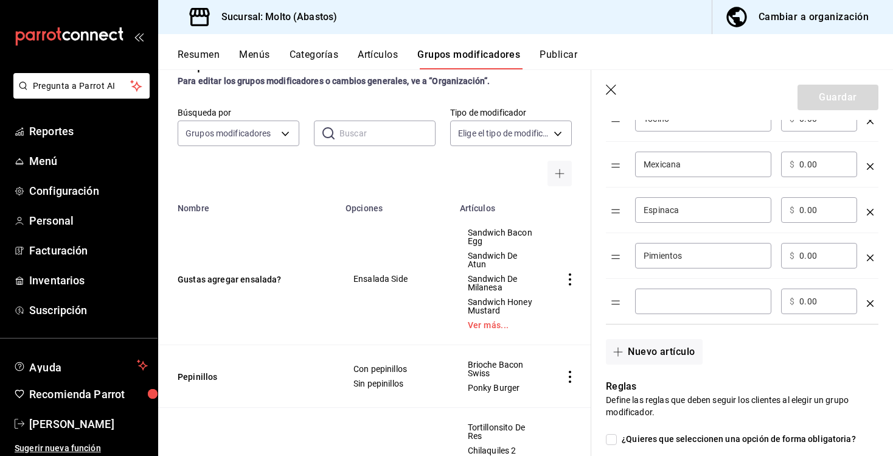
click at [674, 296] on input "optionsTable" at bounding box center [703, 301] width 119 height 12
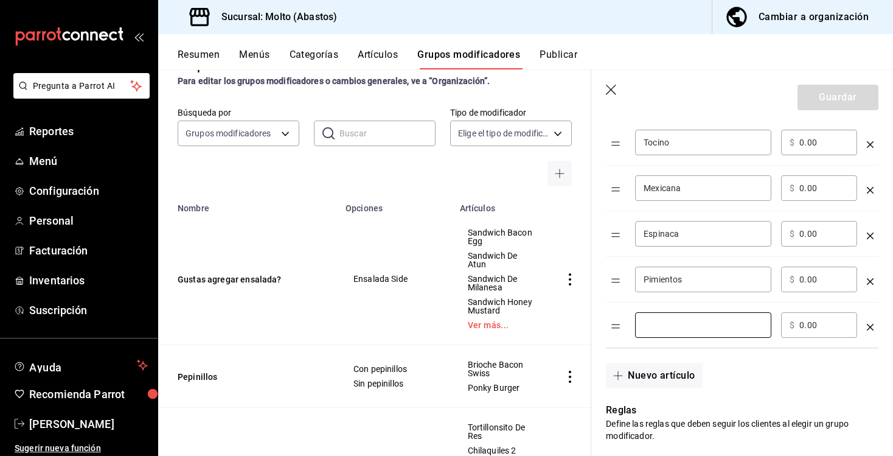
scroll to position [434, 0]
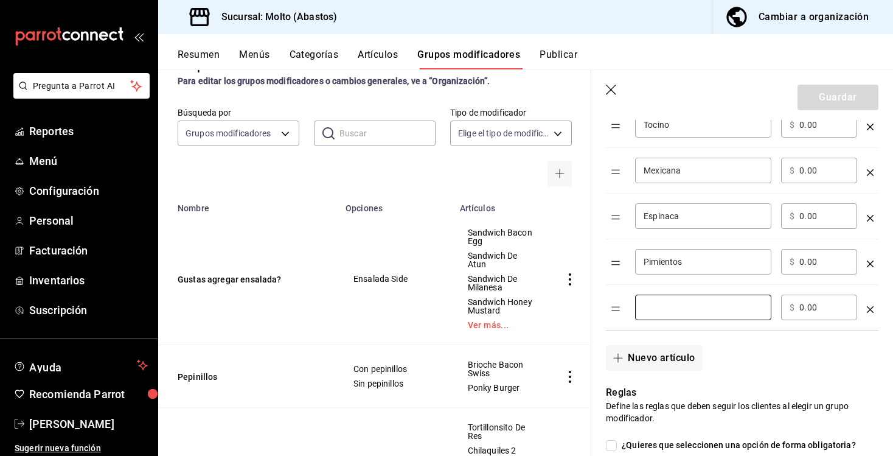
click at [677, 278] on td "Pimientos ​" at bounding box center [703, 262] width 146 height 46
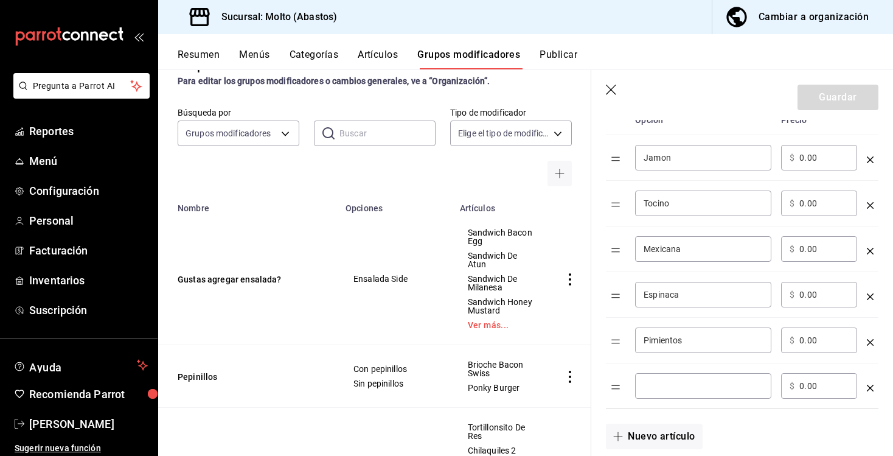
scroll to position [347, 0]
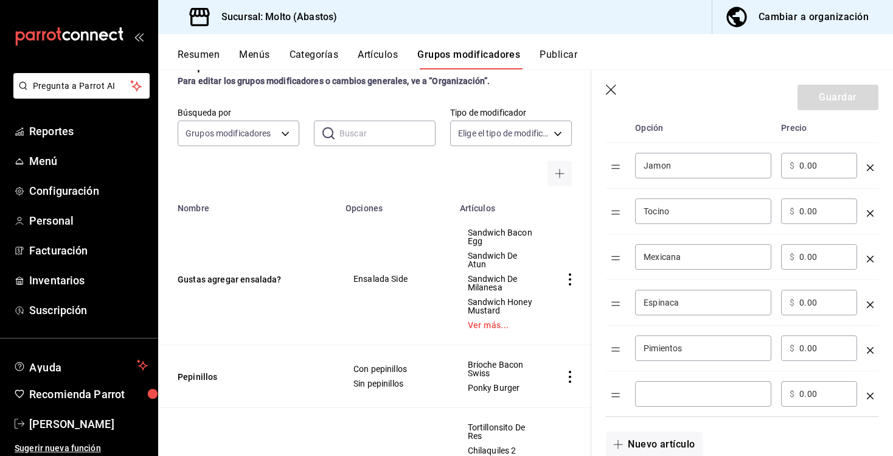
click at [671, 388] on input "optionsTable" at bounding box center [703, 394] width 119 height 12
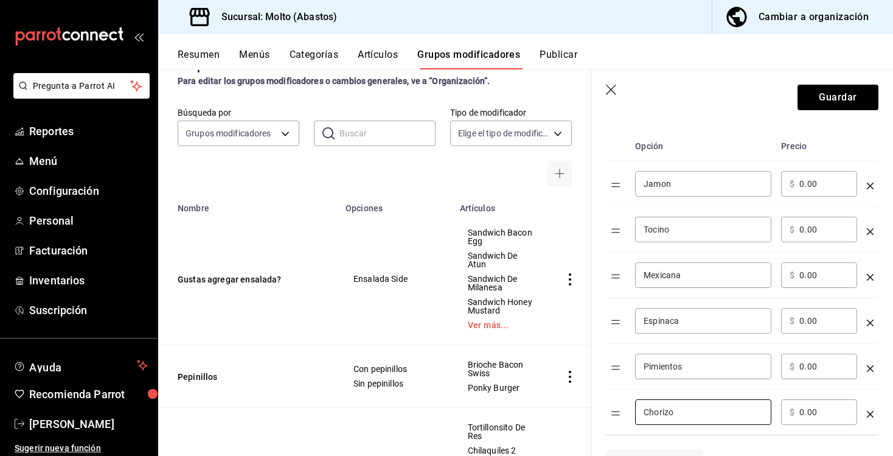
scroll to position [327, 0]
type input "Chorizo"
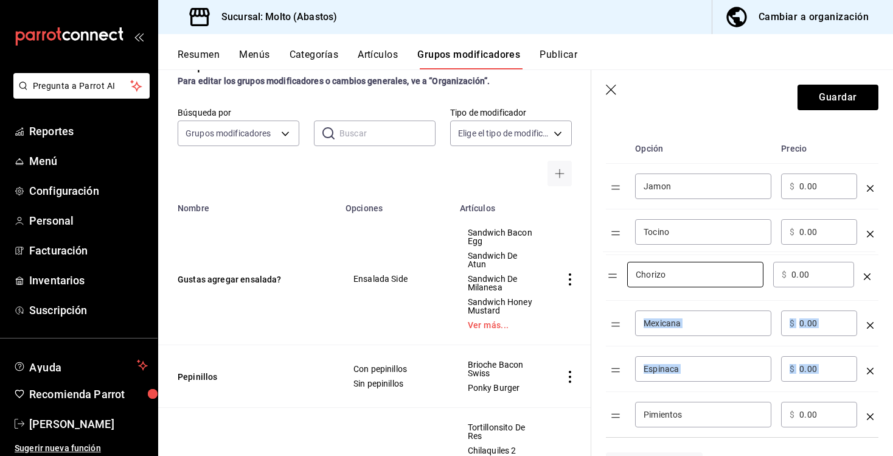
drag, startPoint x: 619, startPoint y: 417, endPoint x: 616, endPoint y: 276, distance: 140.6
click at [616, 276] on table "Opción Precio Jamon ​ ​ $ 0.00 ​ Tocino ​ ​ $ 0.00 ​ Mexicana ​ ​ $ 0.00 ​ Espi…" at bounding box center [742, 285] width 273 height 303
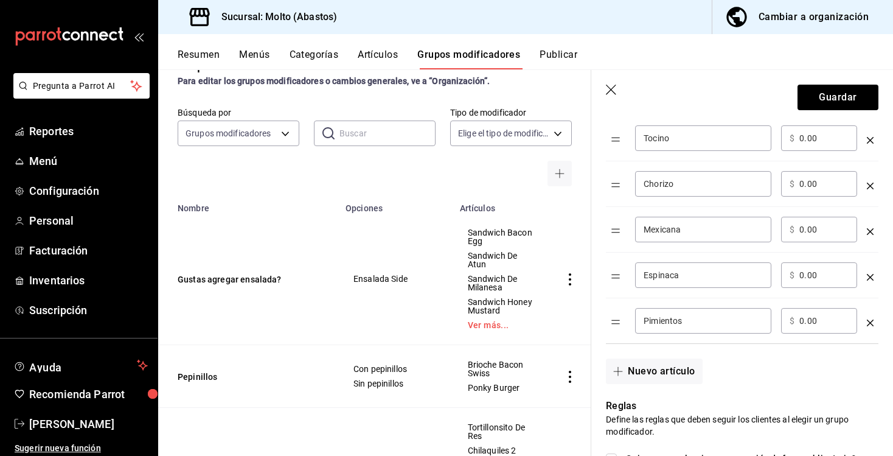
scroll to position [422, 0]
click at [644, 358] on button "Nuevo artículo" at bounding box center [654, 370] width 96 height 26
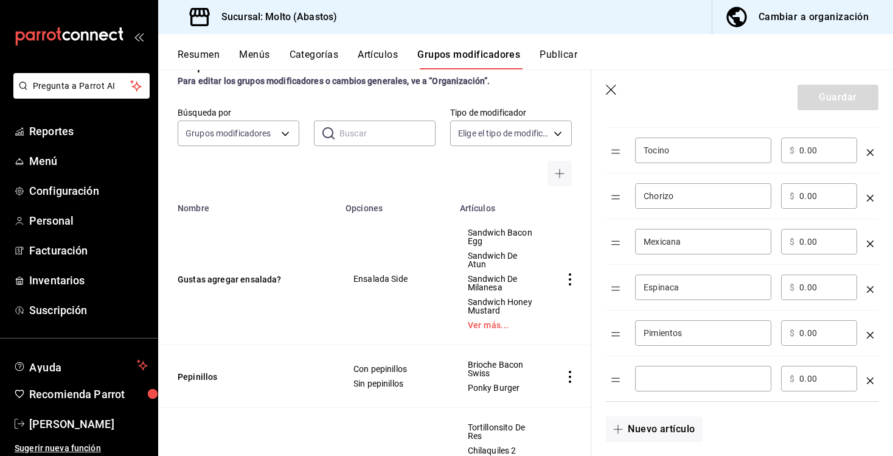
scroll to position [375, 0]
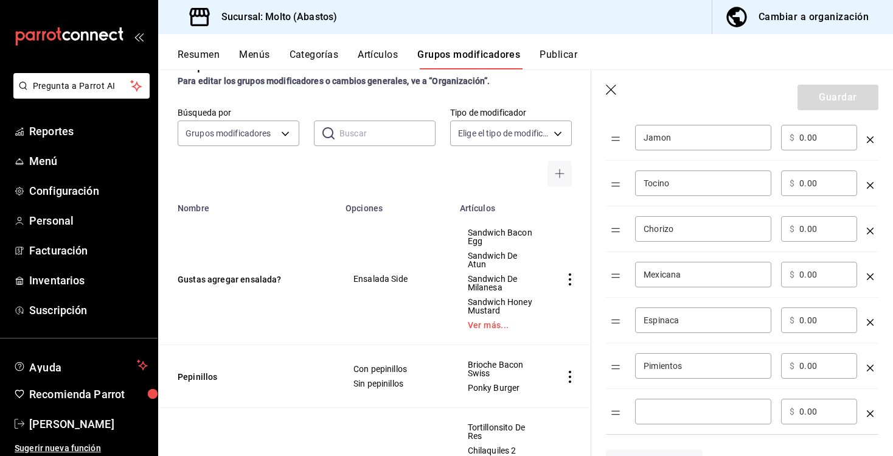
click at [868, 415] on icon "optionsTable" at bounding box center [870, 413] width 7 height 7
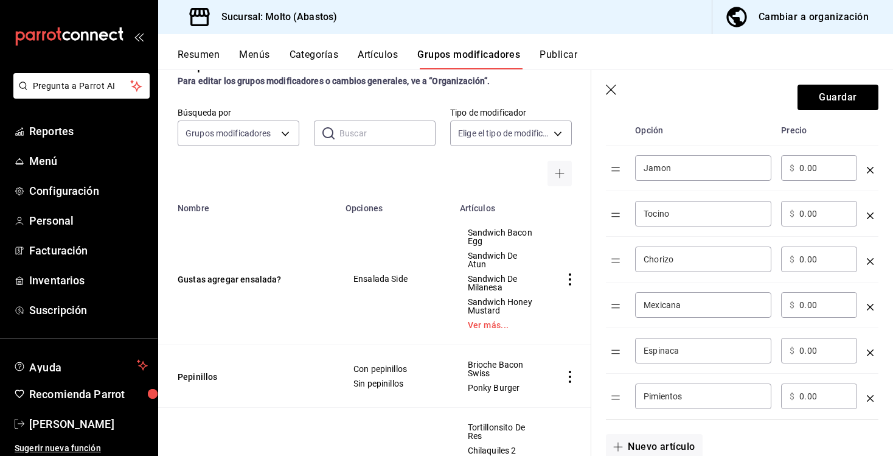
scroll to position [407, 0]
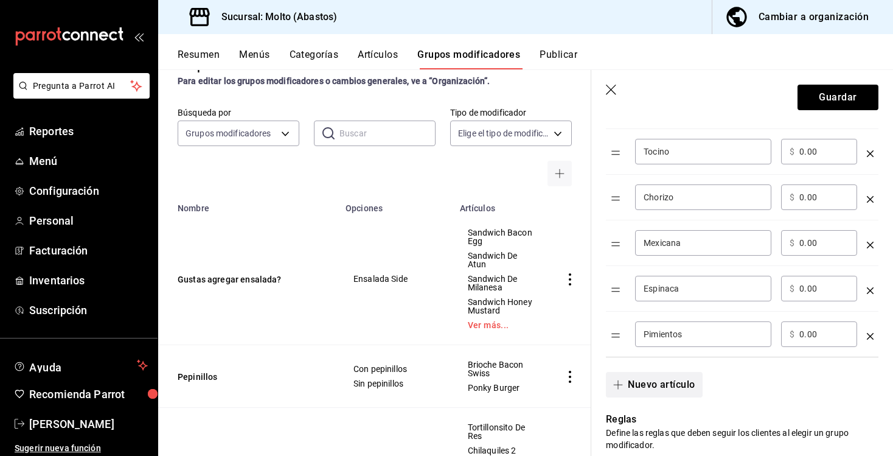
click at [645, 396] on button "Nuevo artículo" at bounding box center [654, 385] width 96 height 26
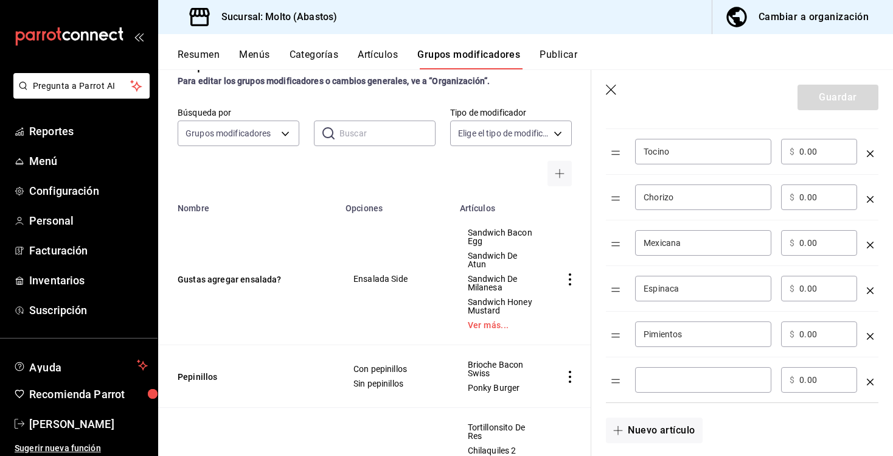
click at [674, 370] on div "​" at bounding box center [703, 380] width 136 height 26
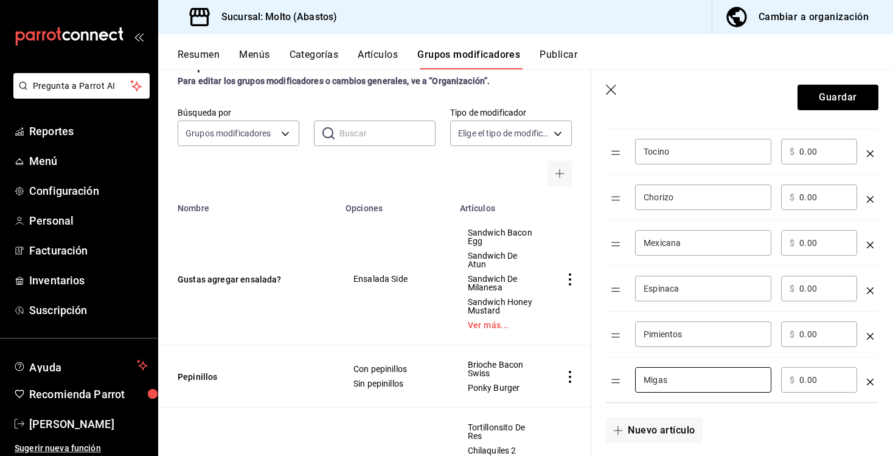
type input "Migas"
click at [729, 130] on td "Tocino ​" at bounding box center [703, 152] width 146 height 46
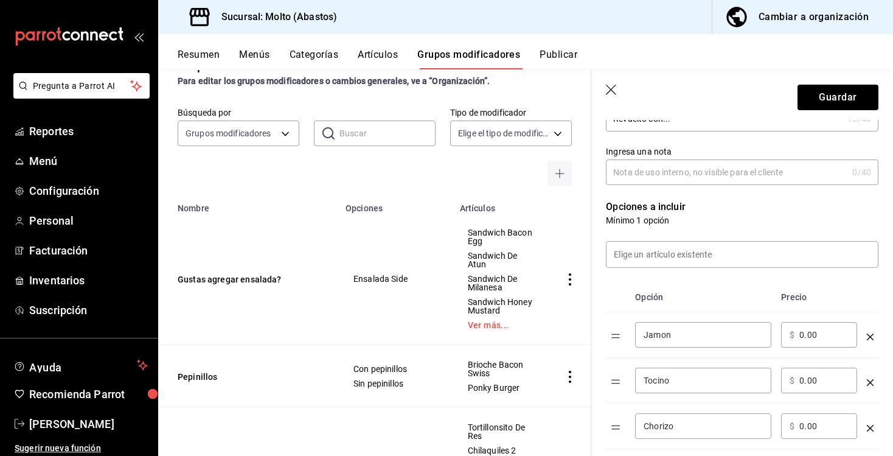
scroll to position [188, 0]
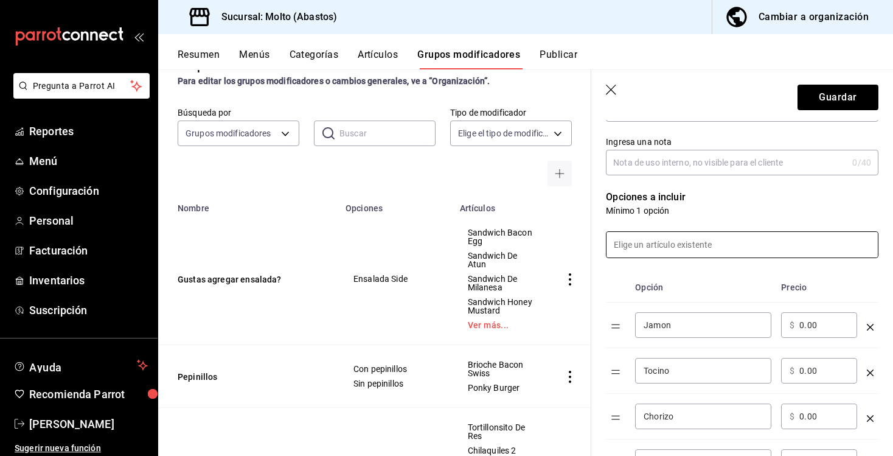
click at [657, 248] on input at bounding box center [742, 245] width 271 height 26
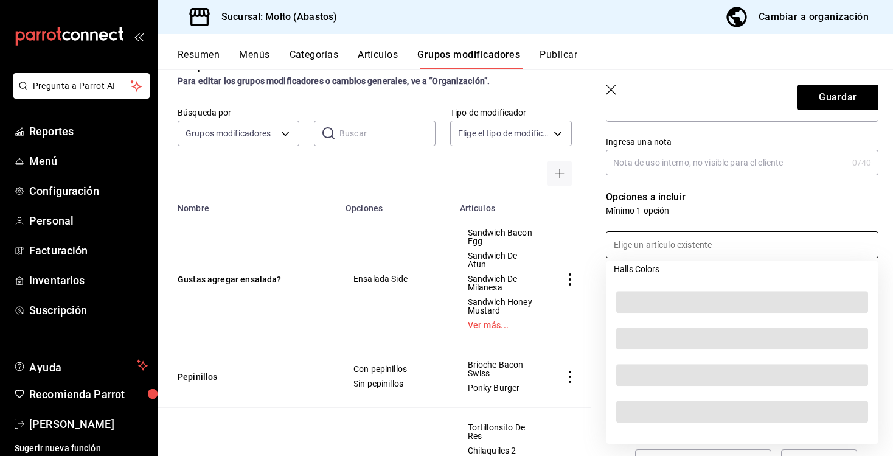
scroll to position [12303, 0]
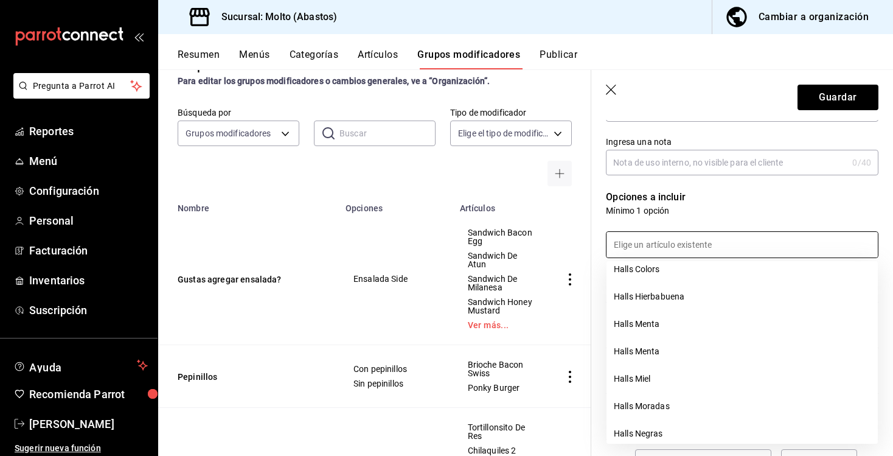
click at [720, 217] on div at bounding box center [734, 237] width 287 height 41
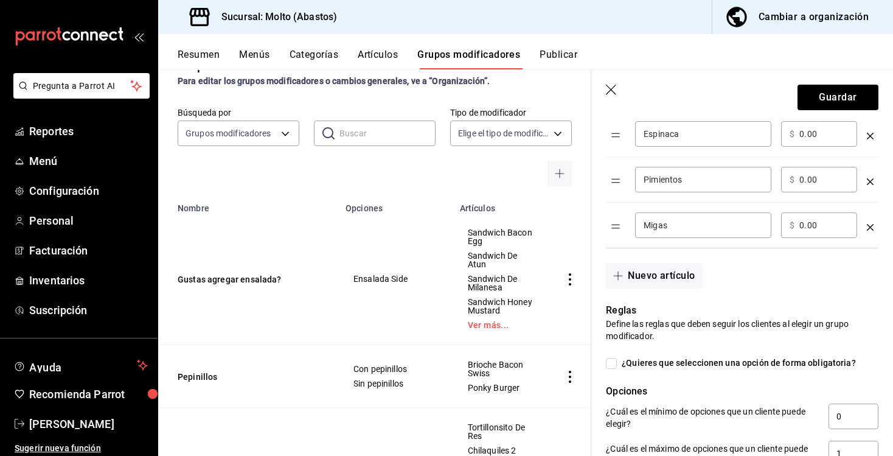
scroll to position [596, 0]
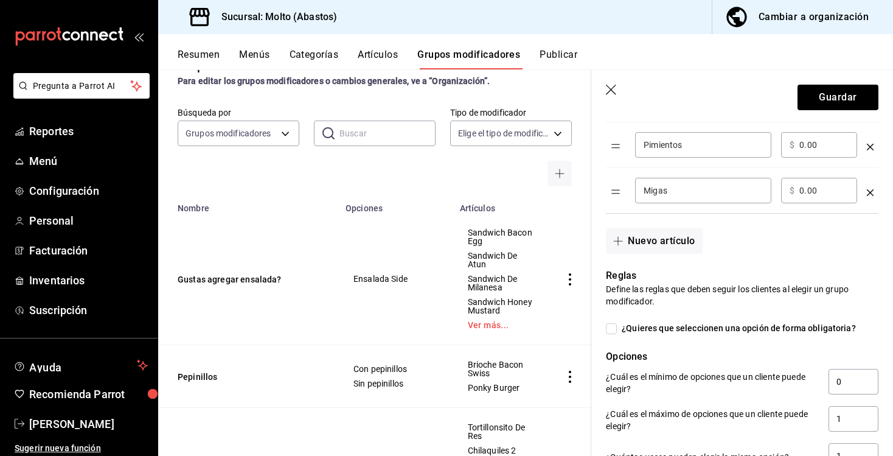
click at [610, 332] on input "¿Quieres que seleccionen una opción de forma obligatoria?" at bounding box center [611, 328] width 11 height 11
checkbox input "true"
type input "1"
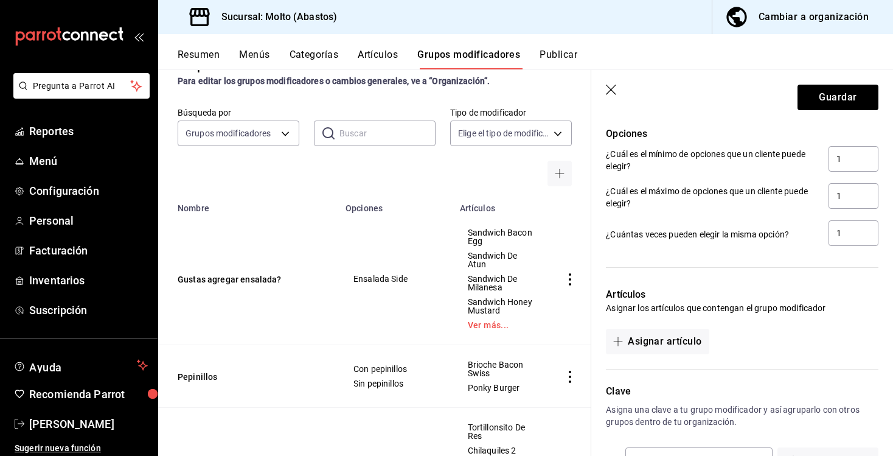
scroll to position [825, 0]
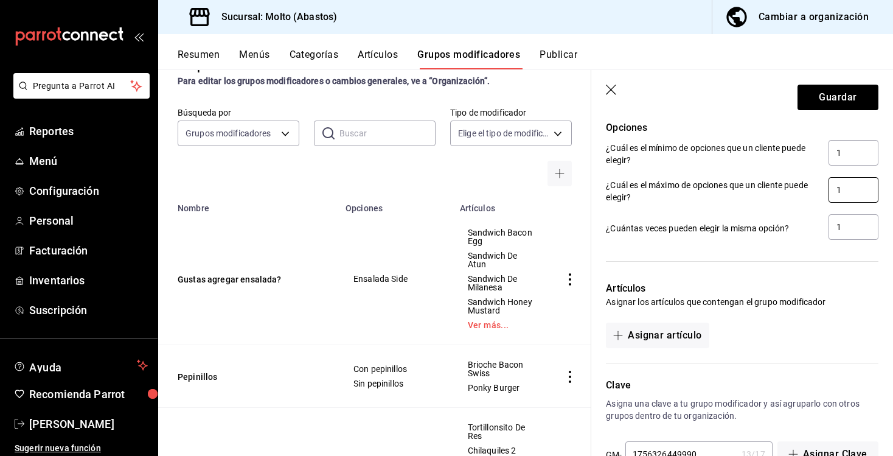
click at [857, 191] on input "1" at bounding box center [854, 190] width 50 height 26
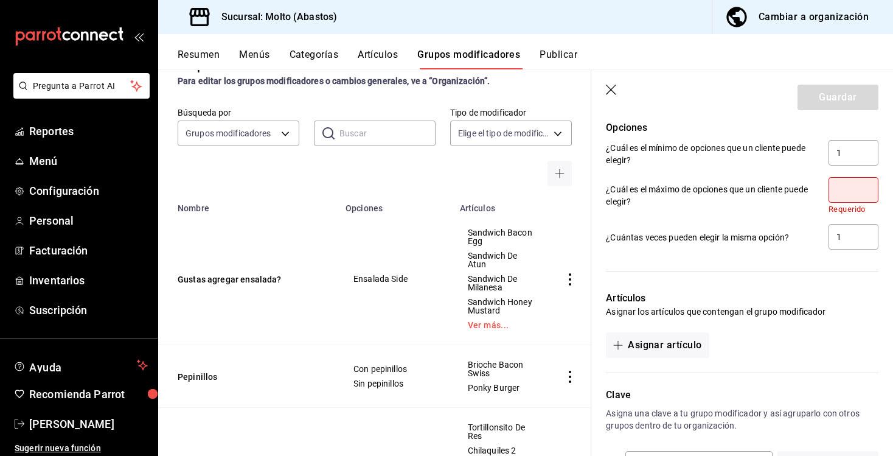
type input "3"
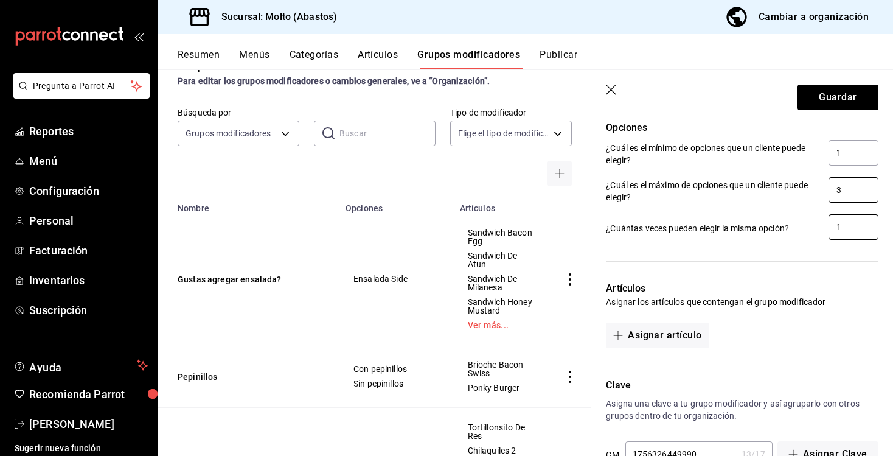
type input "3"
click at [858, 231] on input "1" at bounding box center [854, 227] width 50 height 26
type input "2"
click at [791, 282] on p "Artículos" at bounding box center [742, 288] width 273 height 15
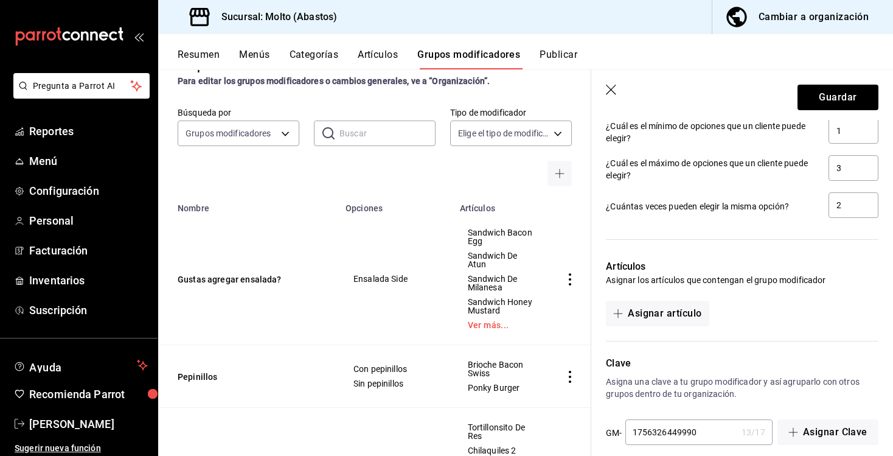
scroll to position [861, 0]
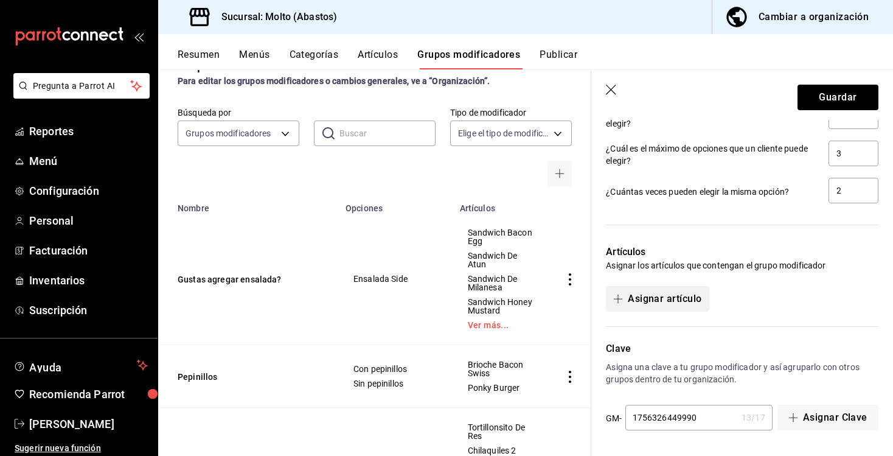
click at [673, 294] on button "Asignar artículo" at bounding box center [657, 299] width 103 height 26
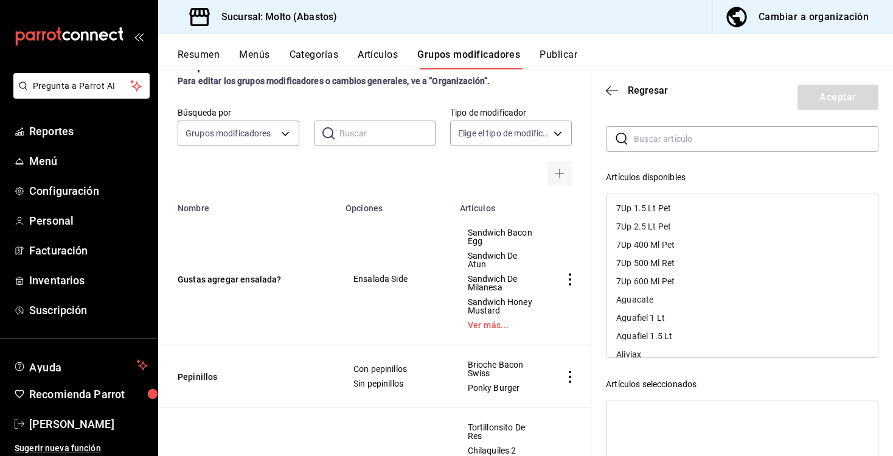
scroll to position [0, 0]
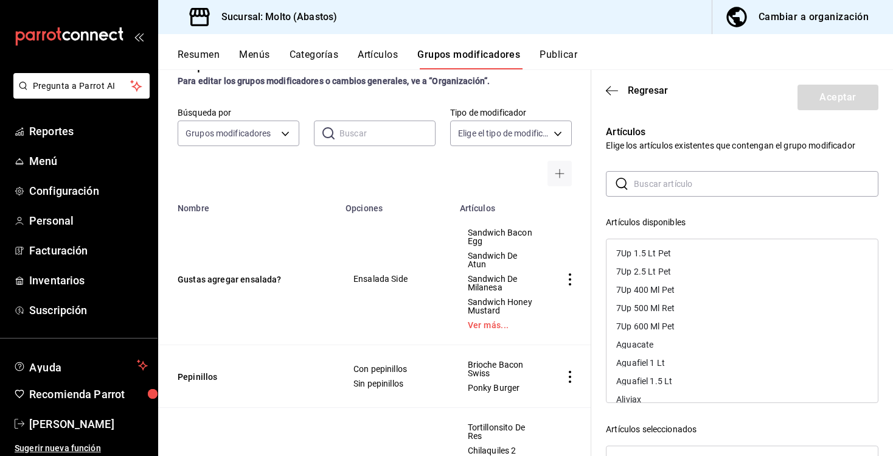
click at [672, 187] on input "text" at bounding box center [756, 184] width 245 height 24
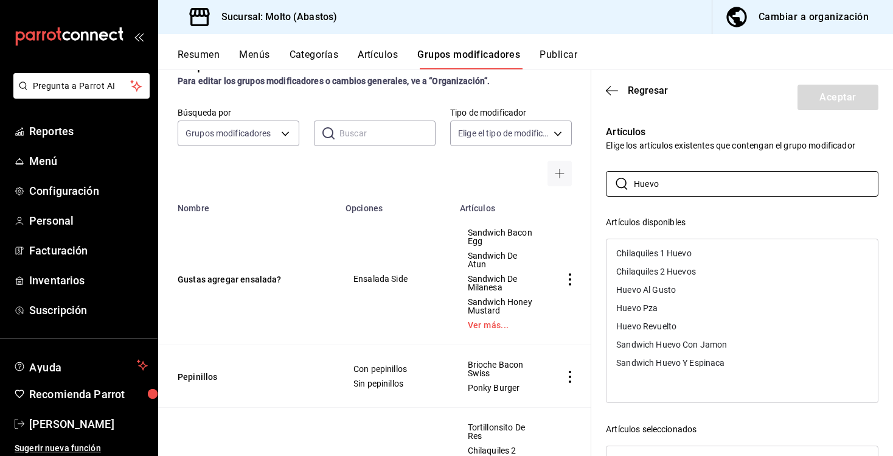
type input "Huevo"
click at [675, 324] on div "Huevo Revuelto" at bounding box center [646, 326] width 60 height 9
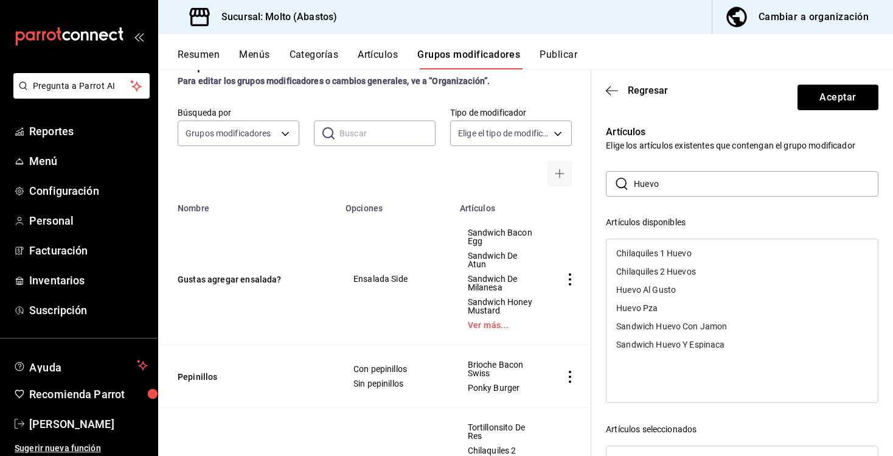
click at [737, 137] on p "Artículos" at bounding box center [742, 132] width 273 height 15
click at [703, 176] on input "Huevo" at bounding box center [756, 184] width 245 height 24
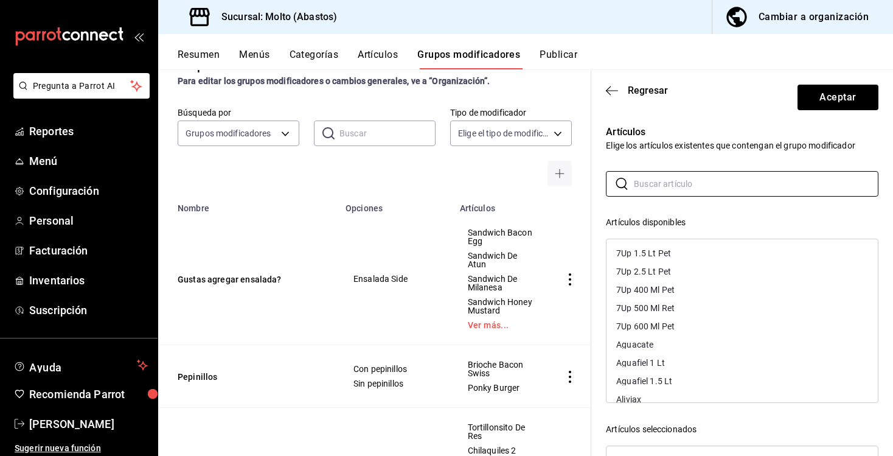
click at [674, 113] on header "Regresar Aceptar" at bounding box center [742, 95] width 302 height 50
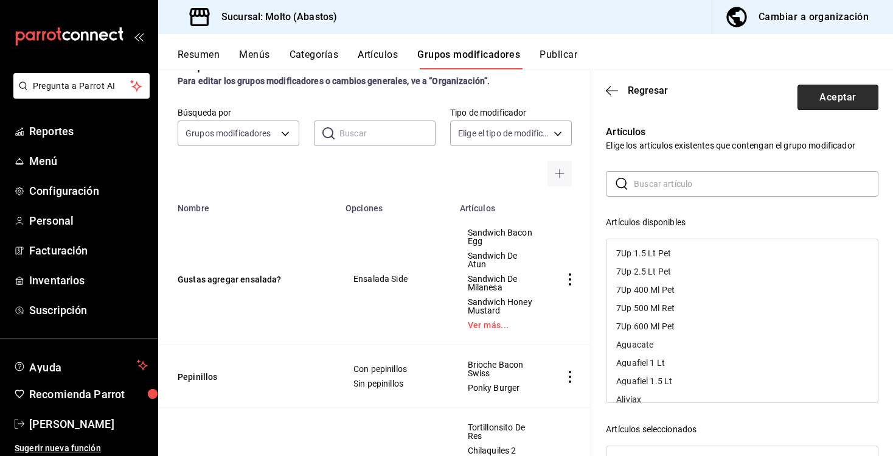
click at [830, 96] on button "Aceptar" at bounding box center [838, 98] width 81 height 26
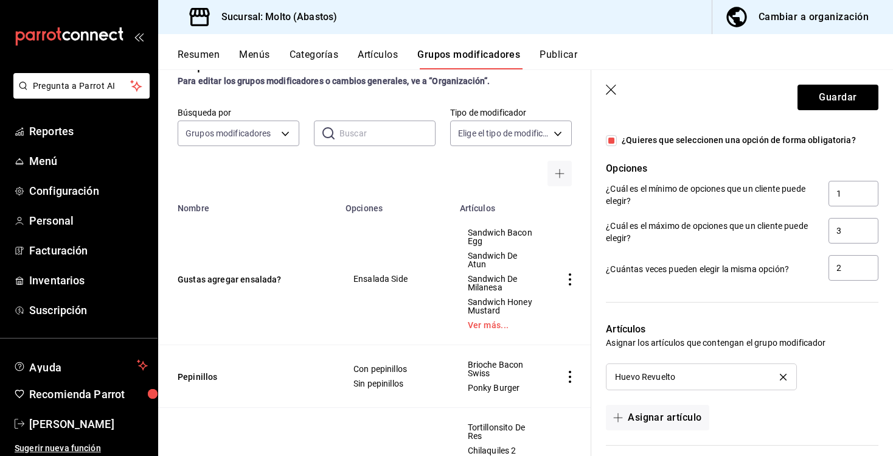
scroll to position [784, 0]
click at [824, 92] on button "Guardar" at bounding box center [838, 98] width 81 height 26
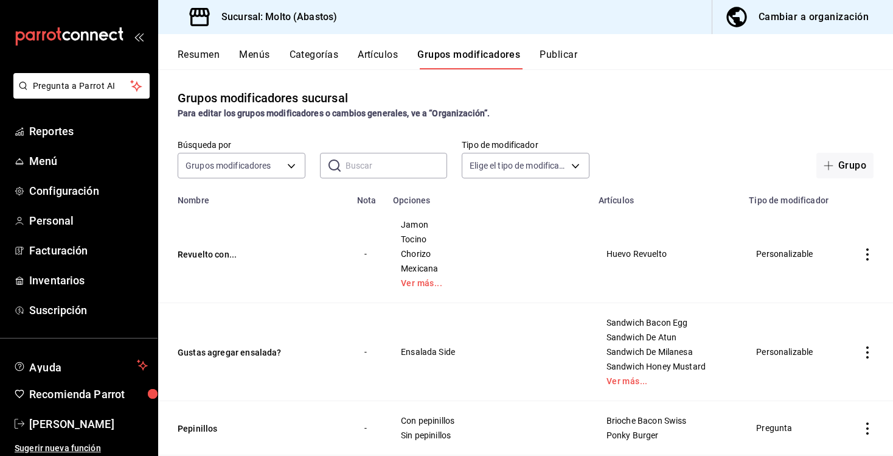
click at [378, 61] on button "Artículos" at bounding box center [378, 59] width 40 height 21
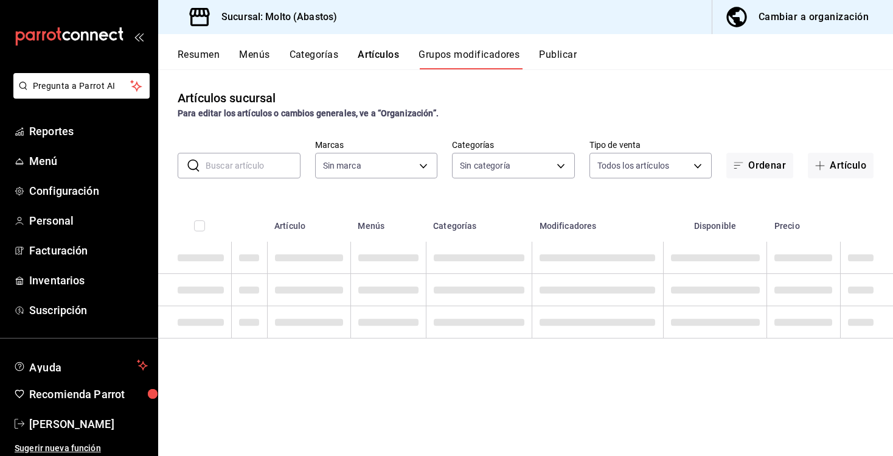
type input "a4ce63cd-f9c8-4925-89b3-3bd4251fba41"
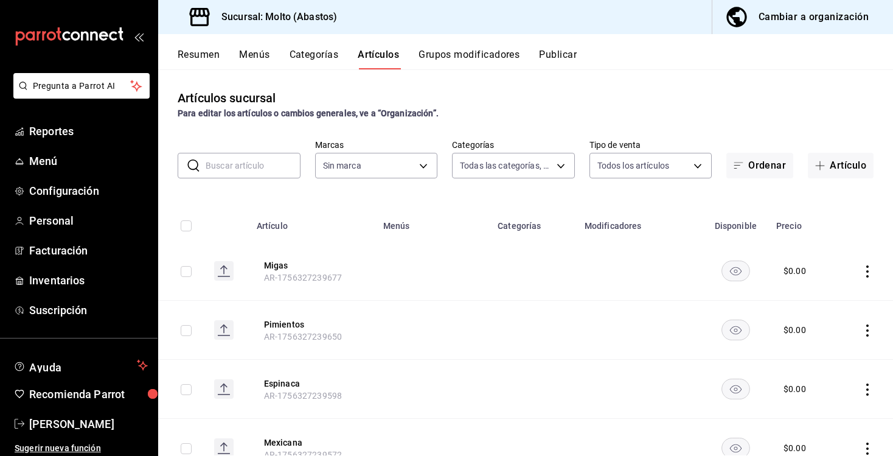
type input "81055784-3412-463b-8ab7-0deda5d1fbfa,68573037-7262-4a80-bd87-b1117a4c32bb,12a7e…"
type input "a4ce63cd-f9c8-4925-89b3-3bd4251fba41"
click at [270, 165] on input "text" at bounding box center [253, 165] width 95 height 24
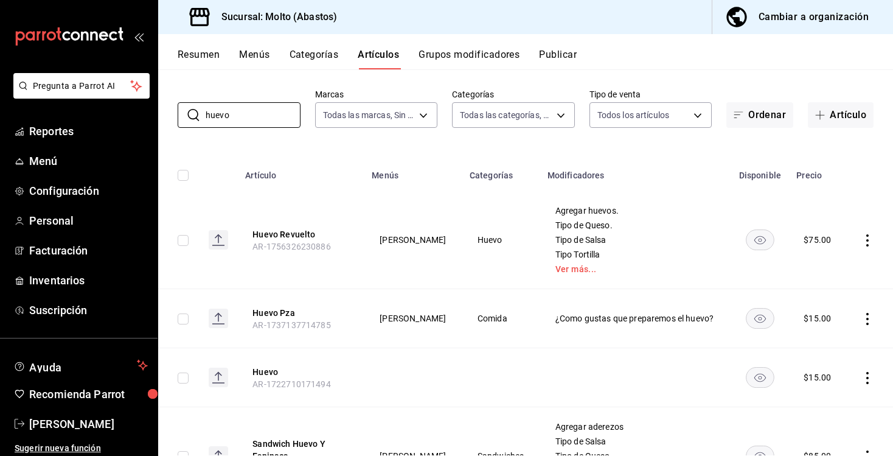
scroll to position [52, 0]
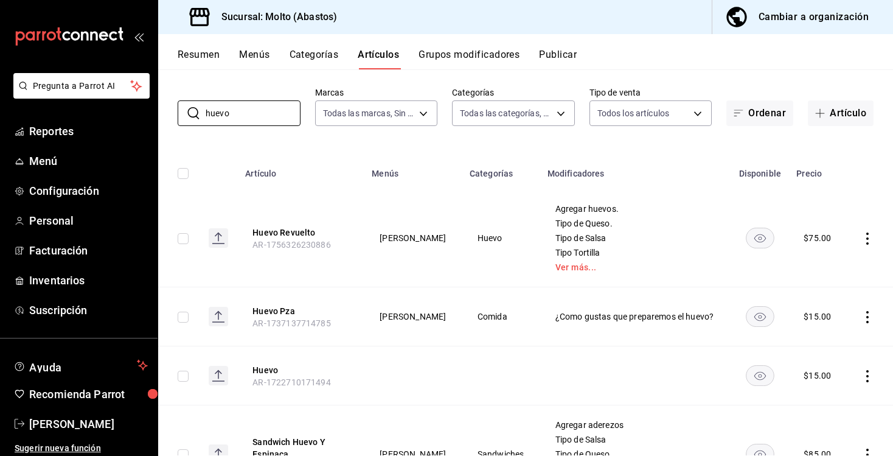
type input "huevo"
click at [291, 224] on th "Huevo Revuelto AR-1756326230886" at bounding box center [301, 238] width 127 height 98
click at [291, 235] on button "Huevo Revuelto" at bounding box center [300, 232] width 97 height 12
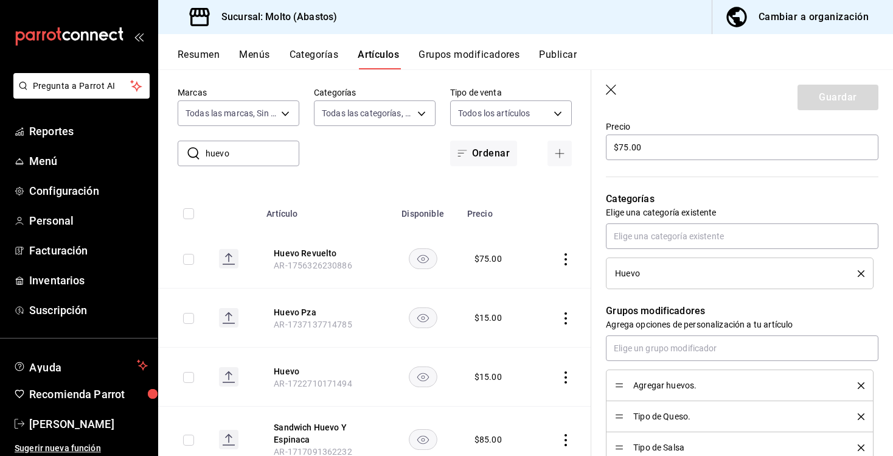
scroll to position [370, 0]
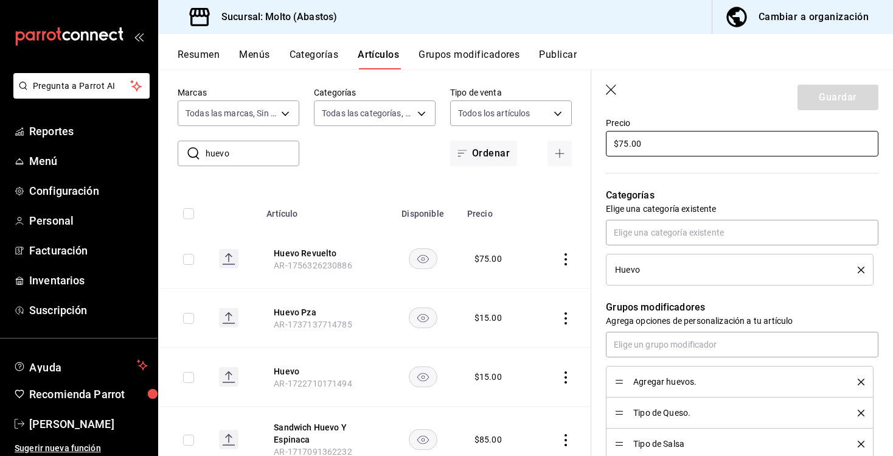
click at [663, 144] on input "$75.00" at bounding box center [742, 144] width 273 height 26
type input "$7.00"
type input "$90.00"
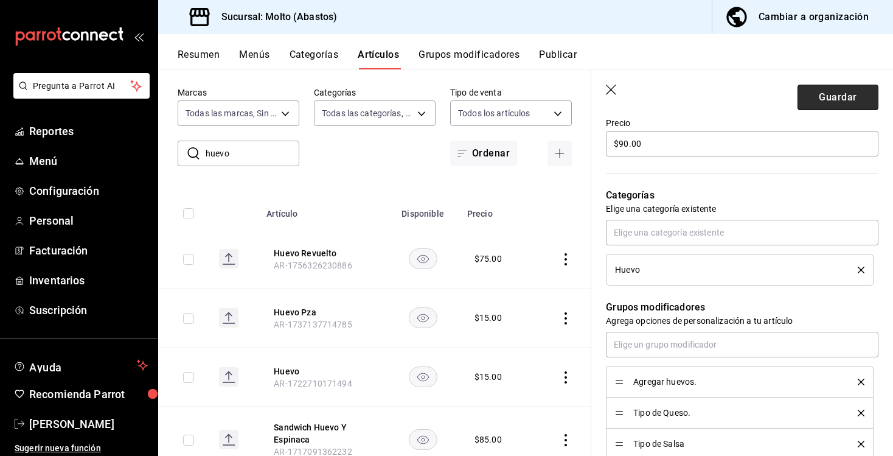
click at [812, 100] on button "Guardar" at bounding box center [838, 98] width 81 height 26
